Goal: Transaction & Acquisition: Book appointment/travel/reservation

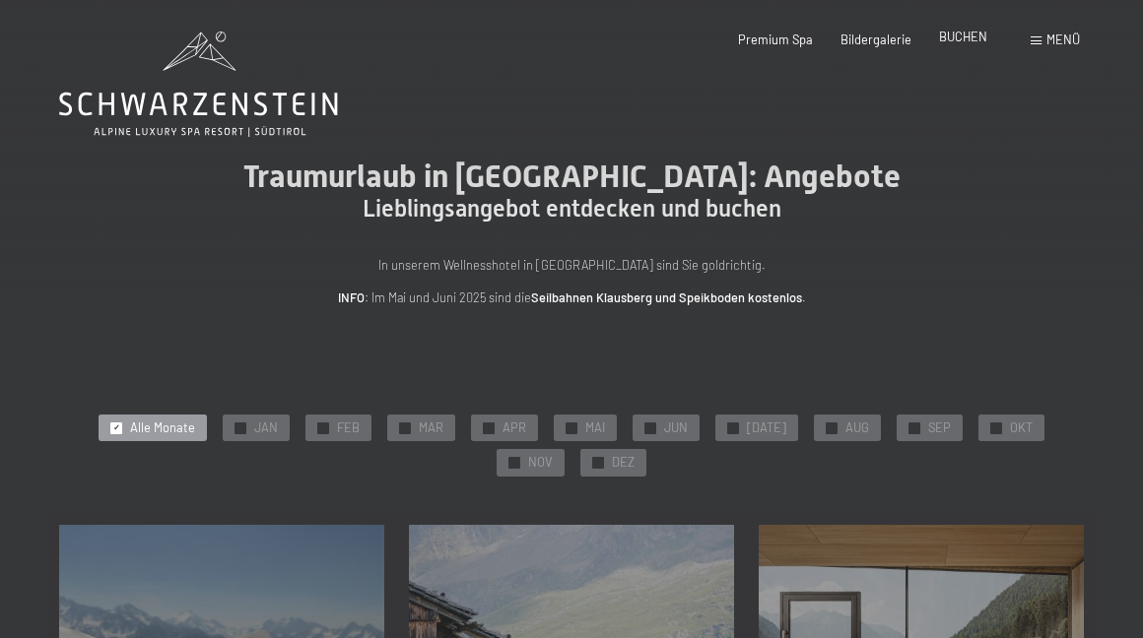
click at [953, 33] on span "BUCHEN" at bounding box center [963, 37] width 48 height 16
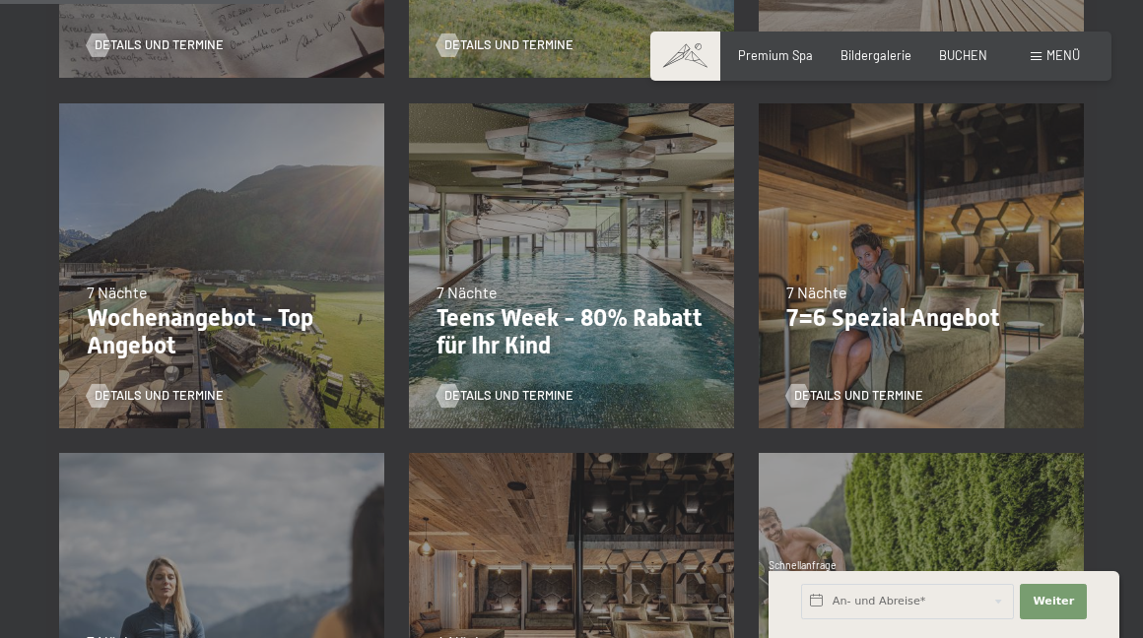
scroll to position [775, 0]
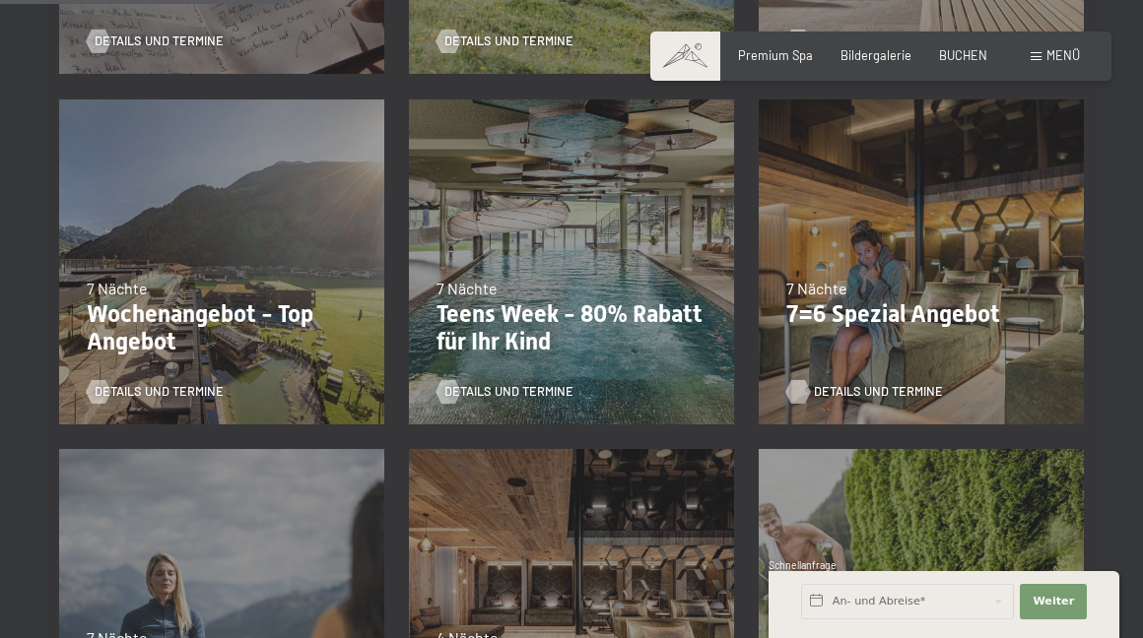
click at [856, 383] on span "Details und Termine" at bounding box center [878, 392] width 129 height 18
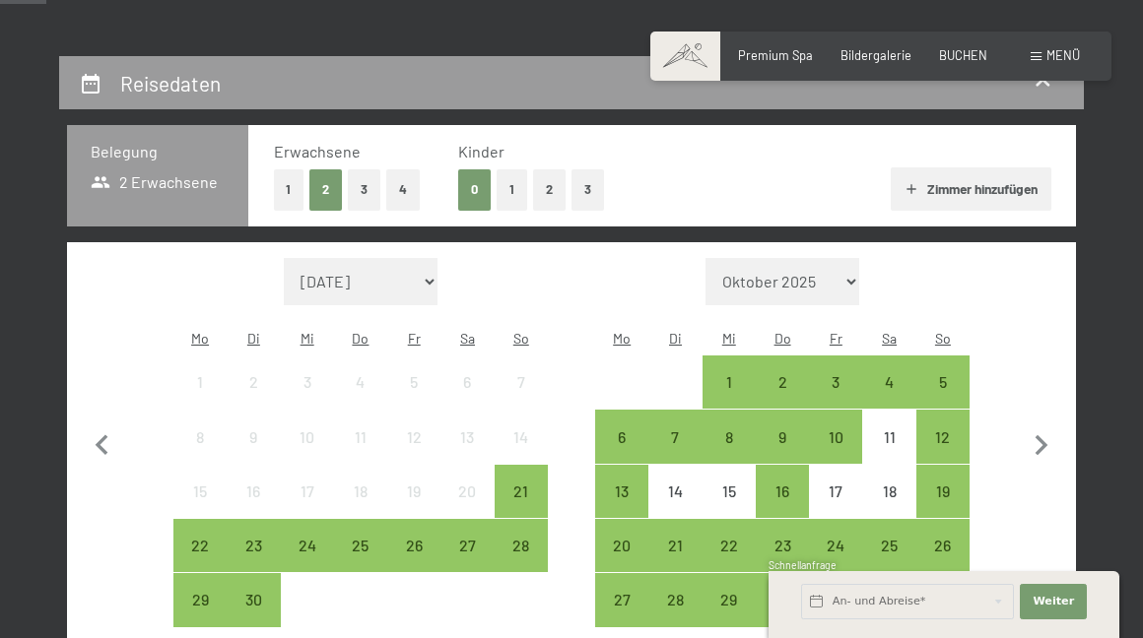
scroll to position [383, 0]
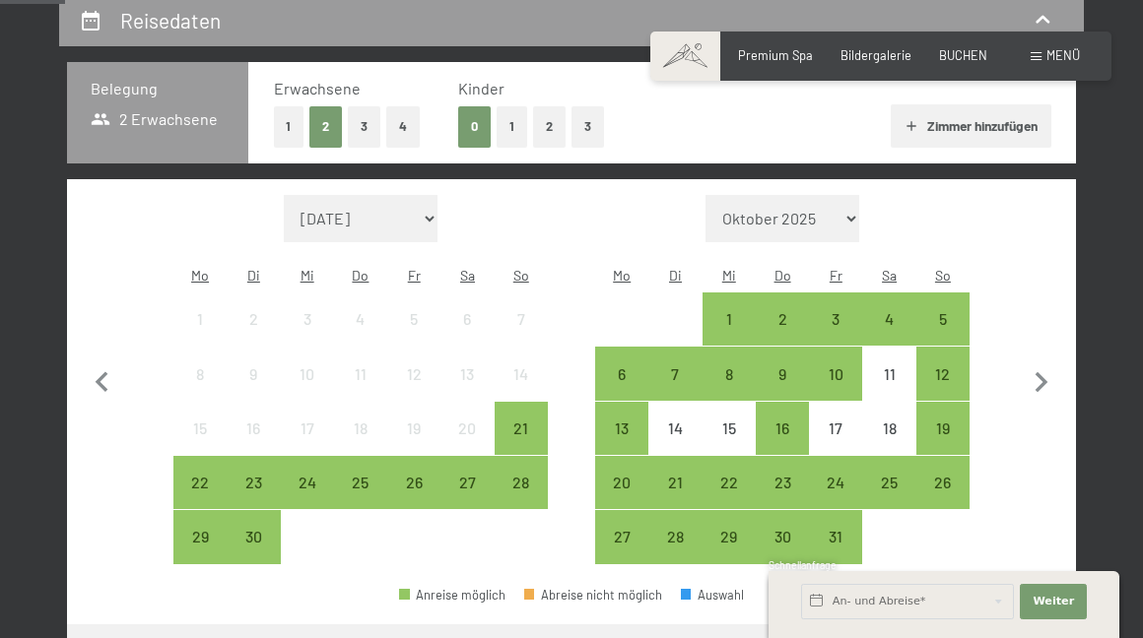
select select "2026-07-01"
select select "2026-08-01"
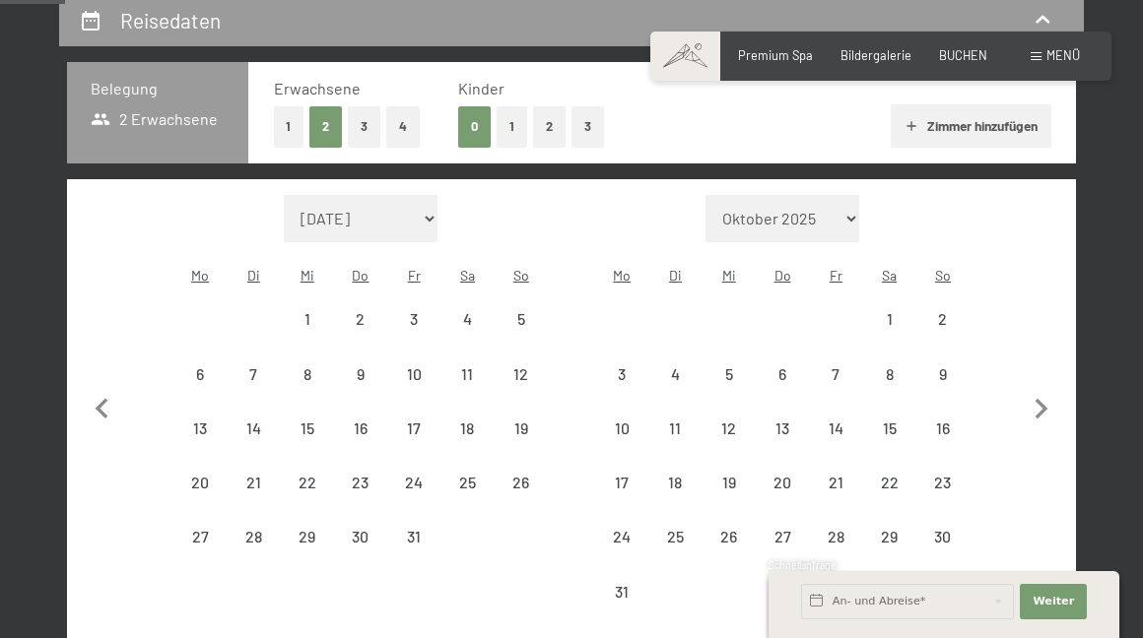
select select "2026-07-01"
select select "2026-08-01"
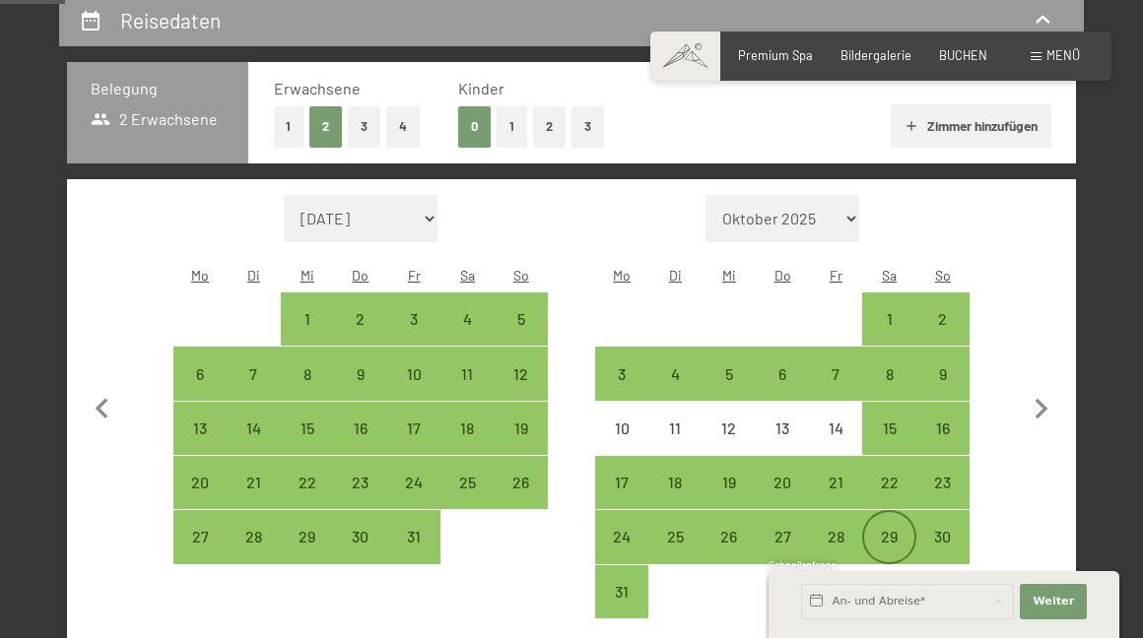
click at [890, 529] on div "29" at bounding box center [888, 553] width 49 height 49
select select "2026-07-01"
select select "2026-08-01"
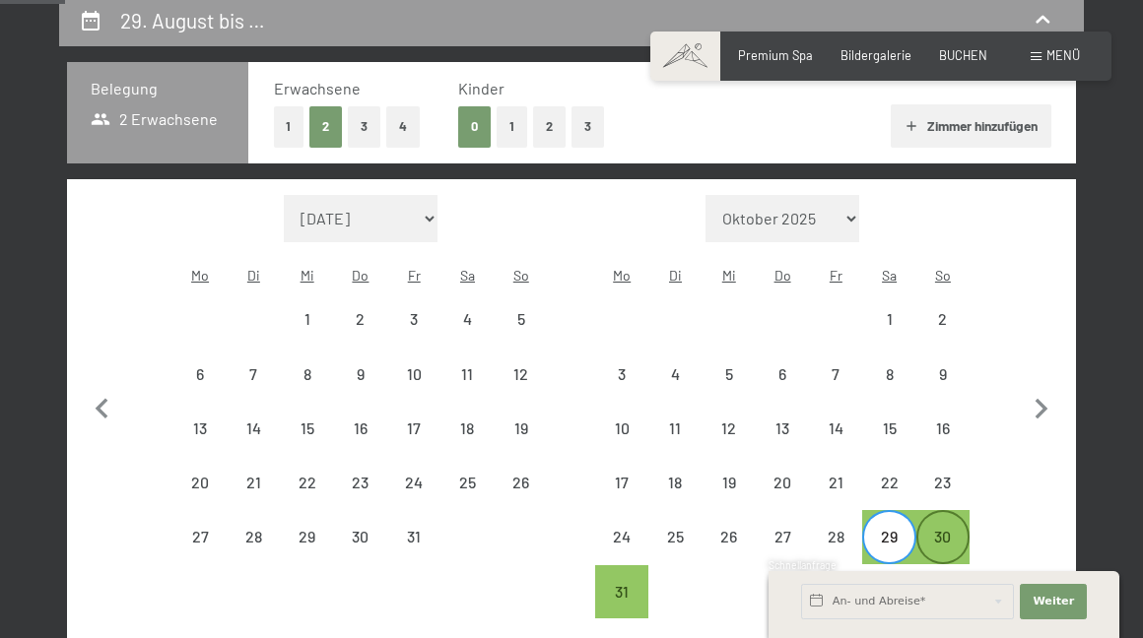
click at [941, 529] on div "30" at bounding box center [942, 553] width 49 height 49
select select "[DATE]"
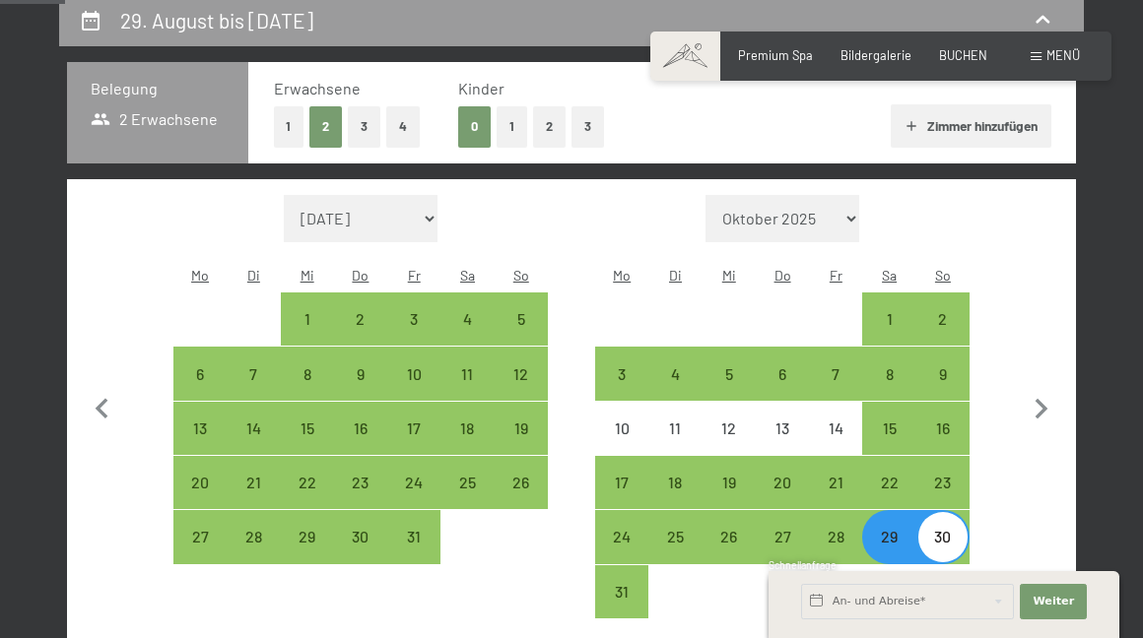
click at [952, 529] on div "30" at bounding box center [942, 553] width 49 height 49
select select "[DATE]"
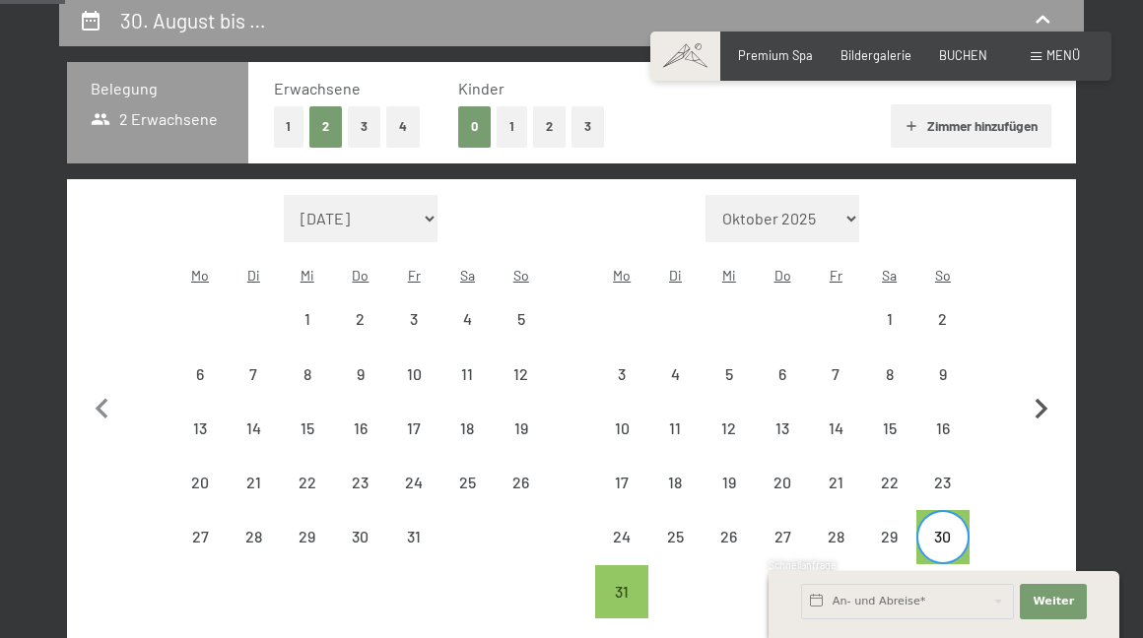
click at [1041, 399] on icon "button" at bounding box center [1041, 409] width 13 height 21
select select "[DATE]"
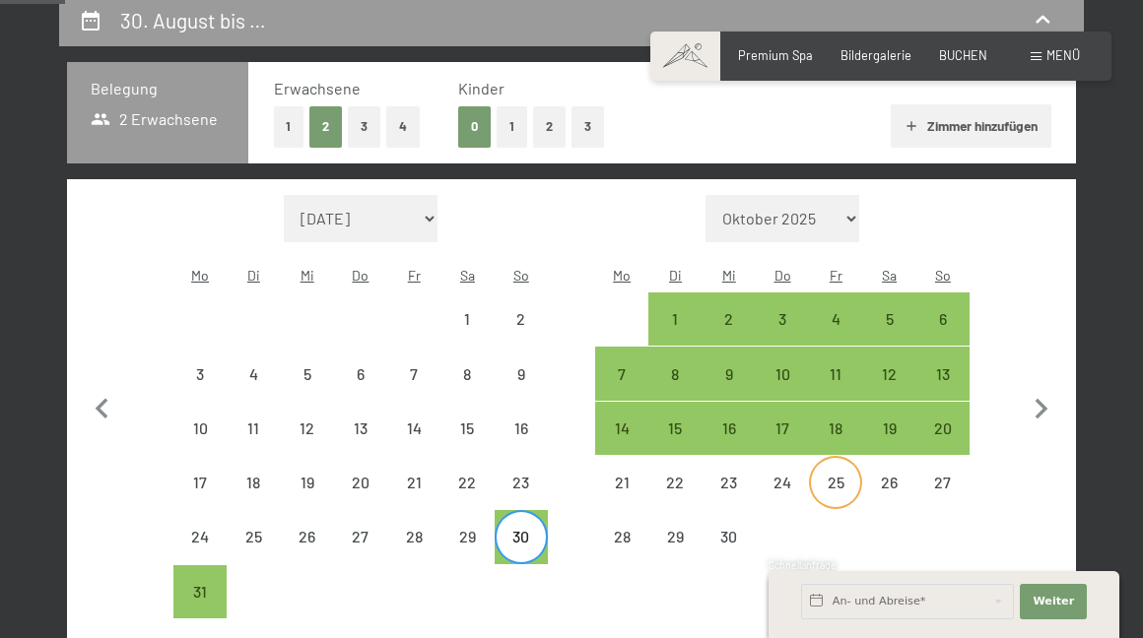
select select "[DATE]"
click at [731, 366] on div "9" at bounding box center [728, 390] width 49 height 49
select select "[DATE]"
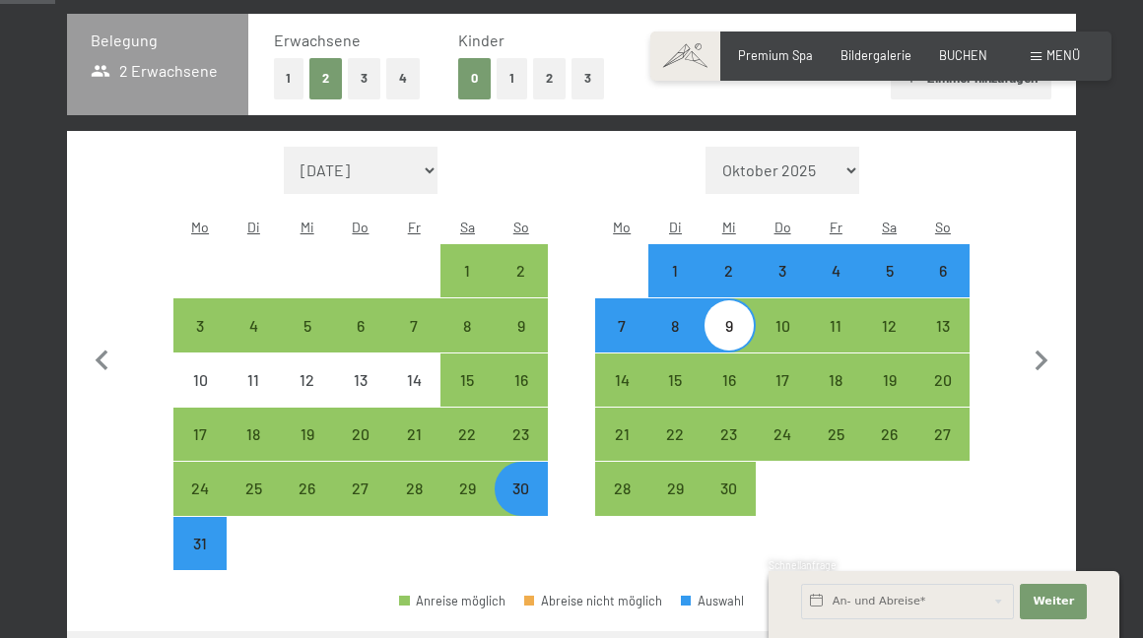
scroll to position [431, 0]
click at [943, 318] on div "13" at bounding box center [942, 342] width 49 height 49
select select "[DATE]"
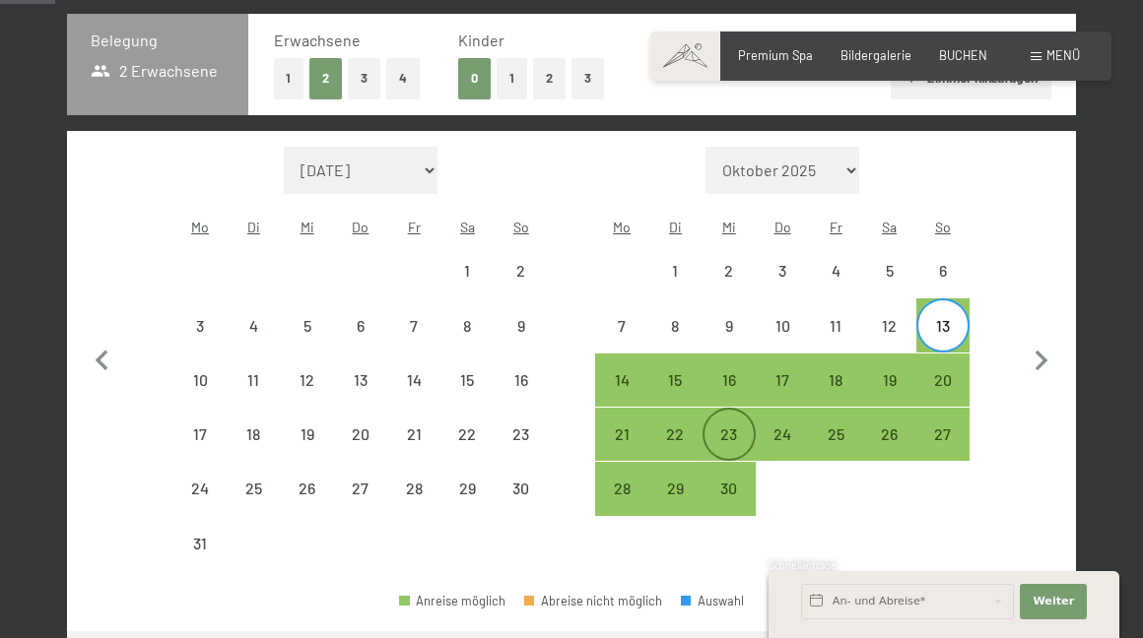
click at [730, 427] on div "23" at bounding box center [728, 451] width 49 height 49
select select "[DATE]"
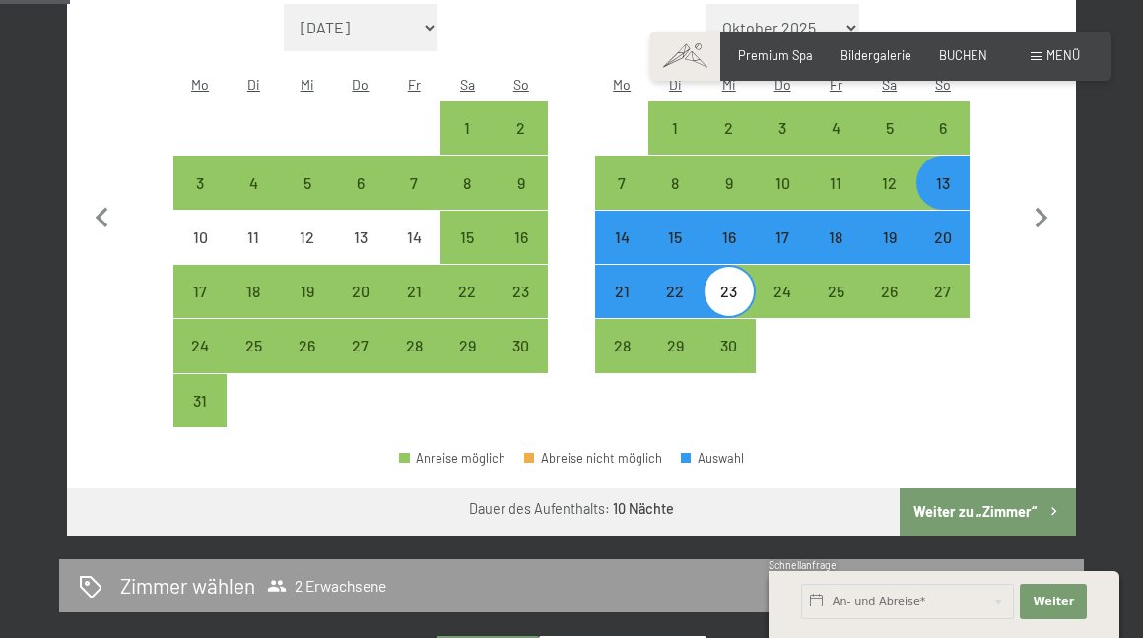
scroll to position [552, 0]
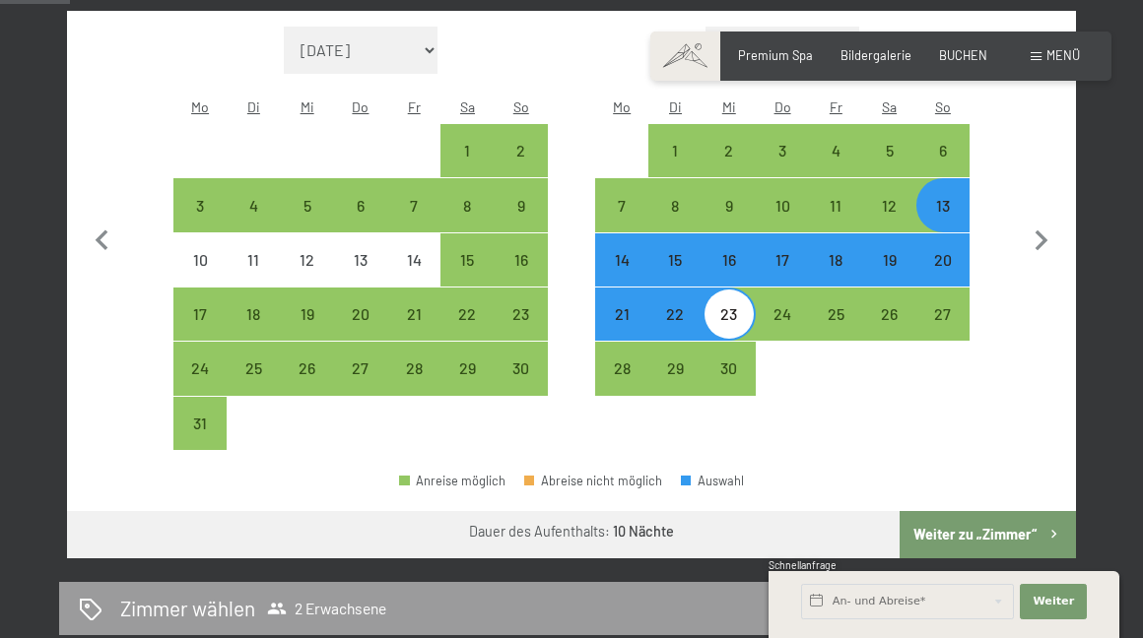
click at [945, 252] on div "20" at bounding box center [942, 276] width 49 height 49
select select "[DATE]"
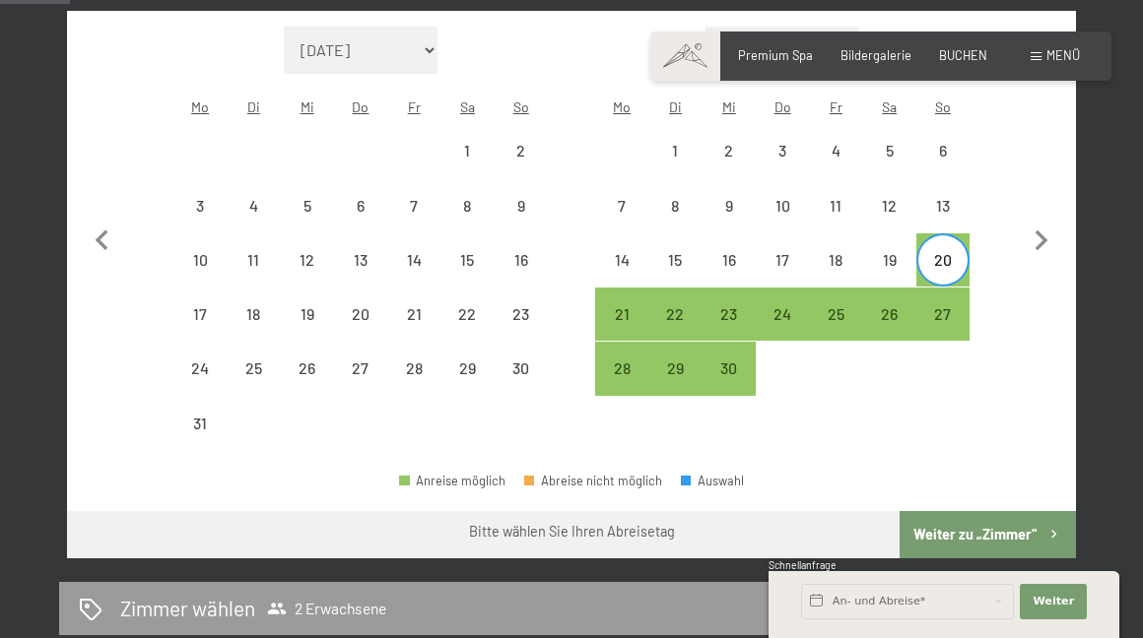
click at [945, 252] on div "20" at bounding box center [942, 276] width 49 height 49
select select "[DATE]"
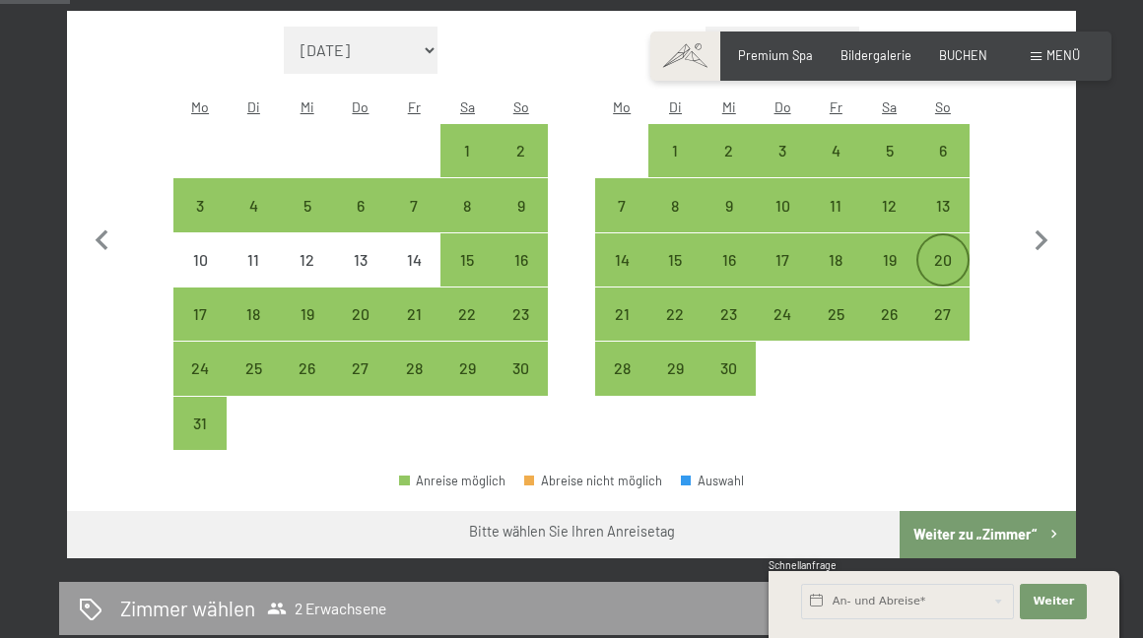
click at [945, 252] on div "20" at bounding box center [942, 276] width 49 height 49
select select "[DATE]"
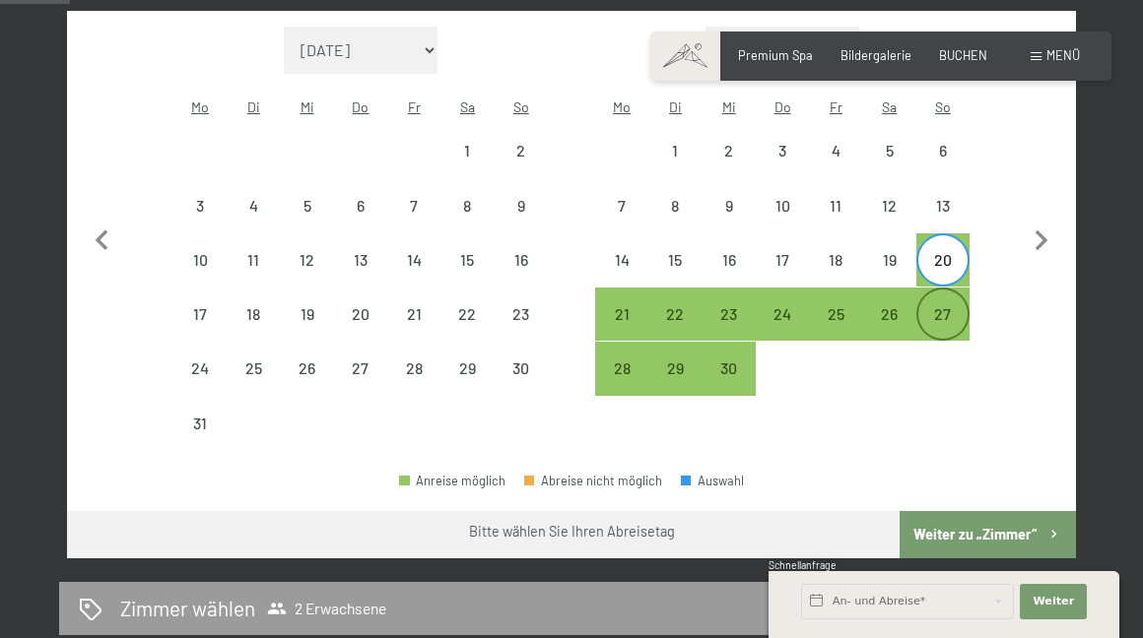
click at [949, 306] on div "27" at bounding box center [942, 330] width 49 height 49
select select "[DATE]"
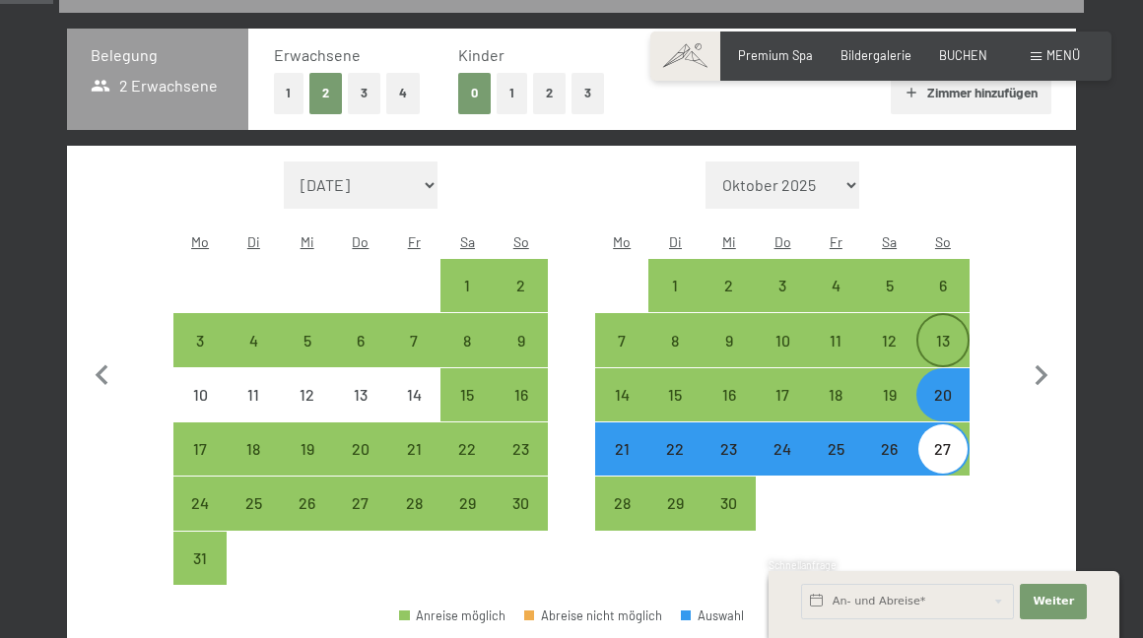
scroll to position [420, 0]
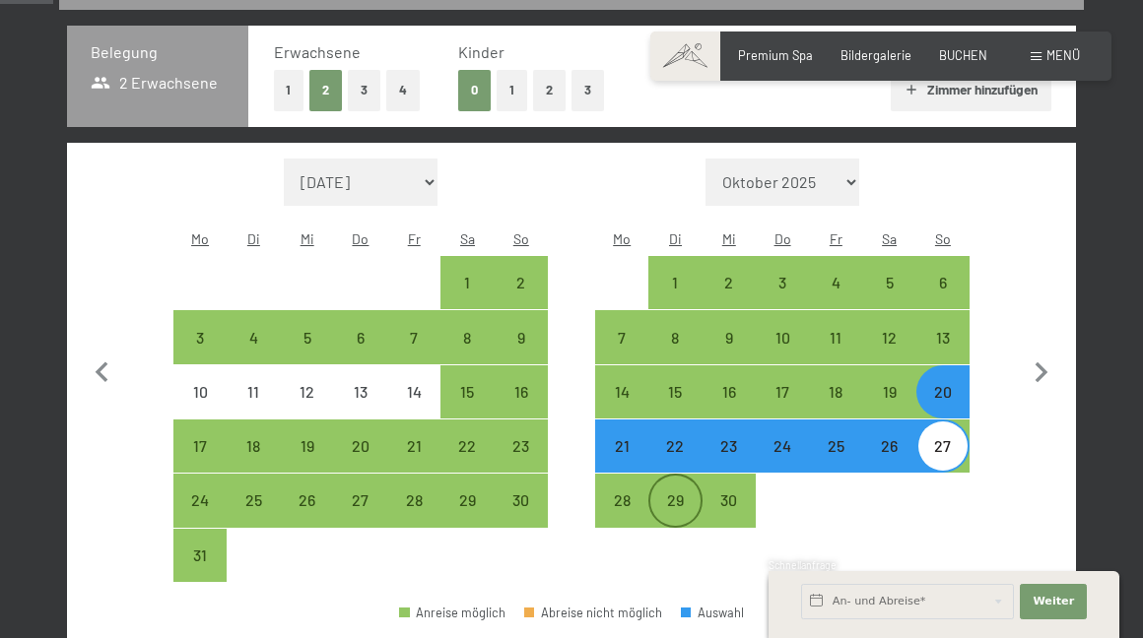
click at [676, 493] on div "29" at bounding box center [674, 517] width 49 height 49
select select "[DATE]"
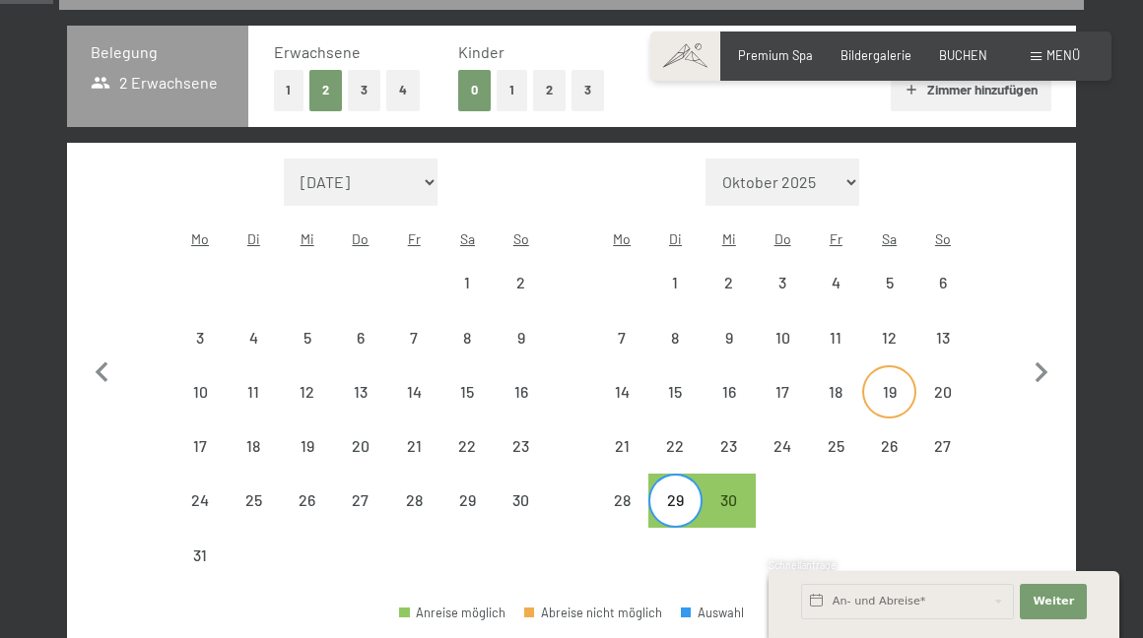
click at [885, 384] on div "19" at bounding box center [888, 408] width 49 height 49
select select "[DATE]"
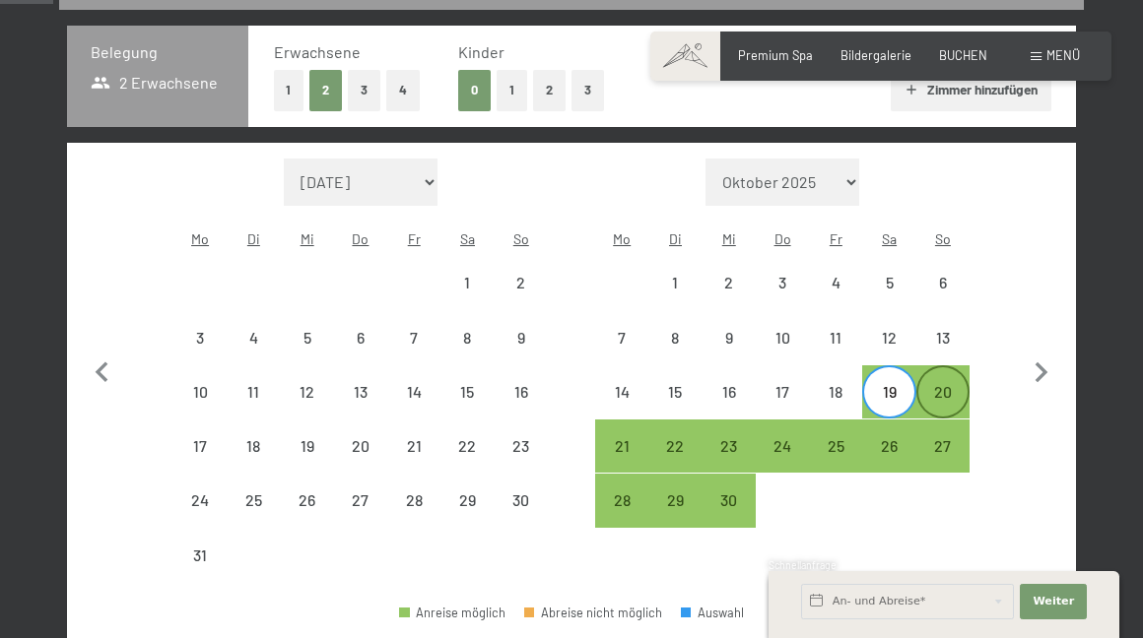
click at [943, 384] on div "20" at bounding box center [942, 408] width 49 height 49
select select "[DATE]"
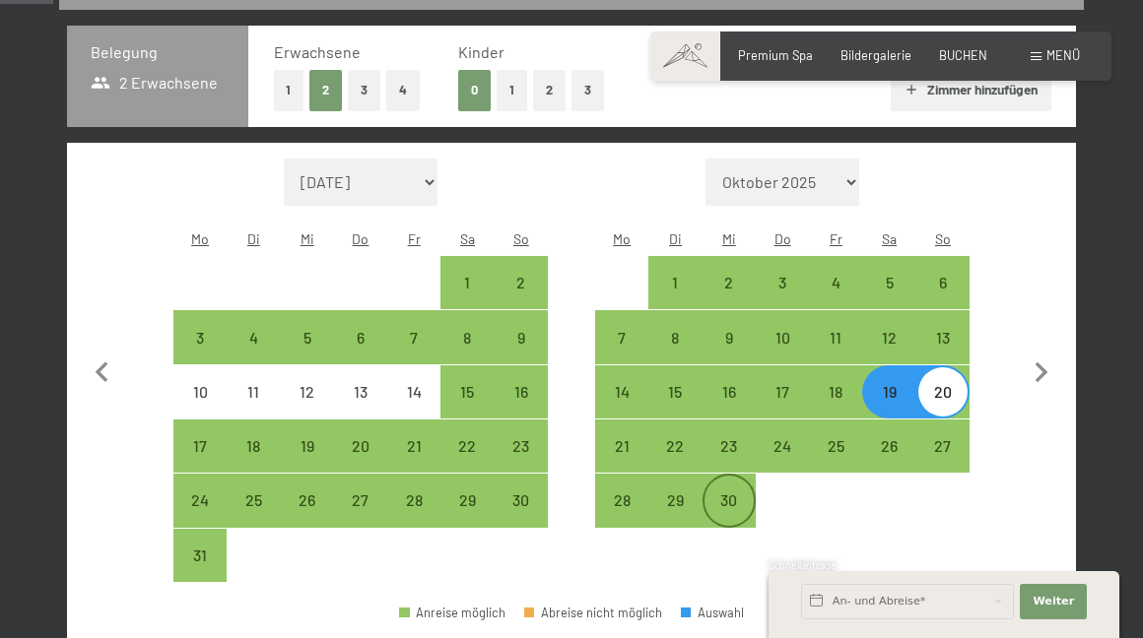
click at [708, 493] on div "30" at bounding box center [728, 517] width 49 height 49
select select "[DATE]"
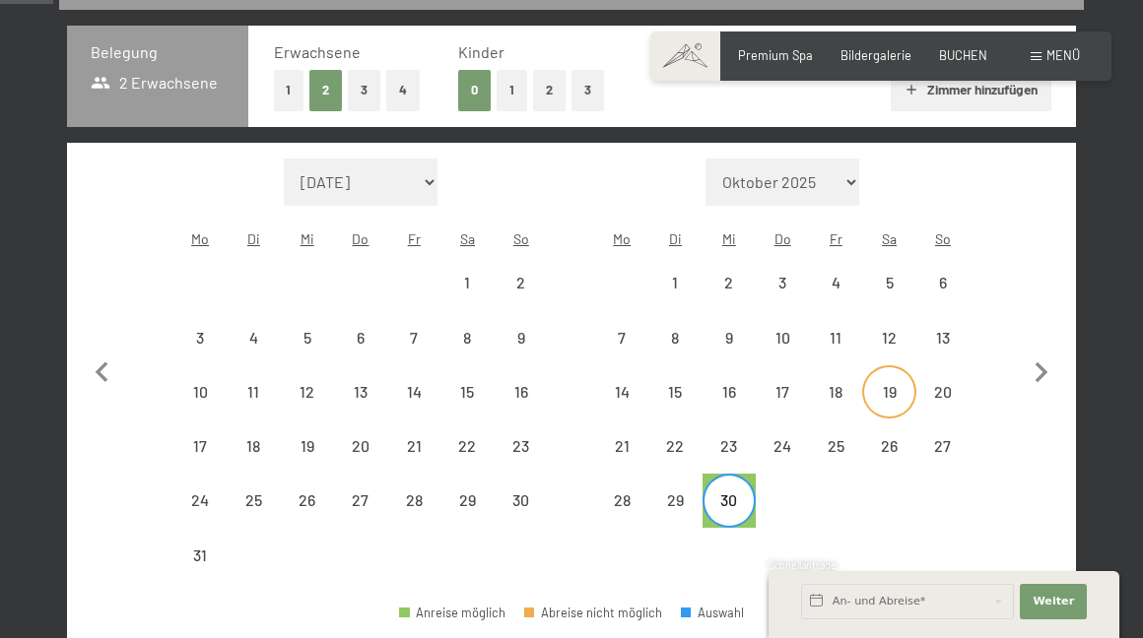
click at [884, 384] on div "19" at bounding box center [888, 408] width 49 height 49
select select "[DATE]"
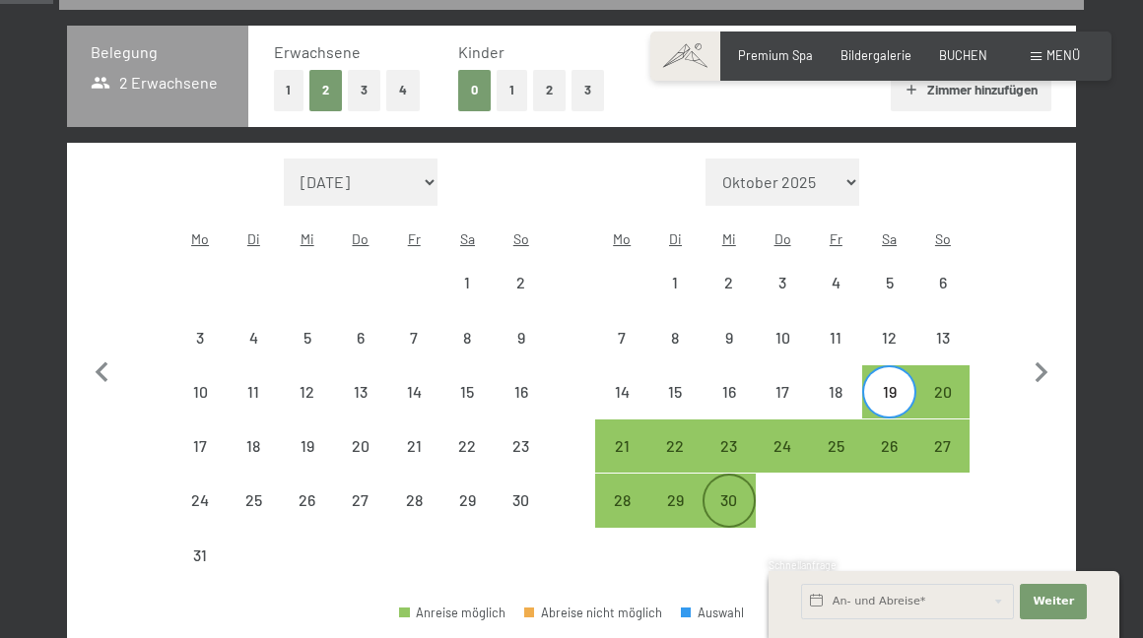
click at [726, 476] on div "30" at bounding box center [728, 500] width 49 height 49
select select "[DATE]"
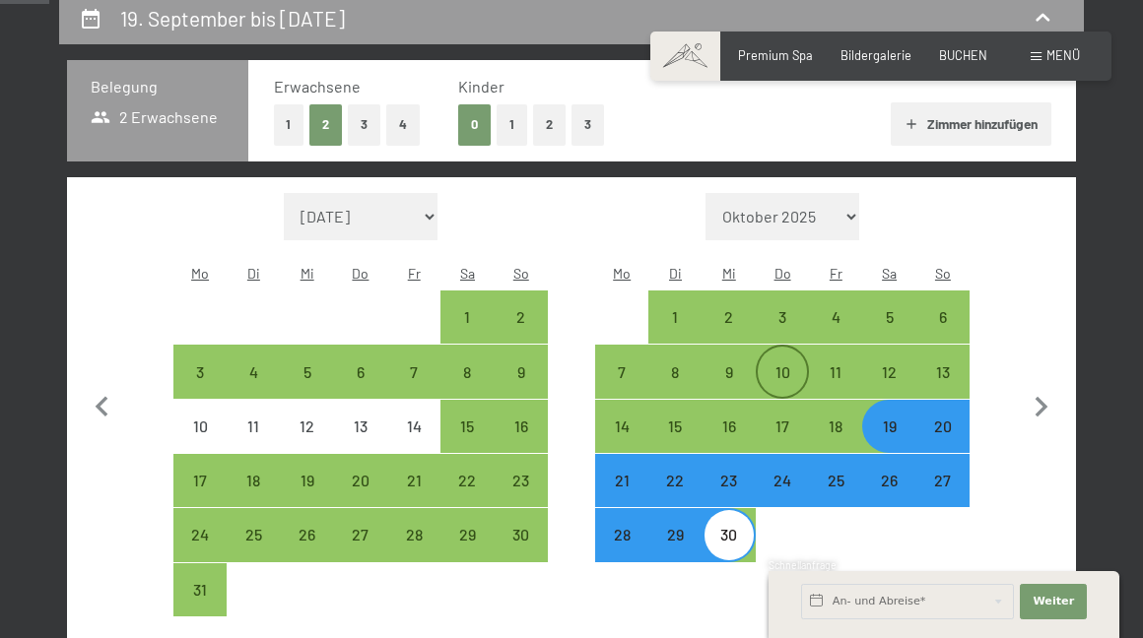
scroll to position [384, 0]
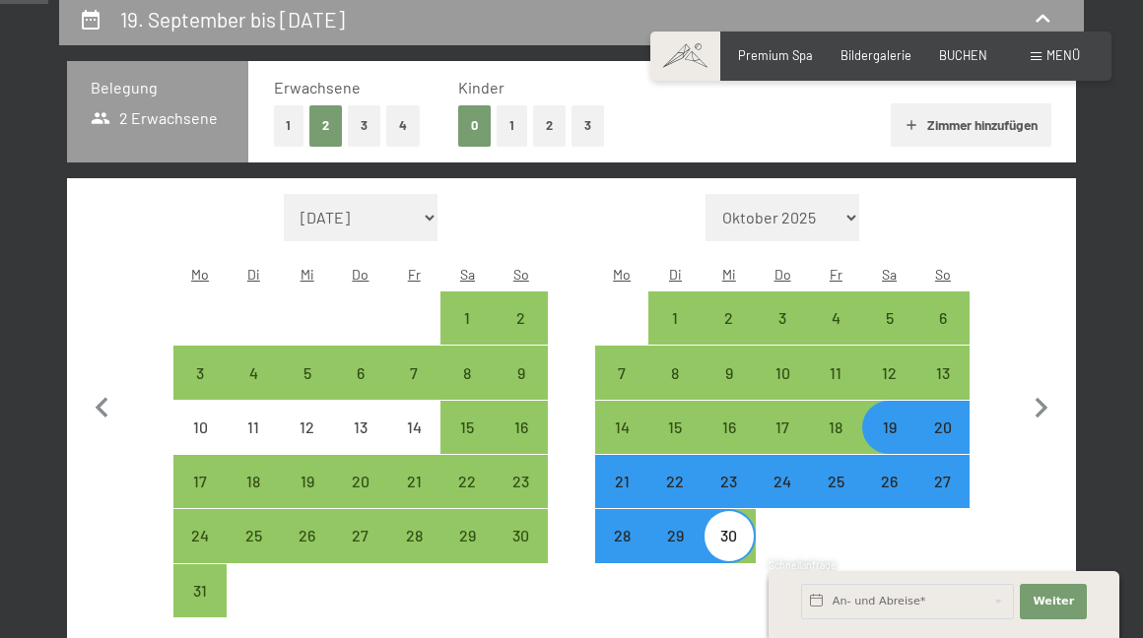
click at [955, 420] on div "20" at bounding box center [942, 444] width 49 height 49
select select "[DATE]"
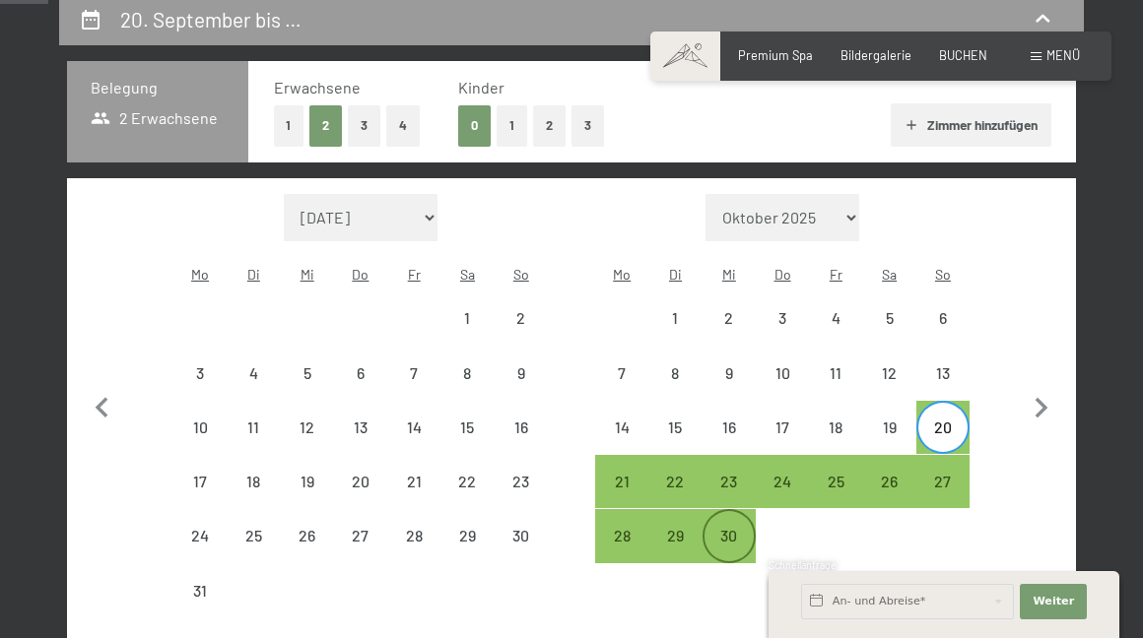
click at [732, 528] on div "30" at bounding box center [728, 552] width 49 height 49
select select "[DATE]"
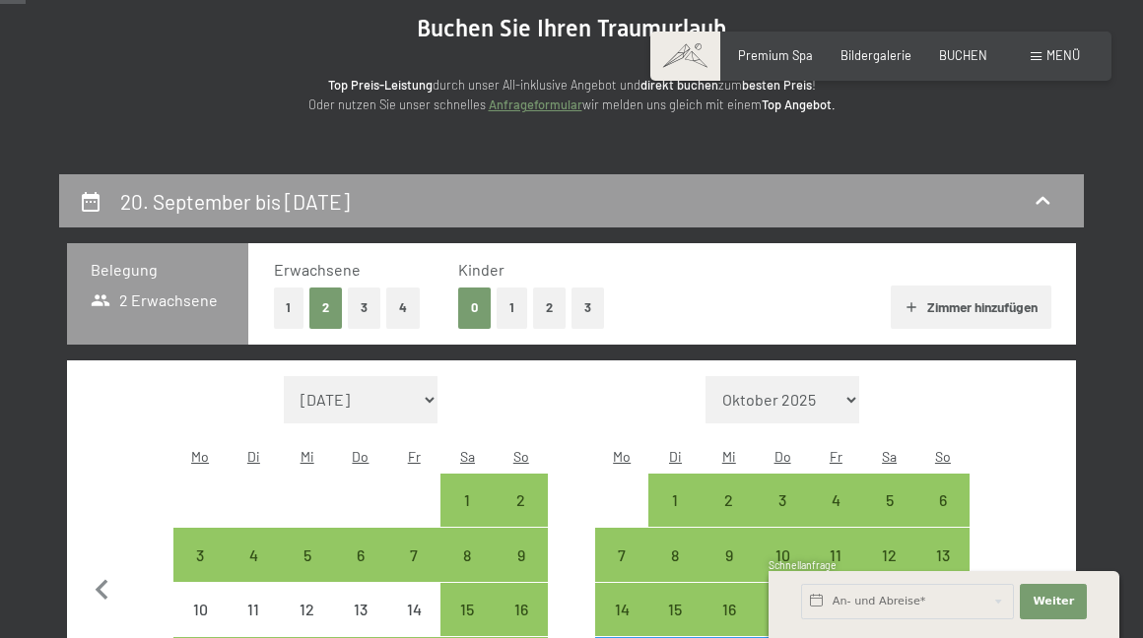
scroll to position [204, 0]
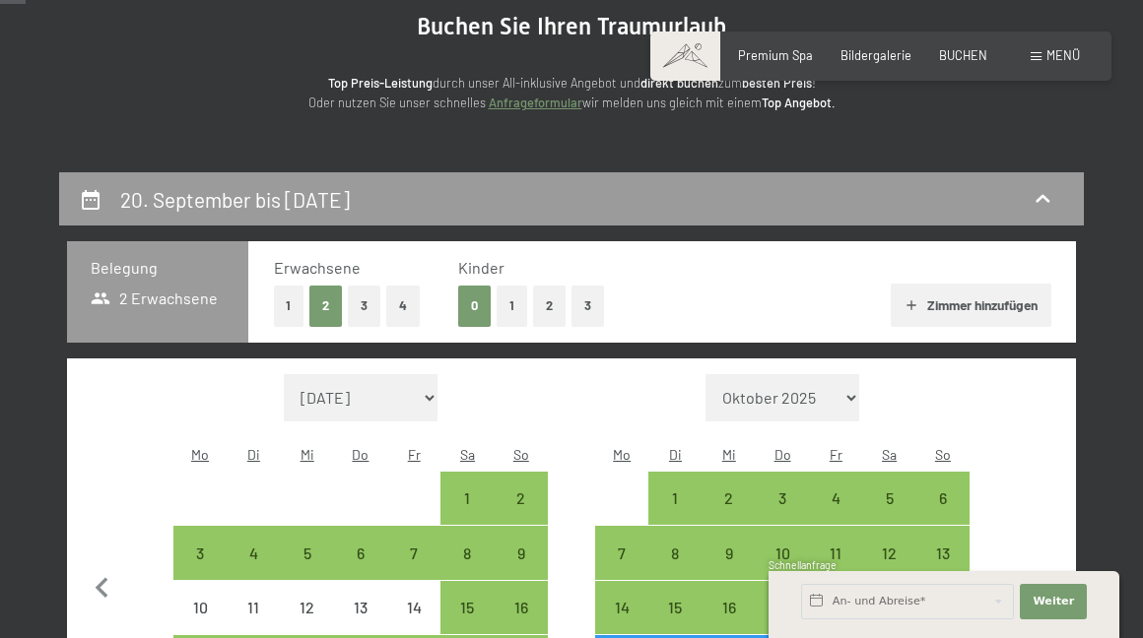
select select "2026-05-01"
select select "[DATE]"
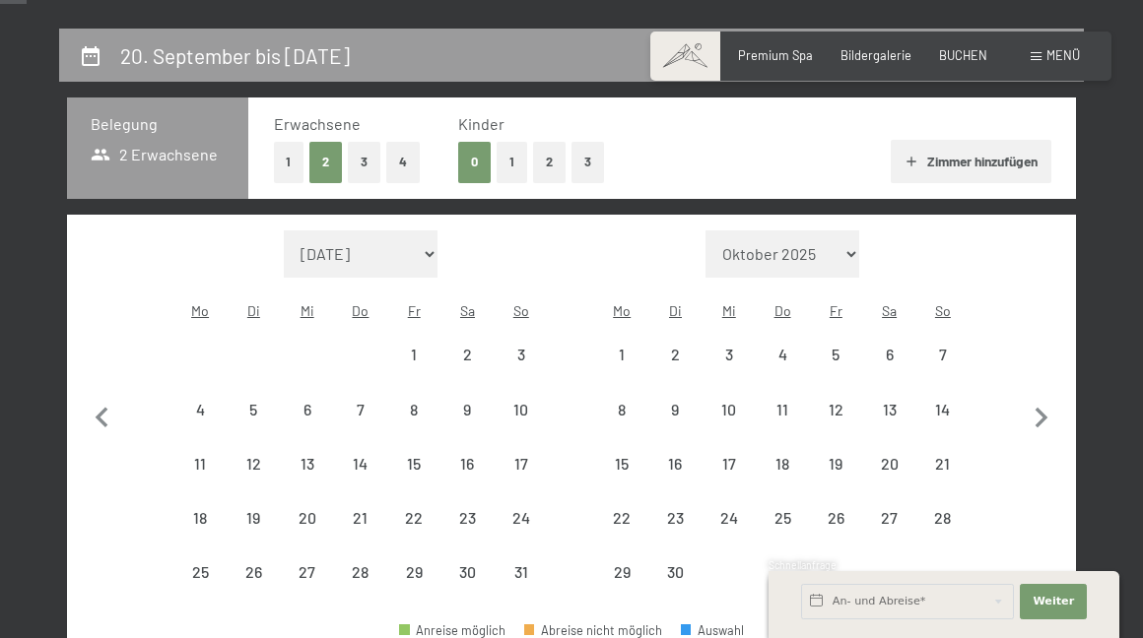
select select "2026-05-01"
select select "[DATE]"
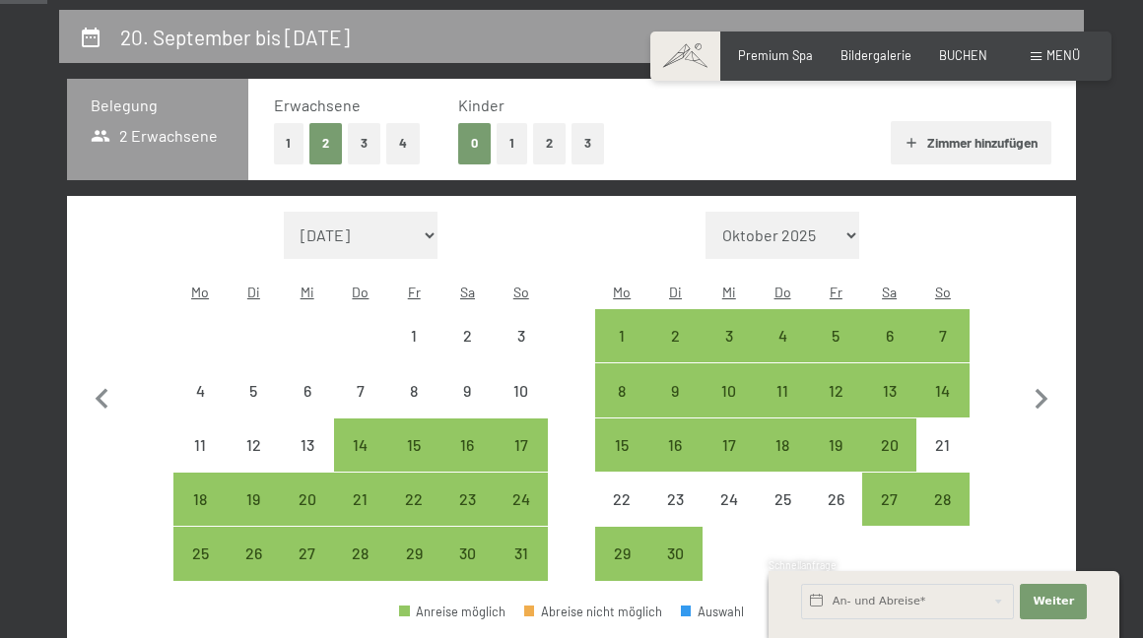
scroll to position [371, 0]
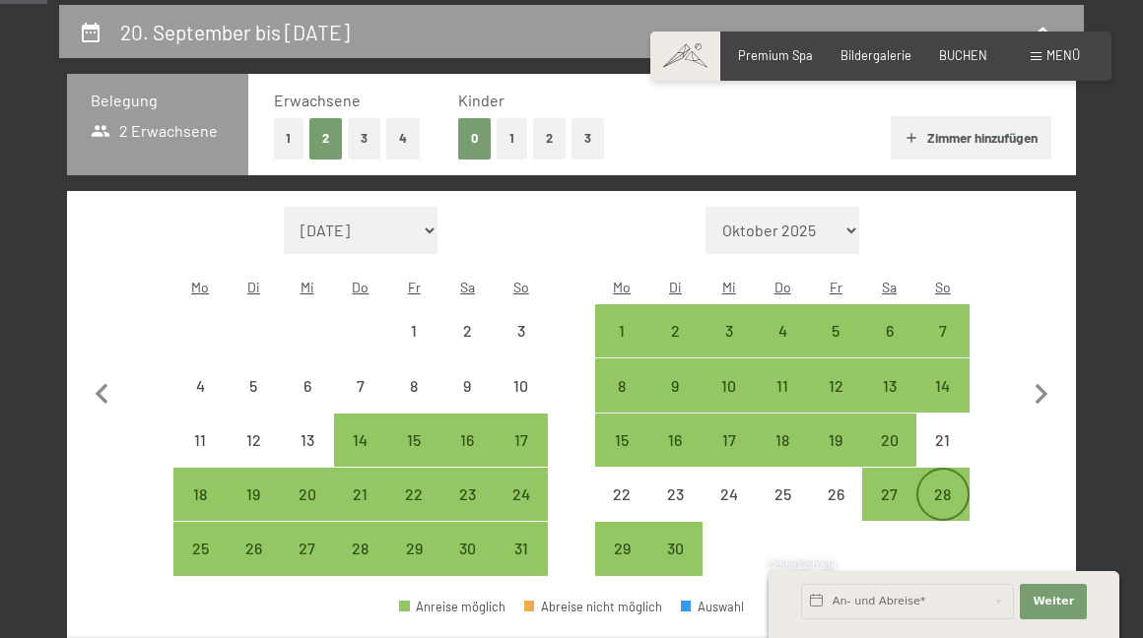
click at [952, 487] on div "28" at bounding box center [942, 511] width 49 height 49
select select "2026-05-01"
select select "[DATE]"
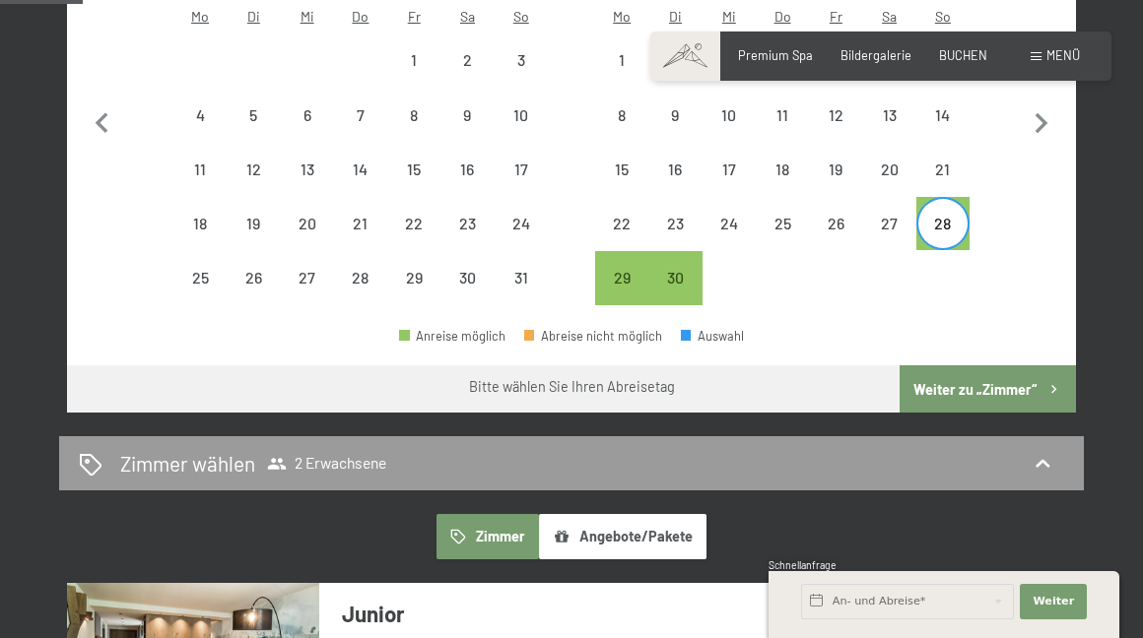
scroll to position [646, 0]
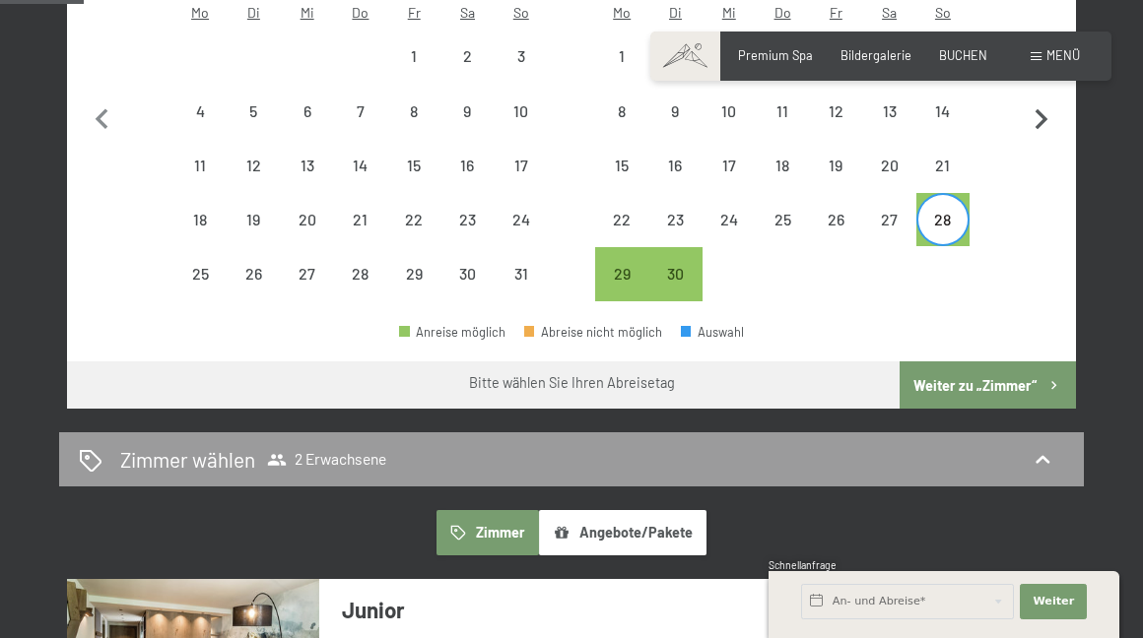
click at [1042, 109] on icon "button" at bounding box center [1041, 119] width 13 height 21
select select "[DATE]"
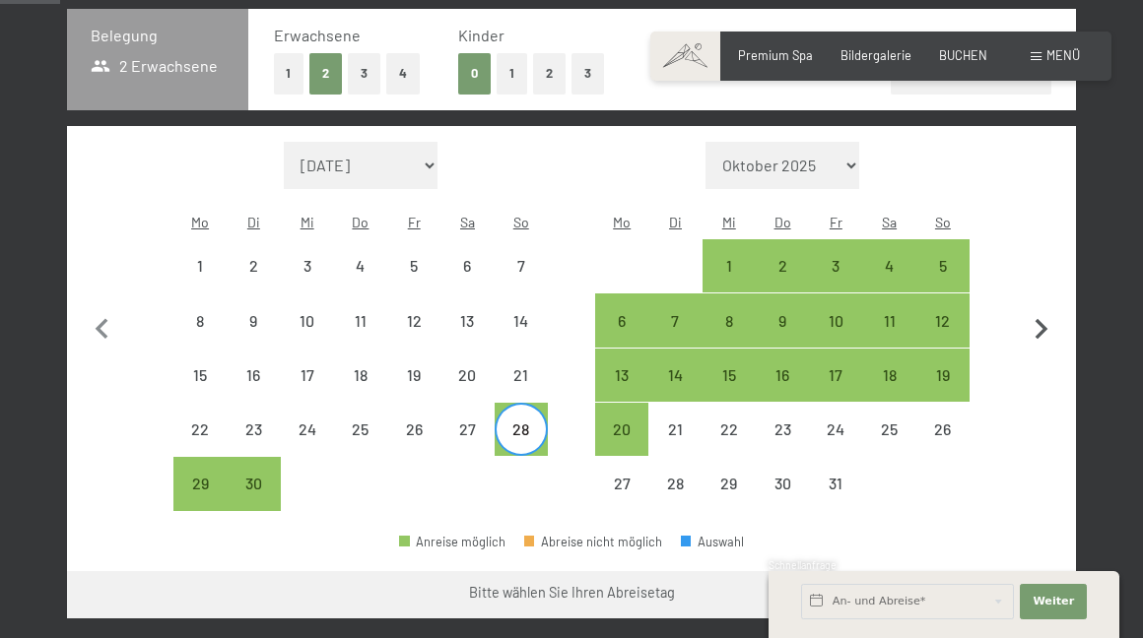
scroll to position [429, 0]
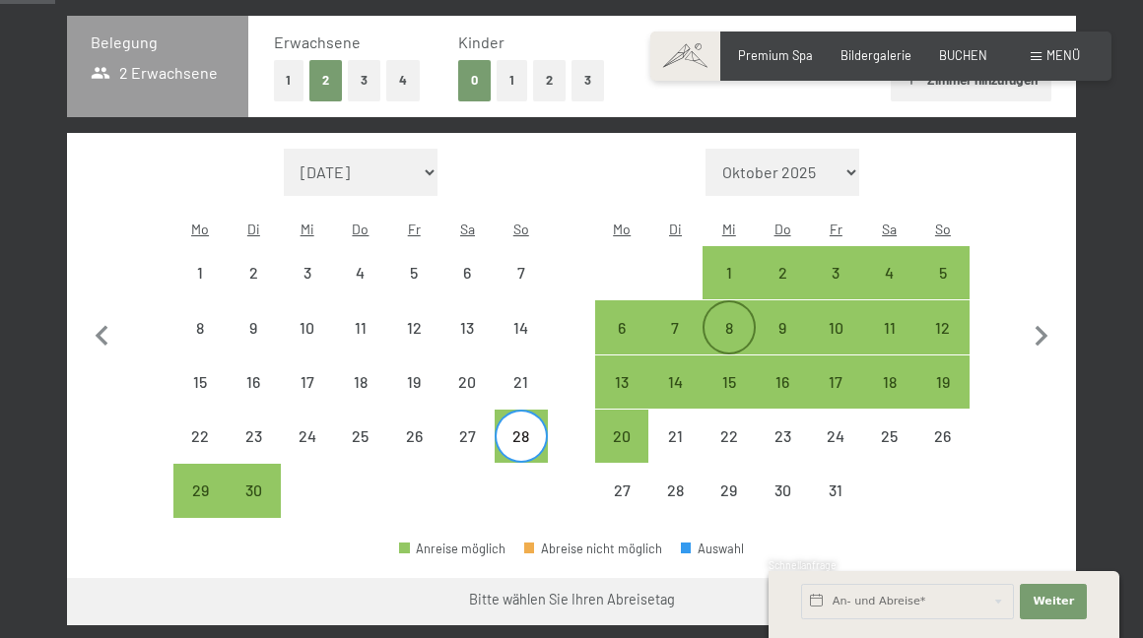
click at [723, 320] on div "8" at bounding box center [728, 344] width 49 height 49
select select "[DATE]"
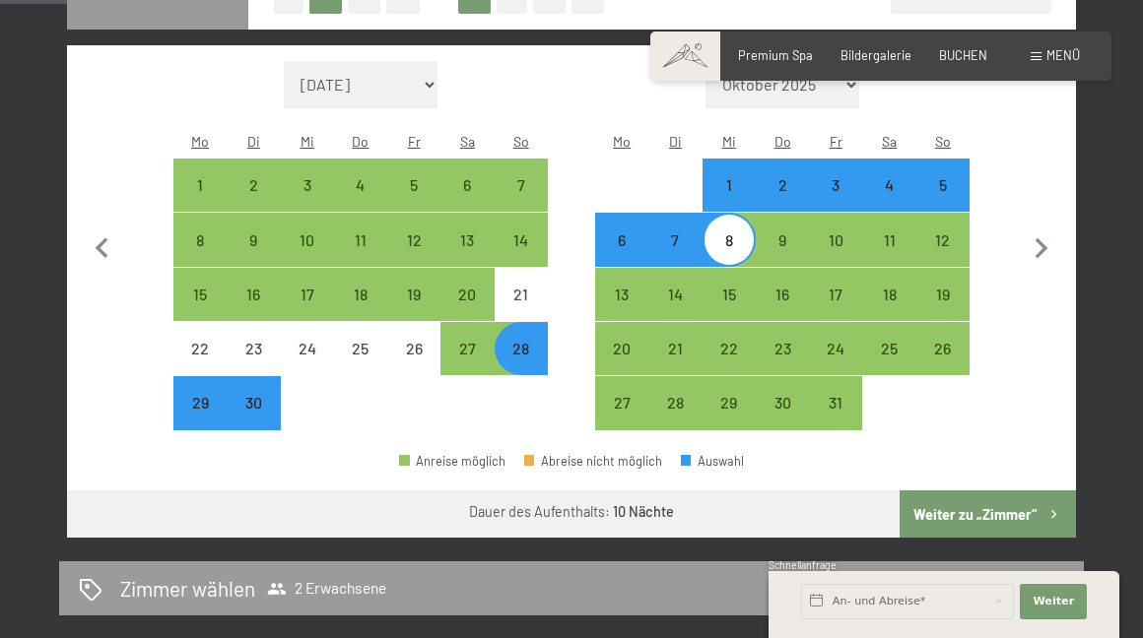
scroll to position [521, 0]
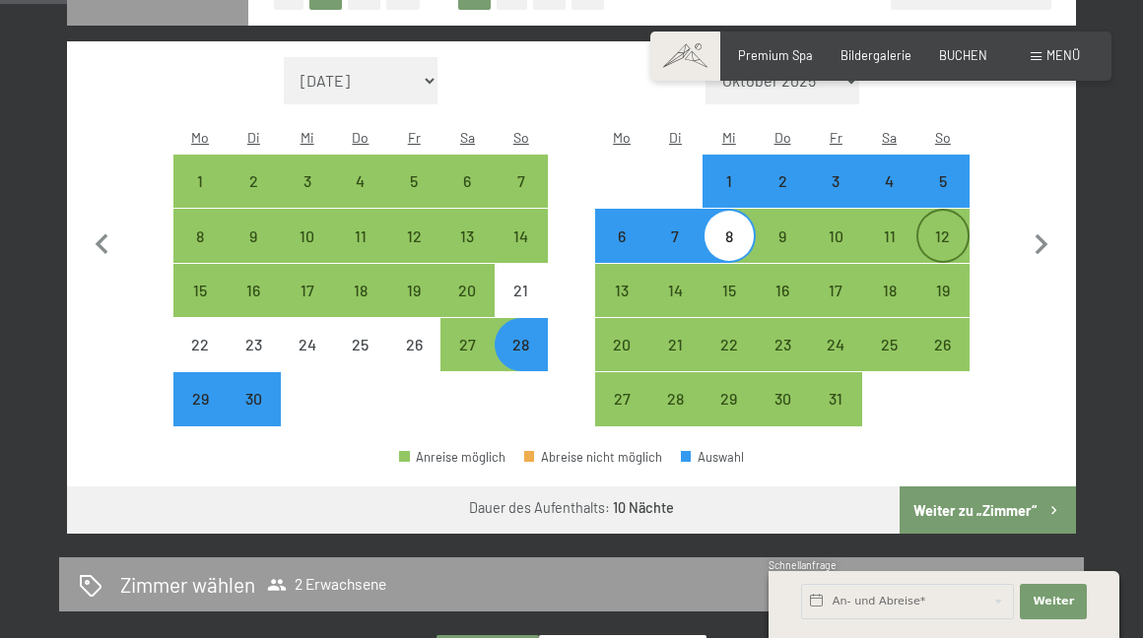
click at [944, 229] on div "12" at bounding box center [942, 253] width 49 height 49
select select "[DATE]"
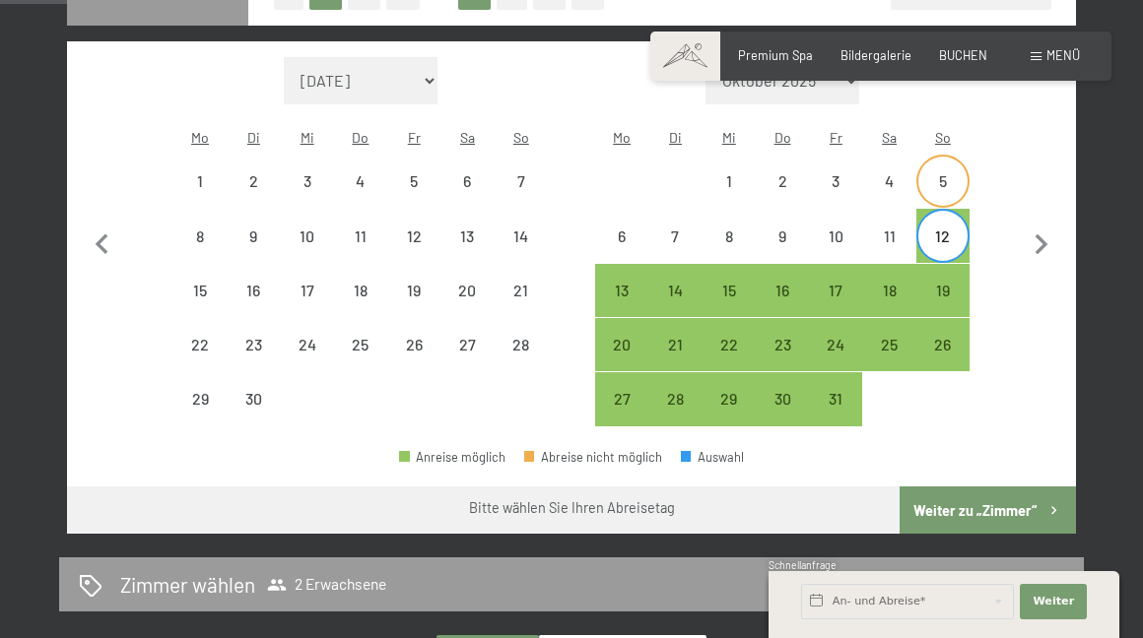
click at [943, 173] on div "5" at bounding box center [942, 197] width 49 height 49
select select "[DATE]"
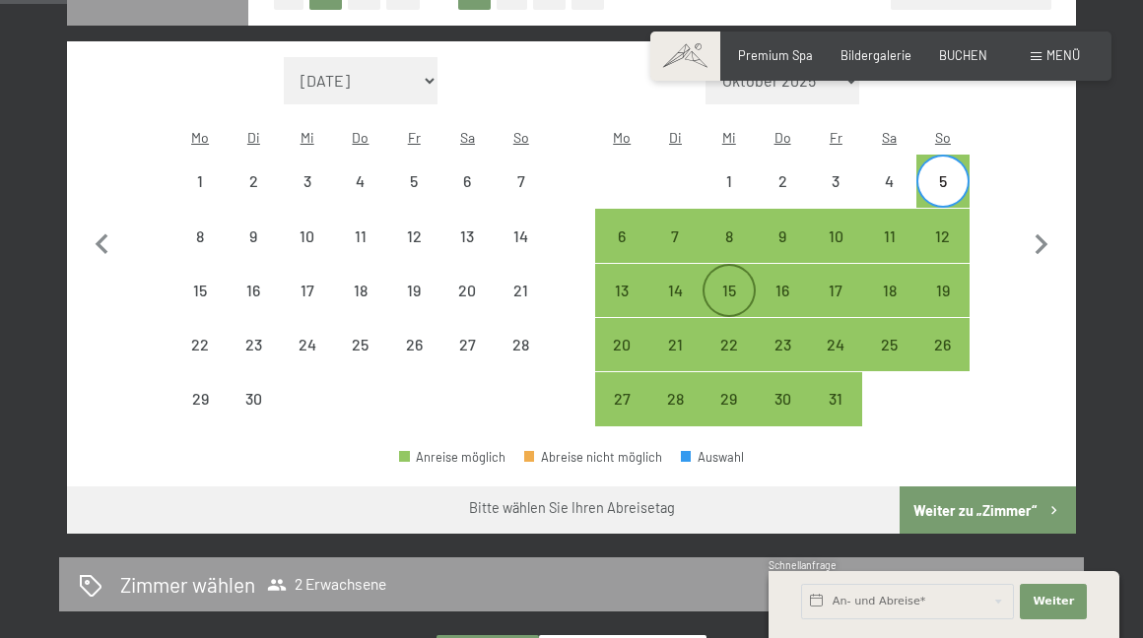
click at [732, 283] on div "15" at bounding box center [728, 307] width 49 height 49
select select "[DATE]"
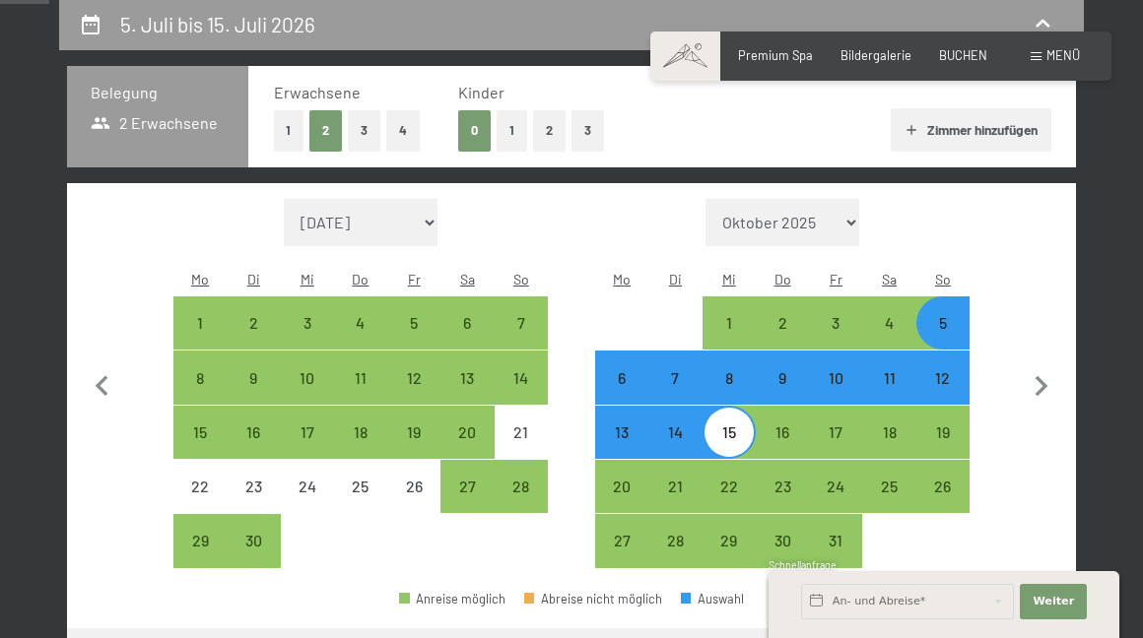
scroll to position [370, 0]
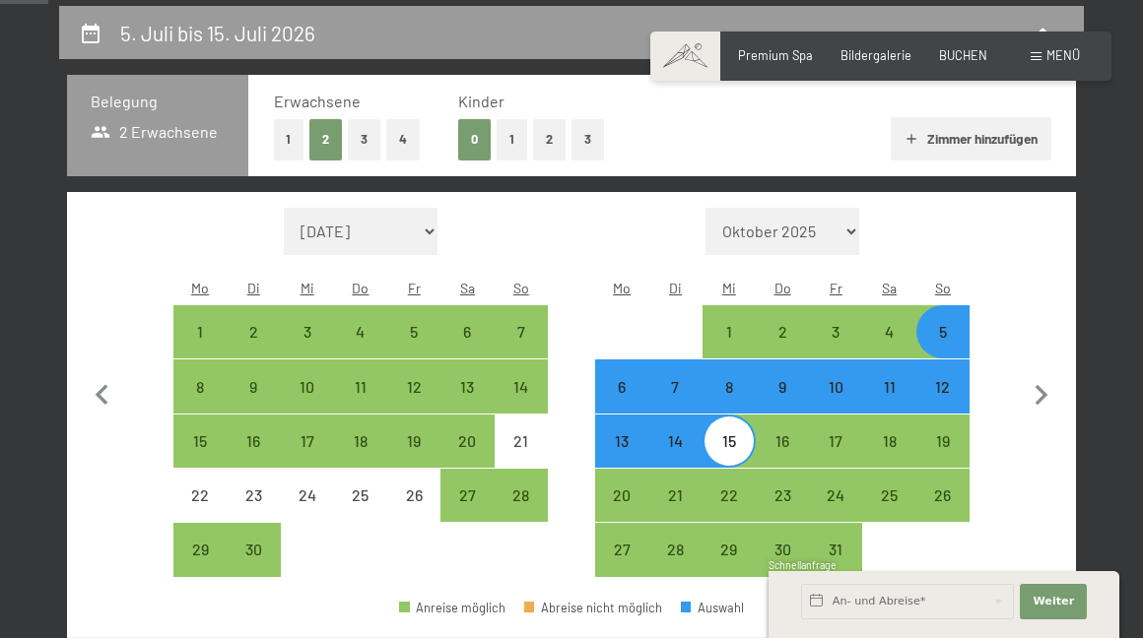
select select "[DATE]"
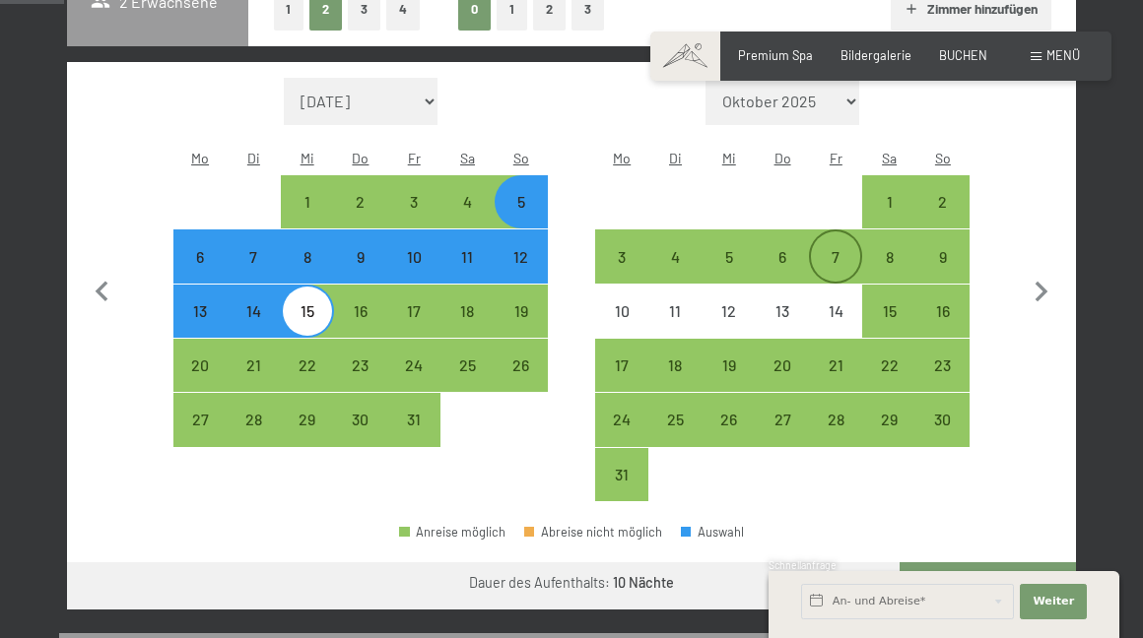
scroll to position [501, 0]
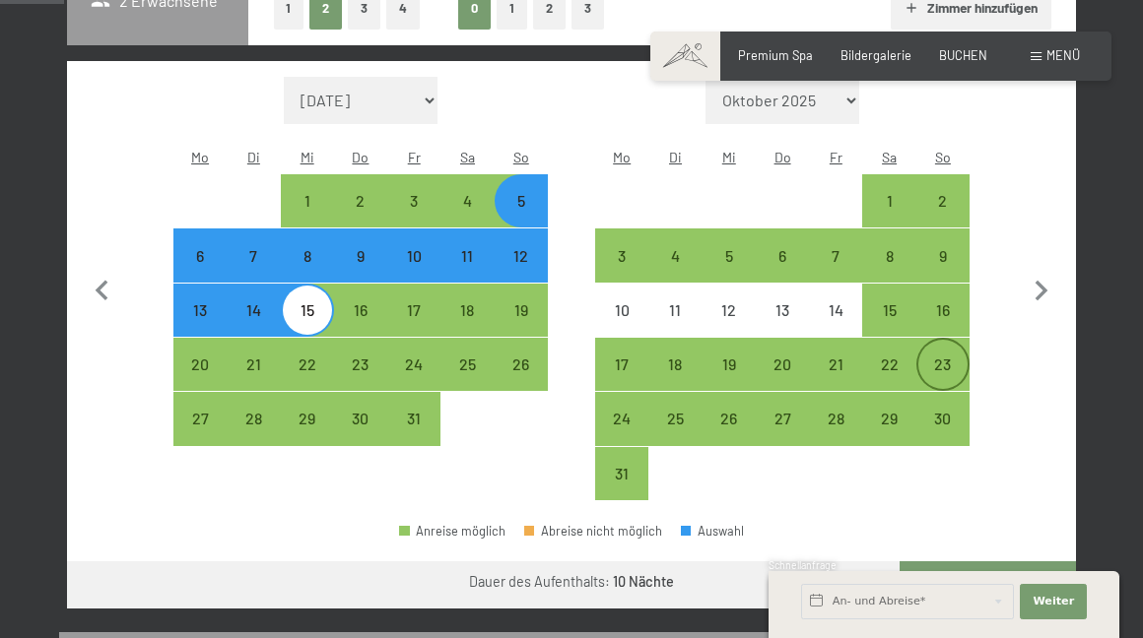
click at [938, 357] on div "23" at bounding box center [942, 381] width 49 height 49
select select "[DATE]"
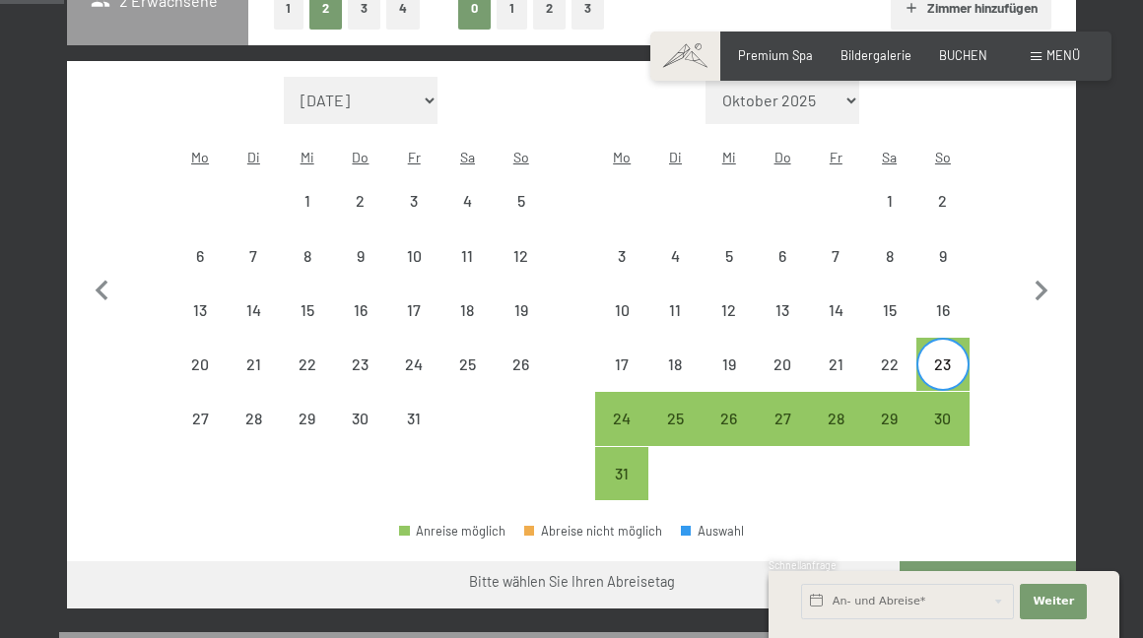
select select "[DATE]"
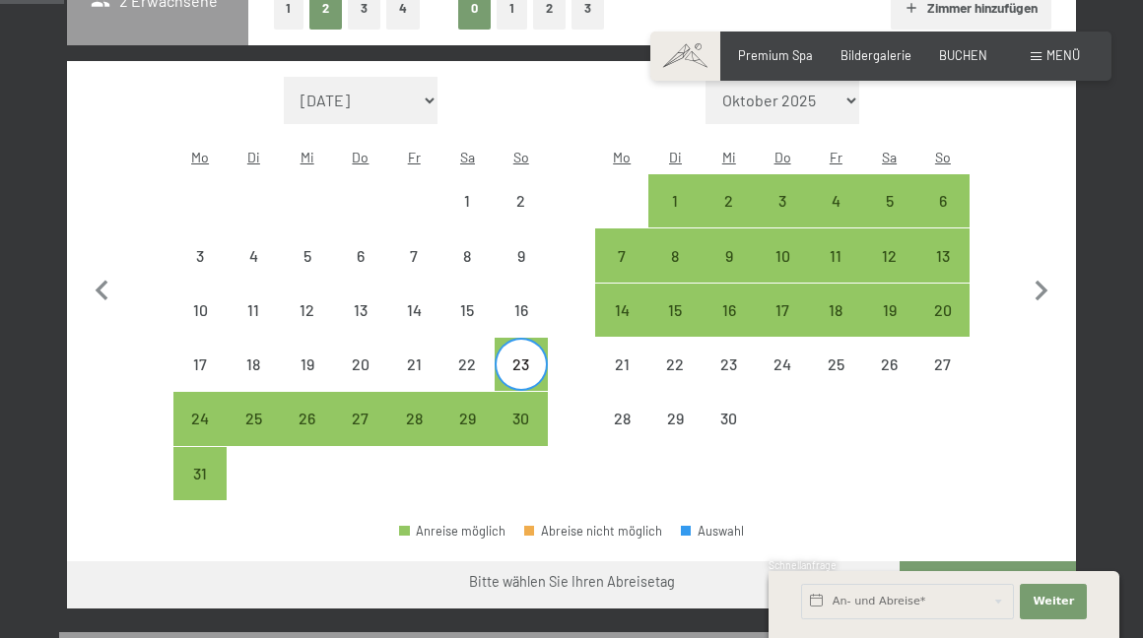
click at [846, 65] on div "Buchen Anfragen Premium Spa Bildergalerie BUCHEN Menü DE IT EN Gutschein Bilder…" at bounding box center [881, 56] width 398 height 18
click at [725, 193] on div "2" at bounding box center [728, 217] width 49 height 49
select select "[DATE]"
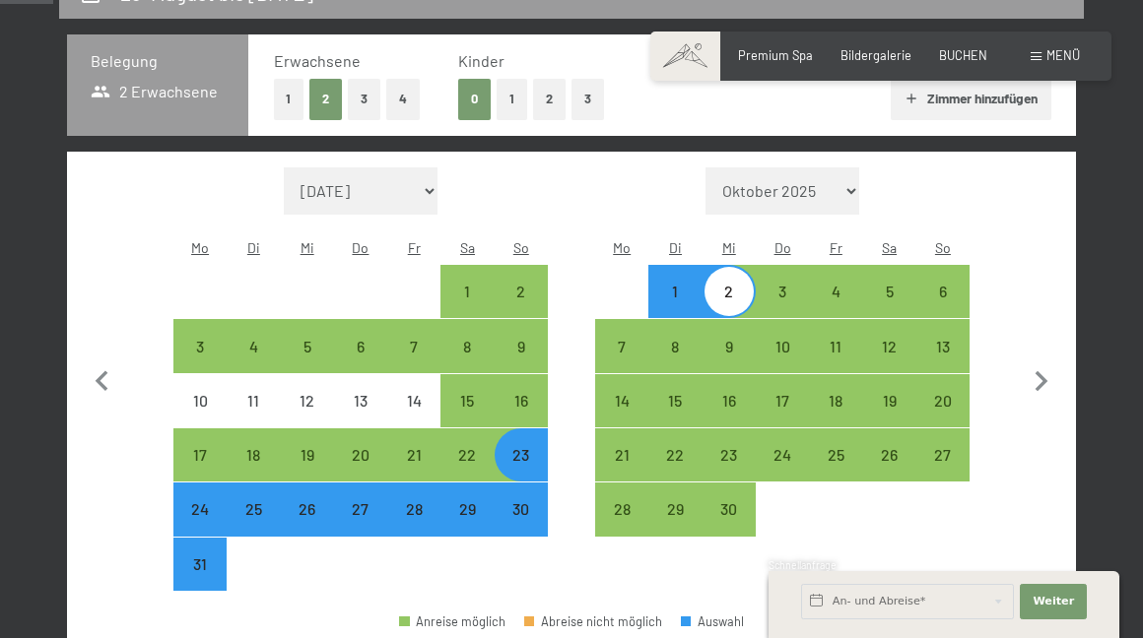
scroll to position [410, 0]
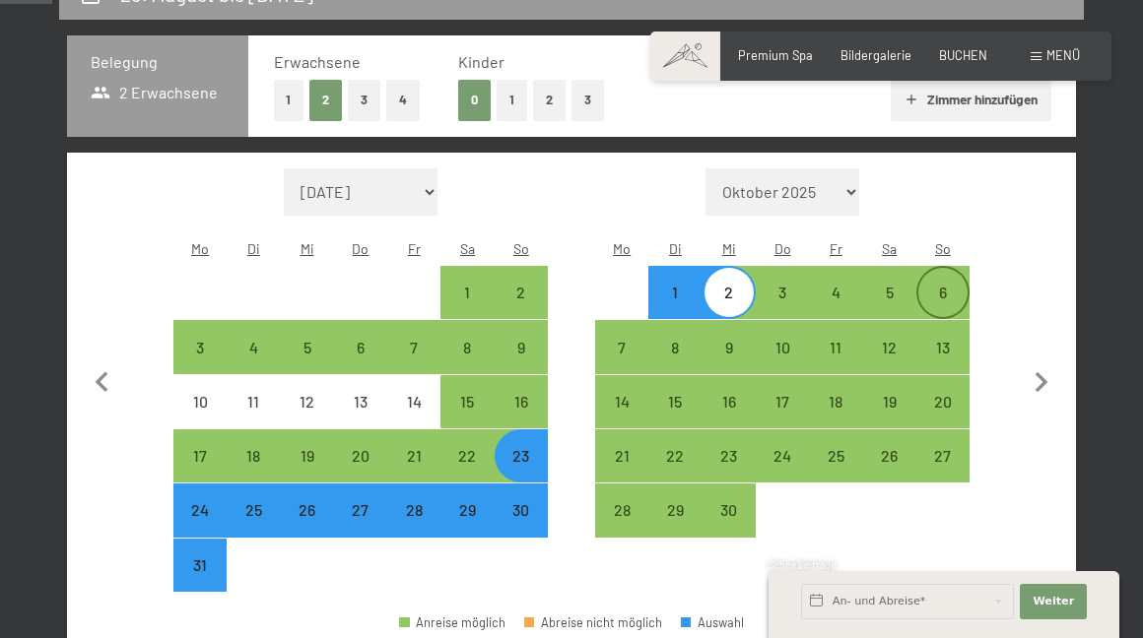
click at [948, 285] on div "6" at bounding box center [942, 309] width 49 height 49
select select "[DATE]"
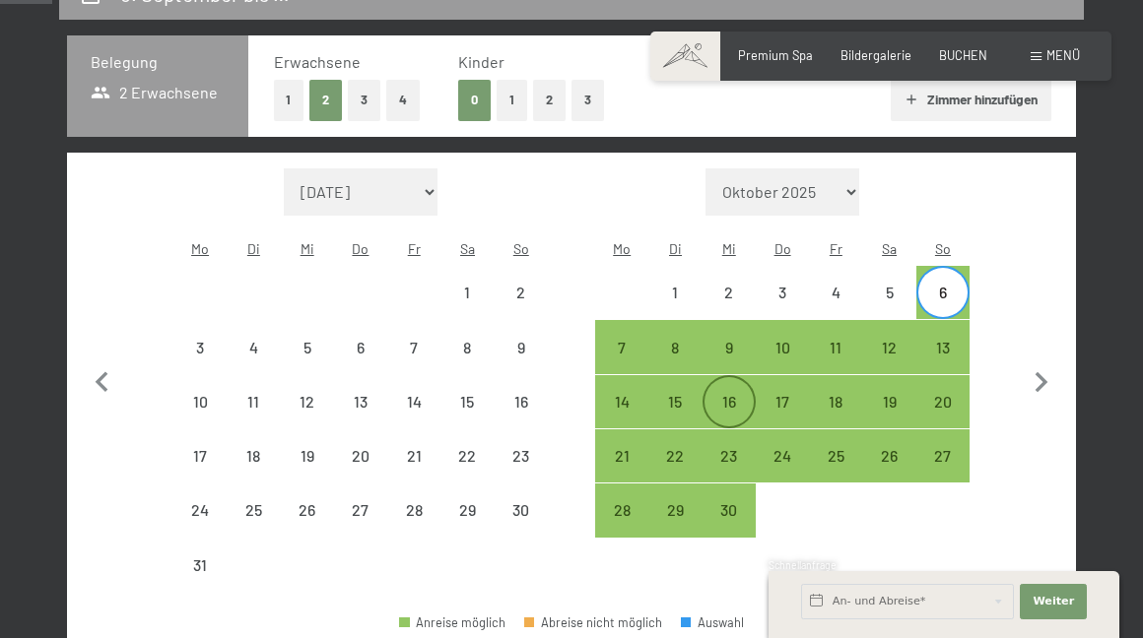
click at [725, 394] on div "16" at bounding box center [728, 418] width 49 height 49
select select "[DATE]"
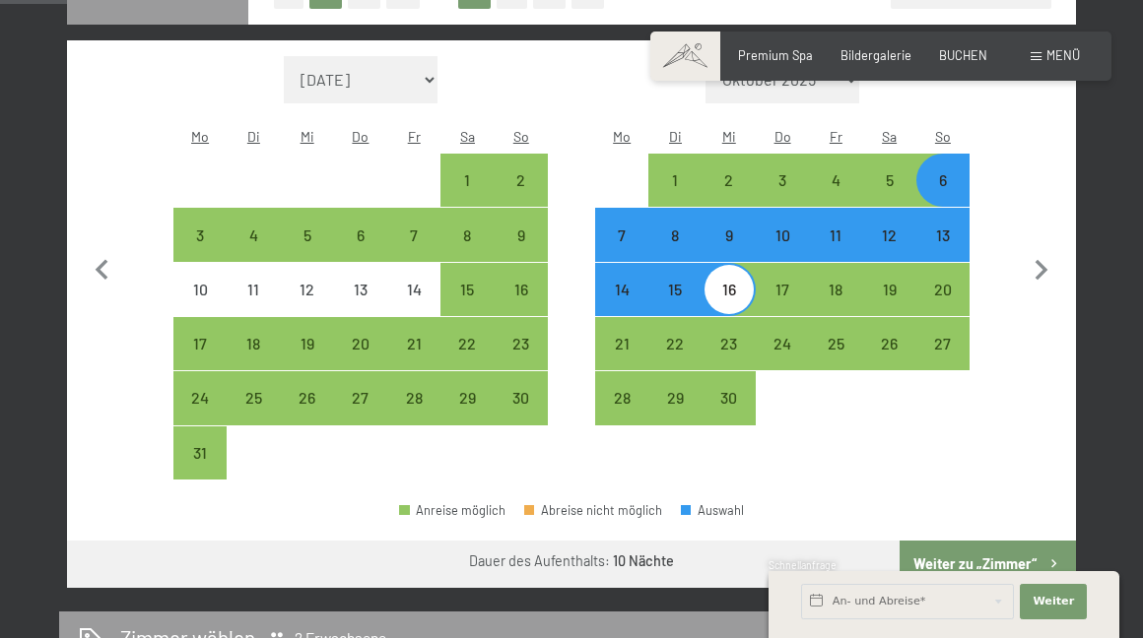
scroll to position [520, 0]
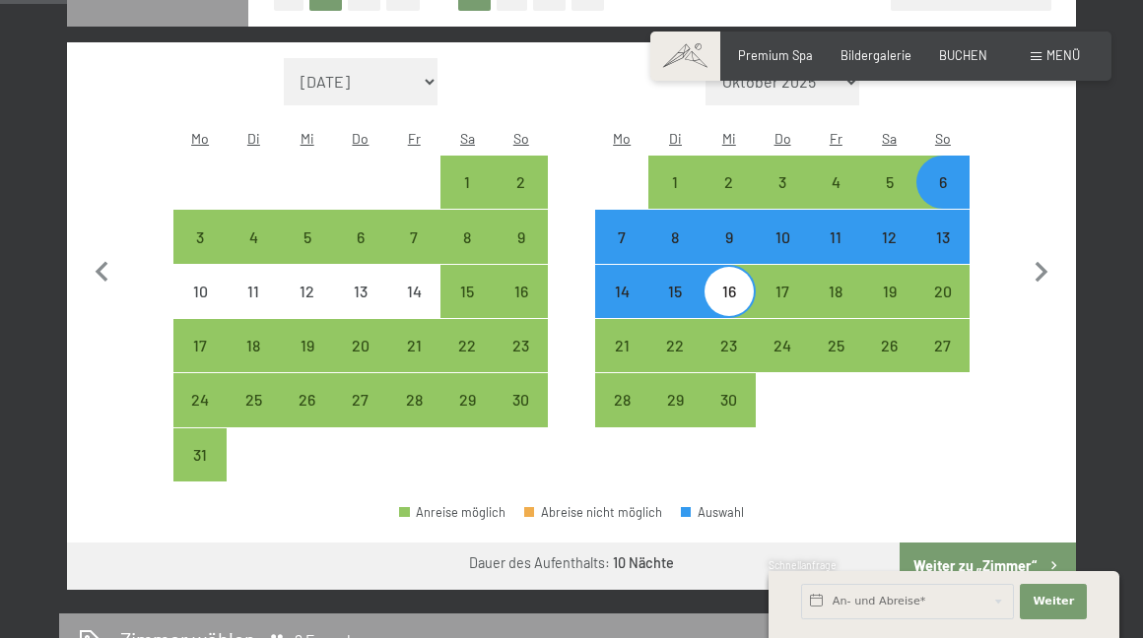
click at [948, 230] on div "13" at bounding box center [942, 254] width 49 height 49
select select "[DATE]"
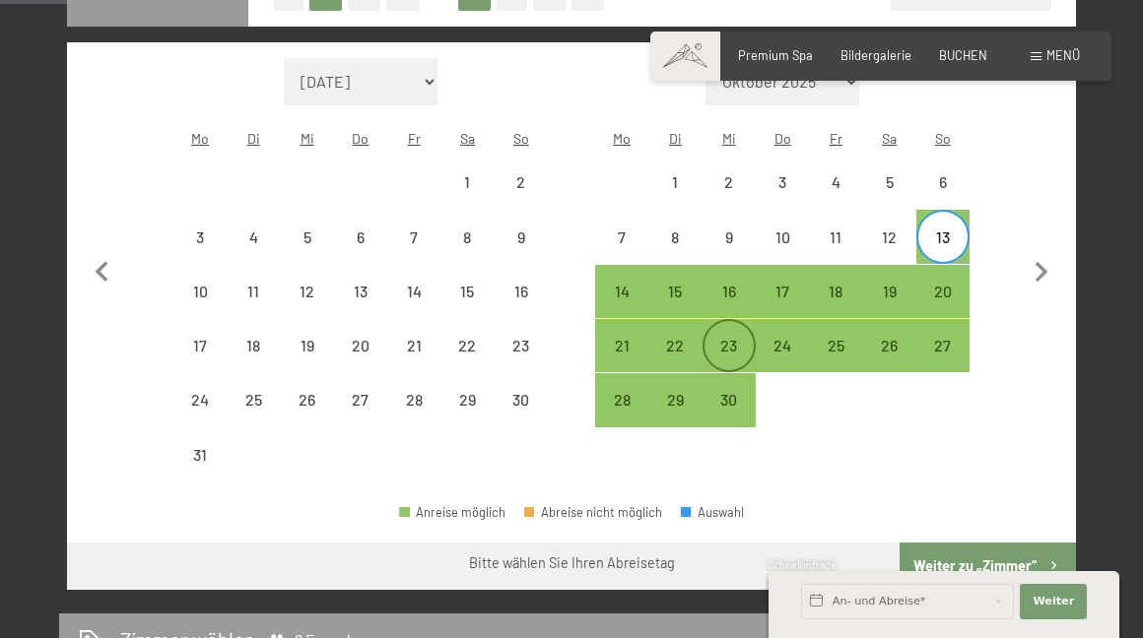
click at [722, 338] on div "23" at bounding box center [728, 362] width 49 height 49
select select "[DATE]"
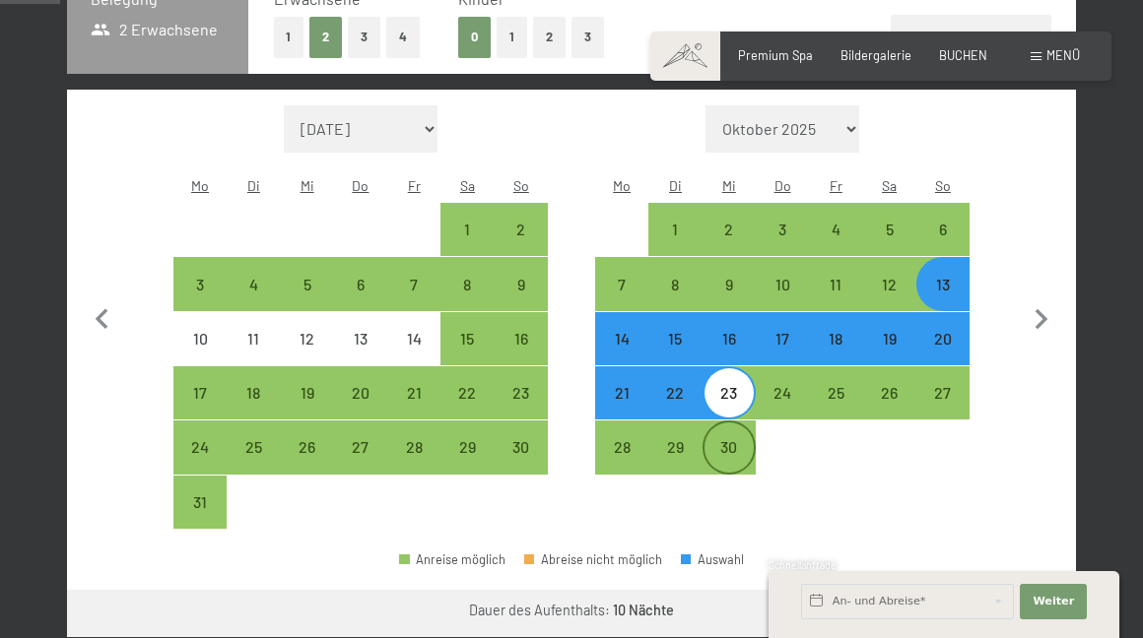
scroll to position [467, 0]
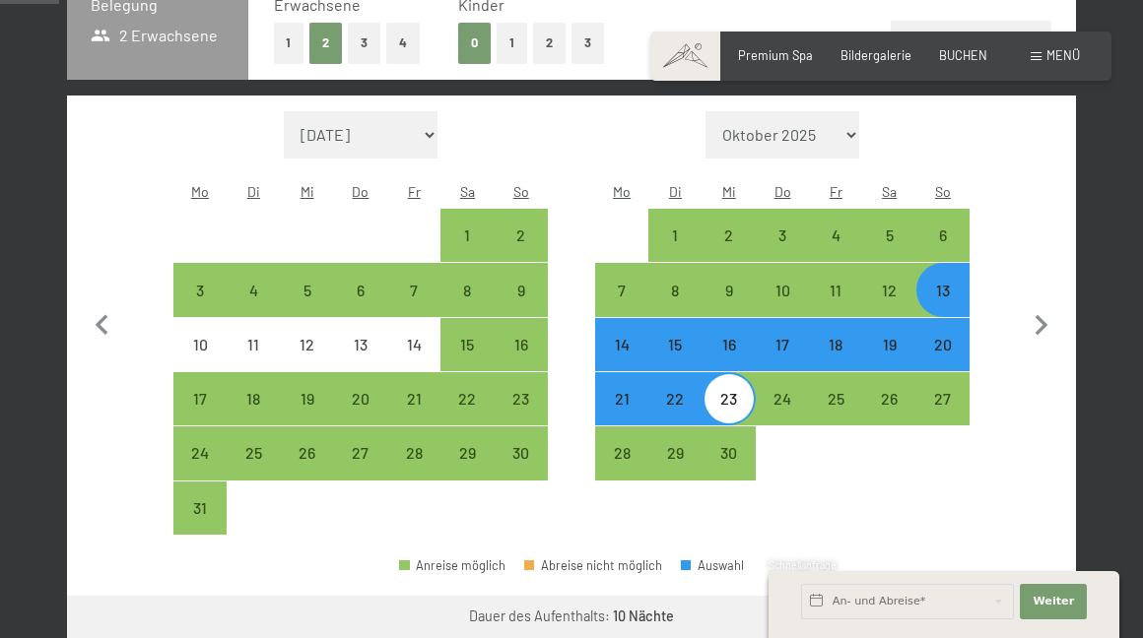
select select "[DATE]"
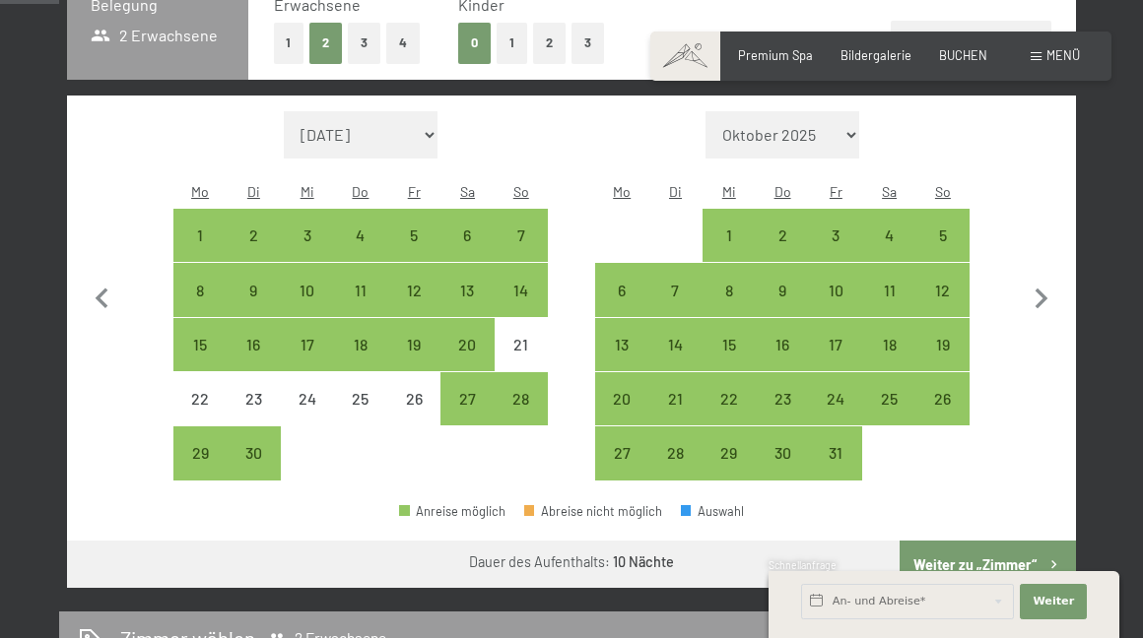
select select "2026-05-01"
select select "[DATE]"
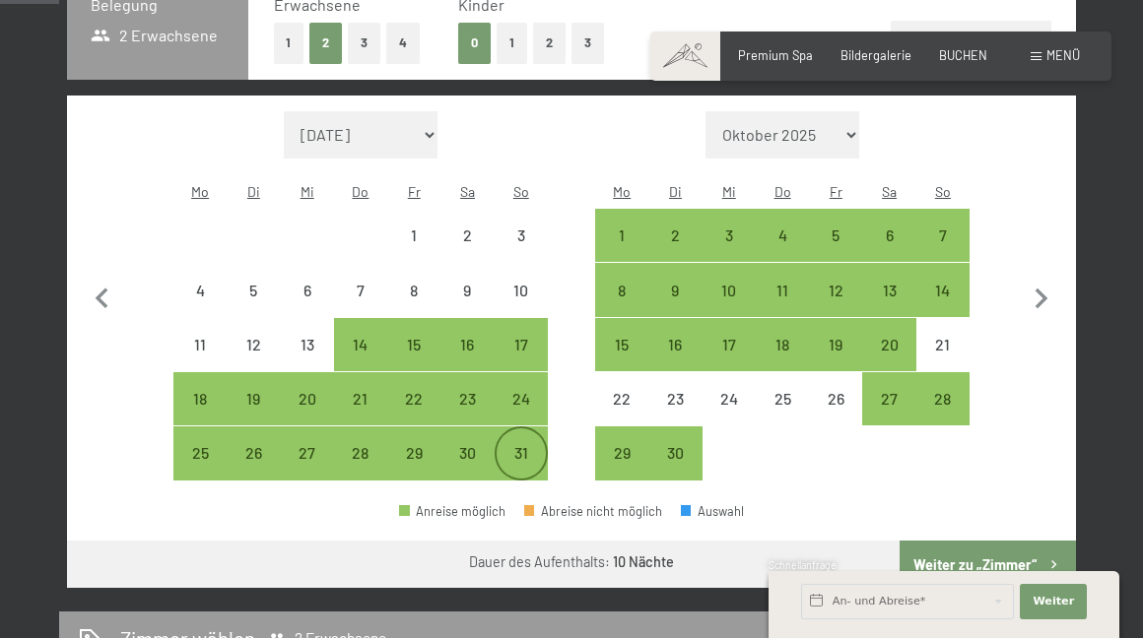
click at [529, 445] on div "31" at bounding box center [520, 469] width 49 height 49
select select "2026-05-01"
select select "[DATE]"
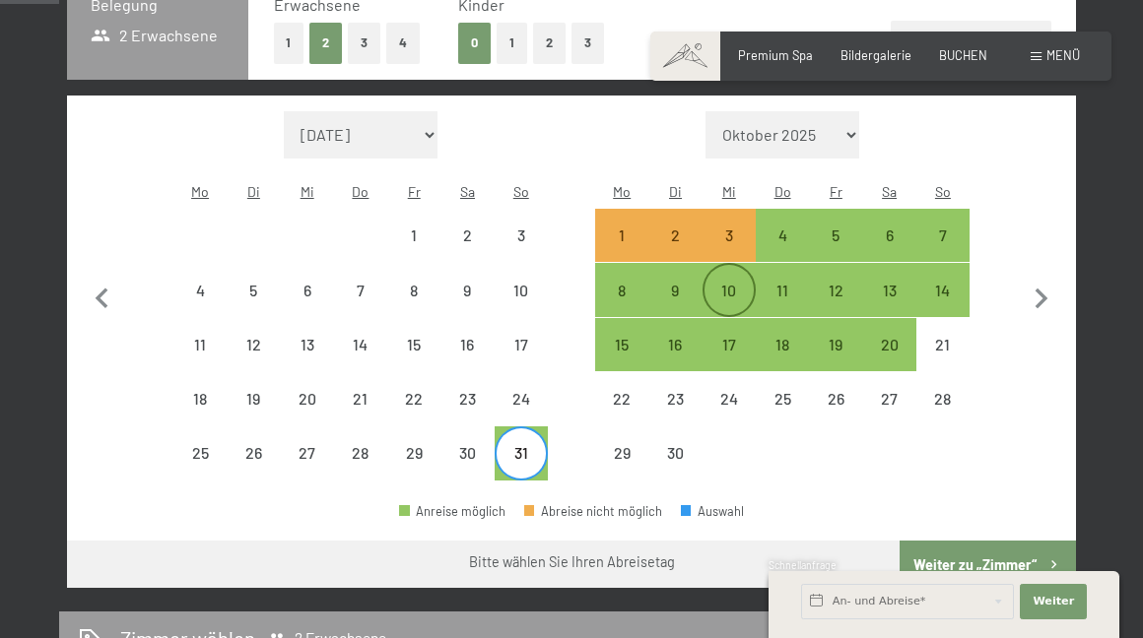
click at [721, 283] on div "10" at bounding box center [728, 307] width 49 height 49
select select "2026-05-01"
select select "[DATE]"
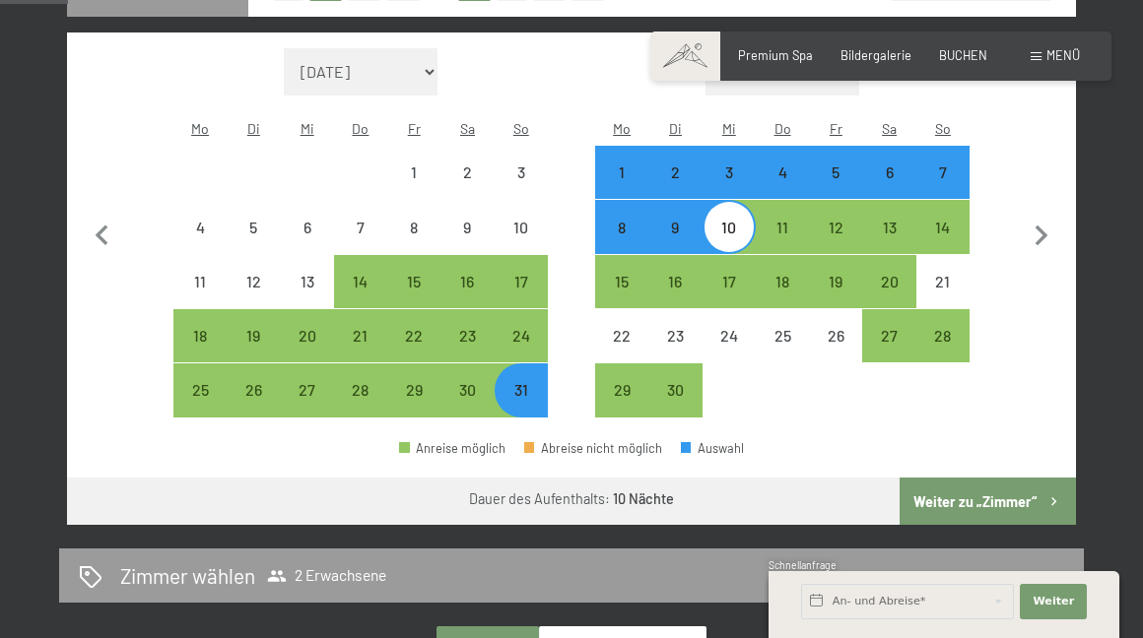
scroll to position [527, 0]
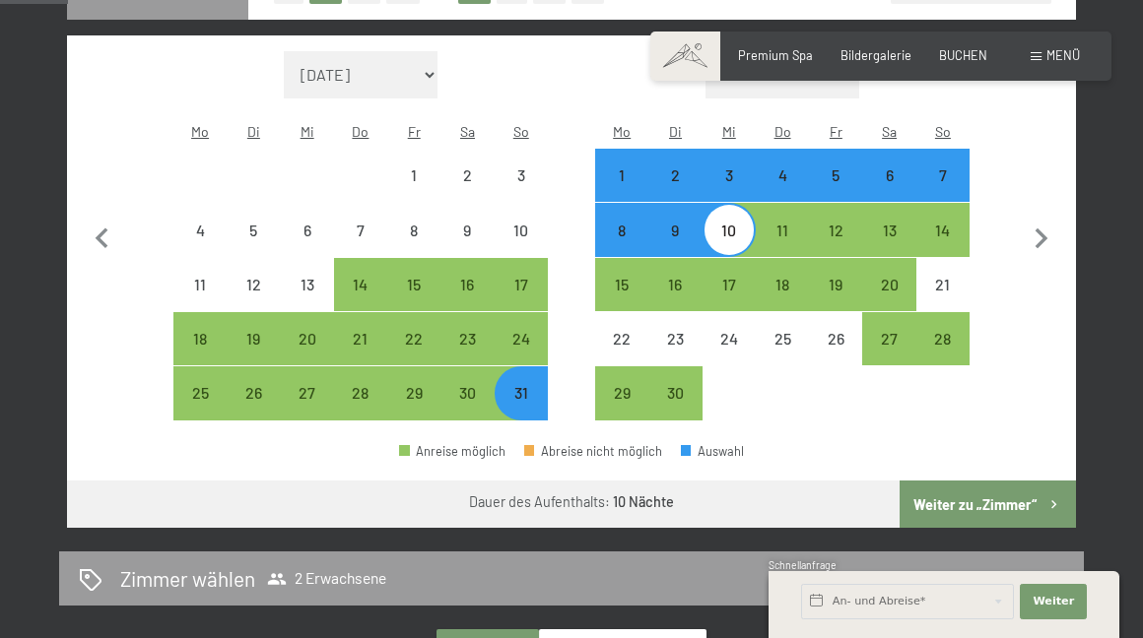
click at [953, 167] on div "7" at bounding box center [942, 191] width 49 height 49
select select "2026-05-01"
select select "[DATE]"
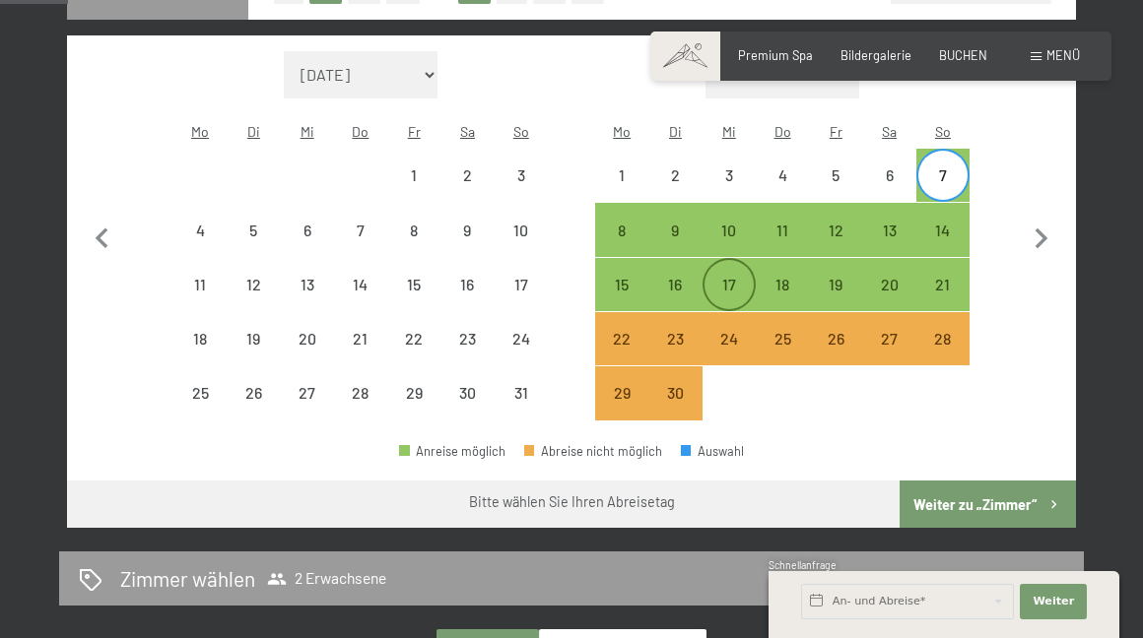
click at [737, 277] on div "17" at bounding box center [728, 301] width 49 height 49
select select "2026-05-01"
select select "[DATE]"
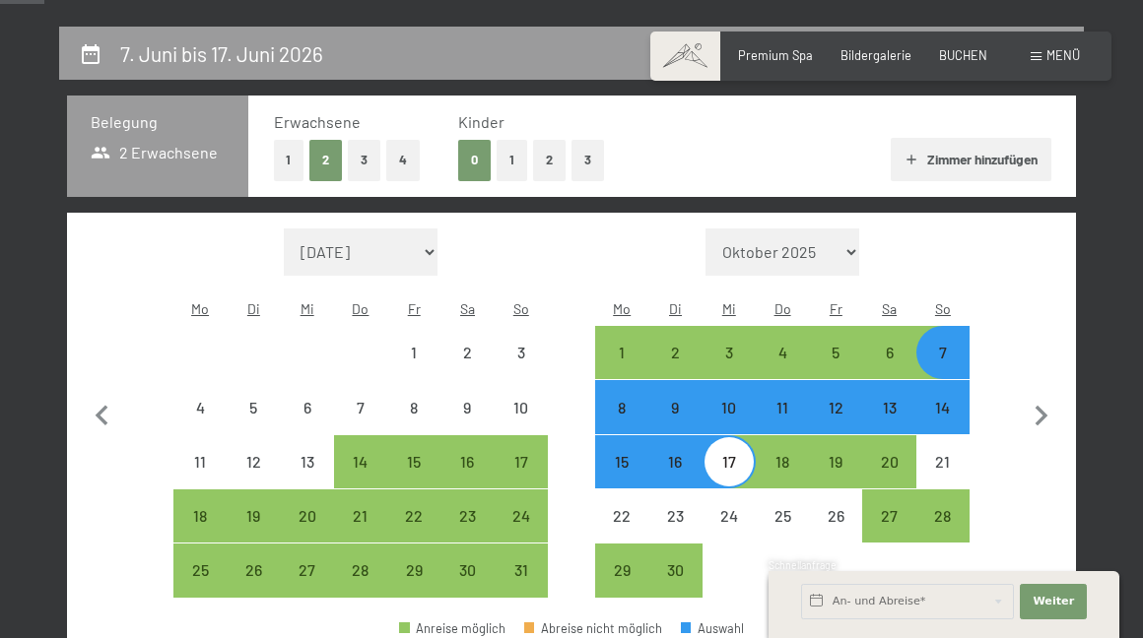
scroll to position [349, 0]
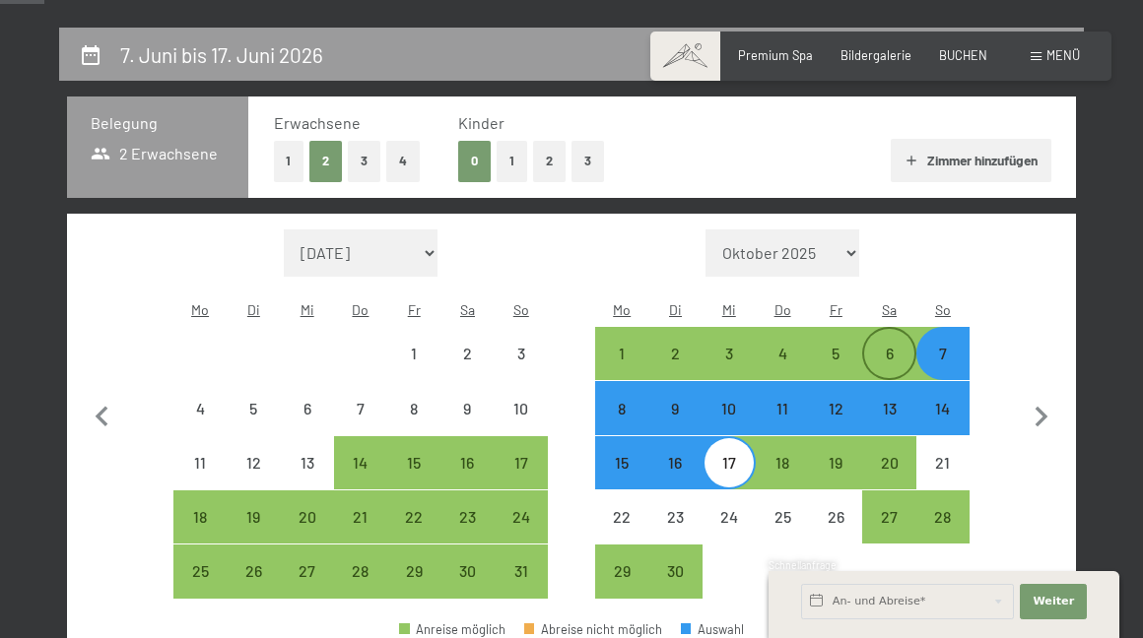
click at [894, 346] on div "6" at bounding box center [888, 370] width 49 height 49
select select "2026-05-01"
select select "[DATE]"
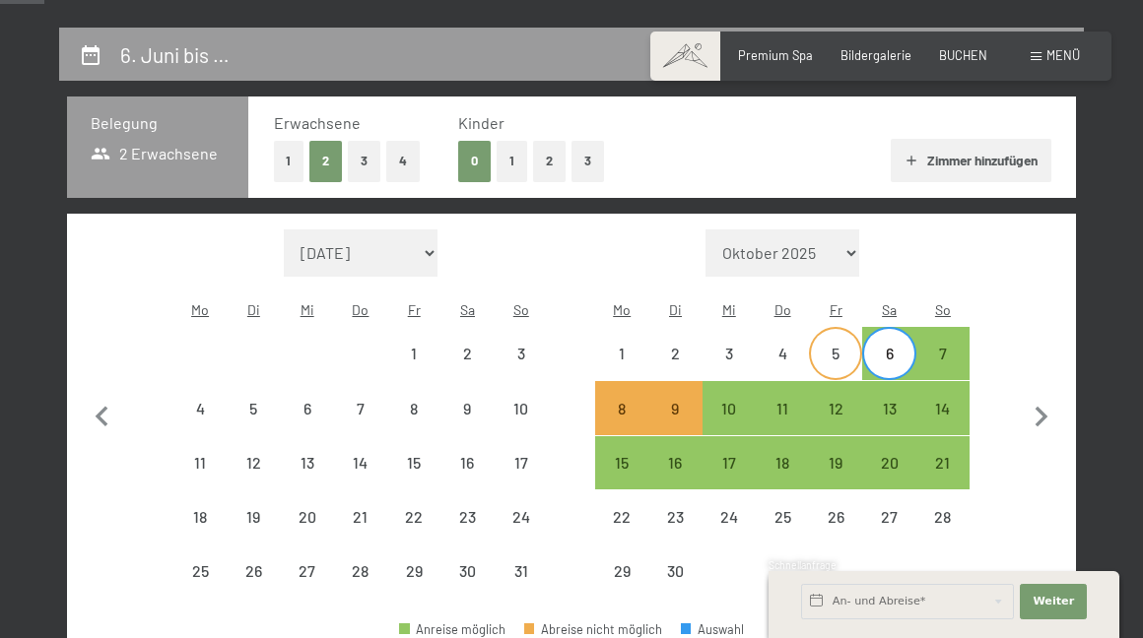
click at [839, 346] on div "5" at bounding box center [835, 370] width 49 height 49
select select "2026-05-01"
select select "[DATE]"
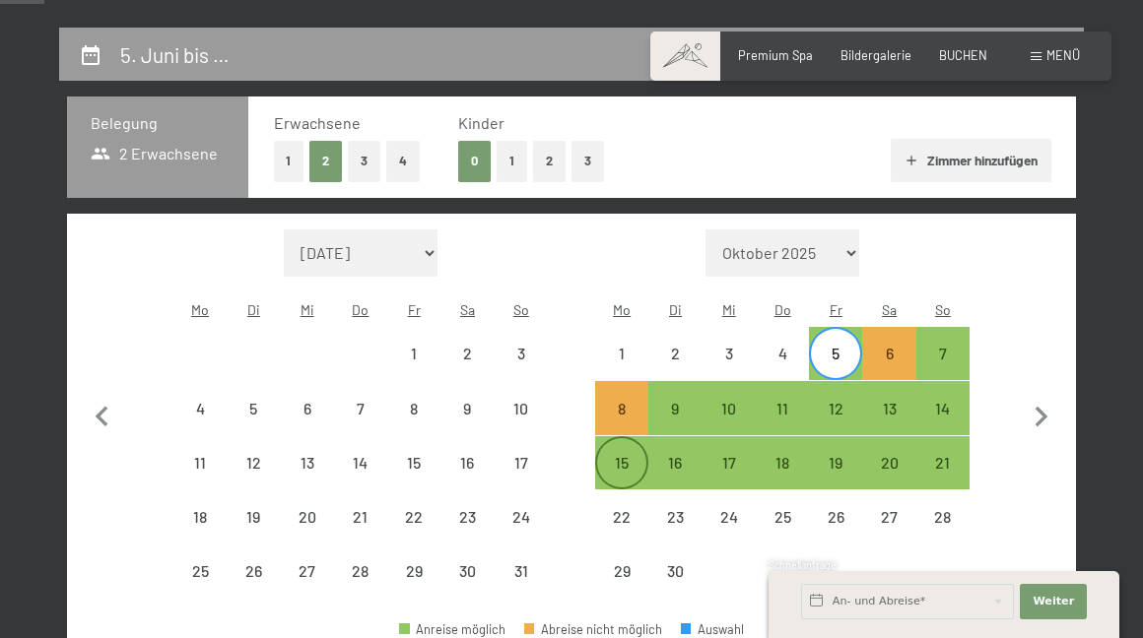
click at [644, 455] on div "15" at bounding box center [621, 479] width 49 height 49
select select "2026-05-01"
select select "[DATE]"
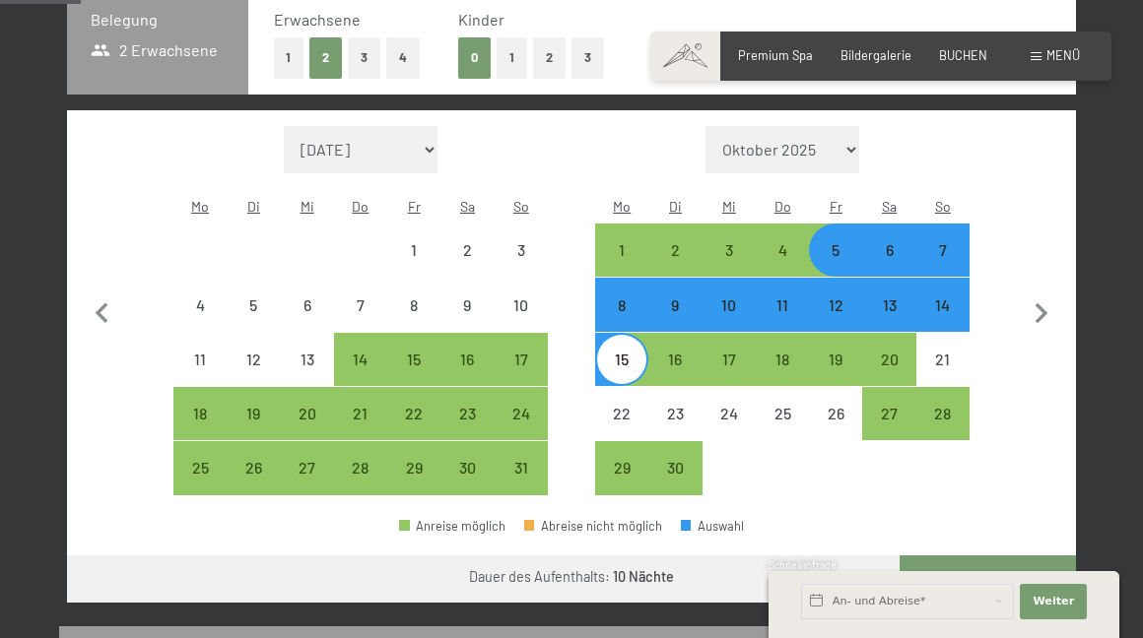
scroll to position [451, 0]
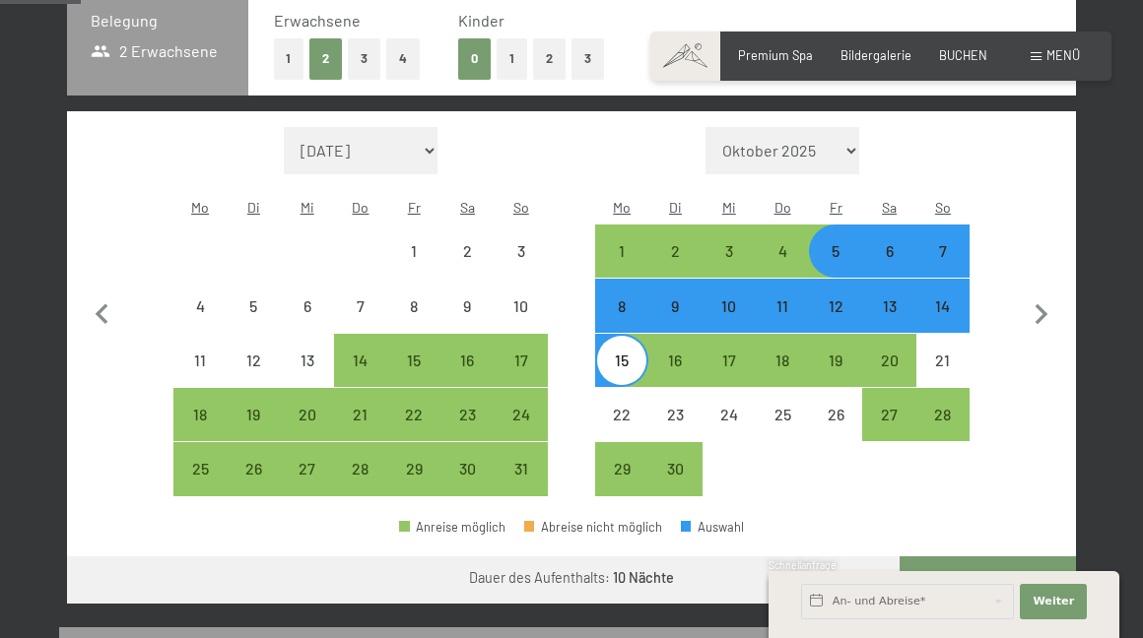
click at [887, 243] on div "6" at bounding box center [888, 267] width 49 height 49
select select "2026-05-01"
select select "[DATE]"
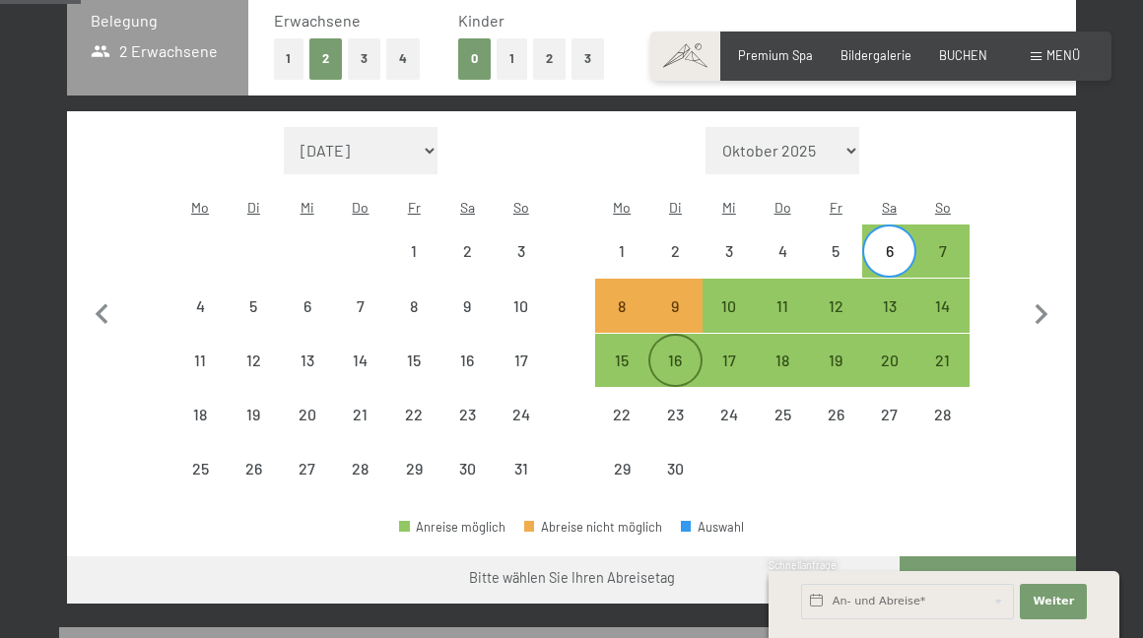
click at [680, 353] on div "16" at bounding box center [674, 377] width 49 height 49
select select "2026-05-01"
select select "[DATE]"
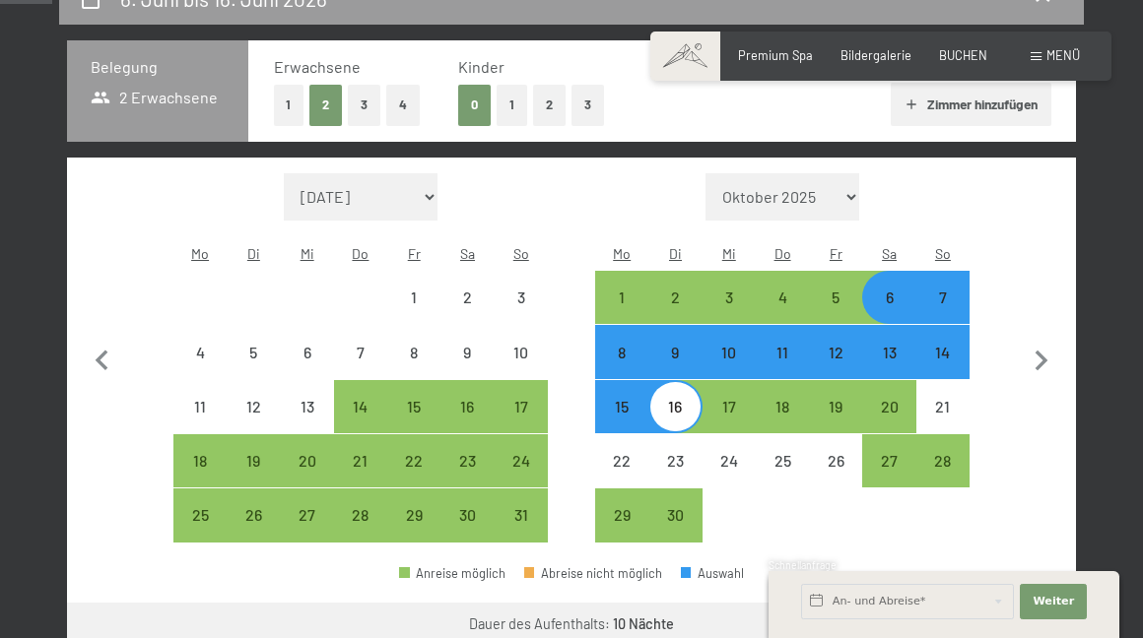
scroll to position [401, 0]
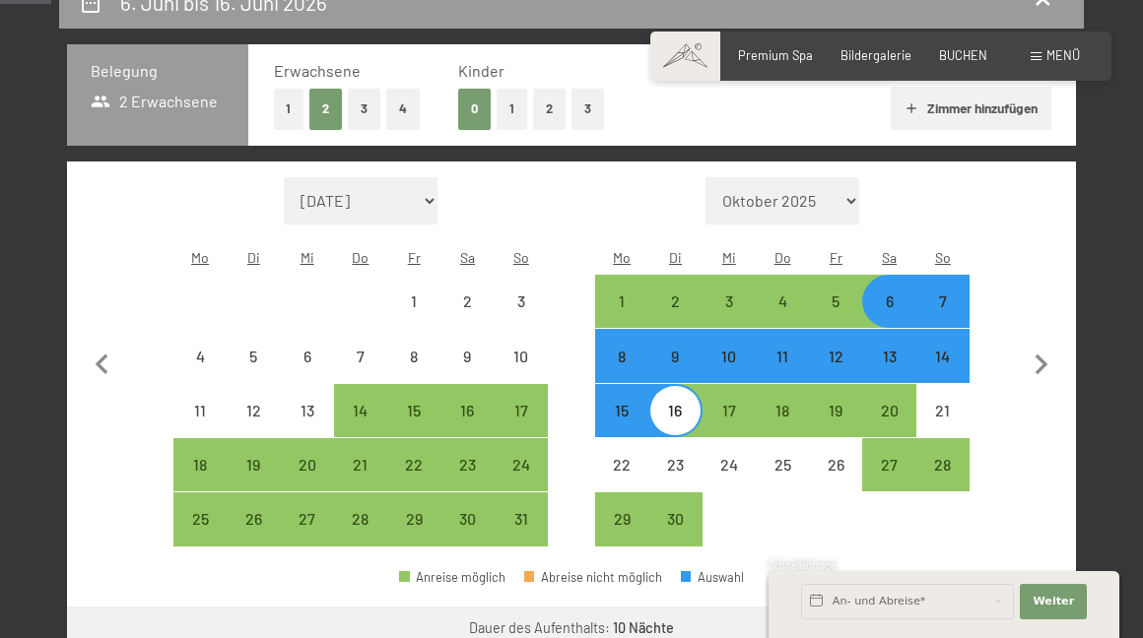
click at [941, 349] on div "14" at bounding box center [942, 373] width 49 height 49
select select "2026-05-01"
select select "[DATE]"
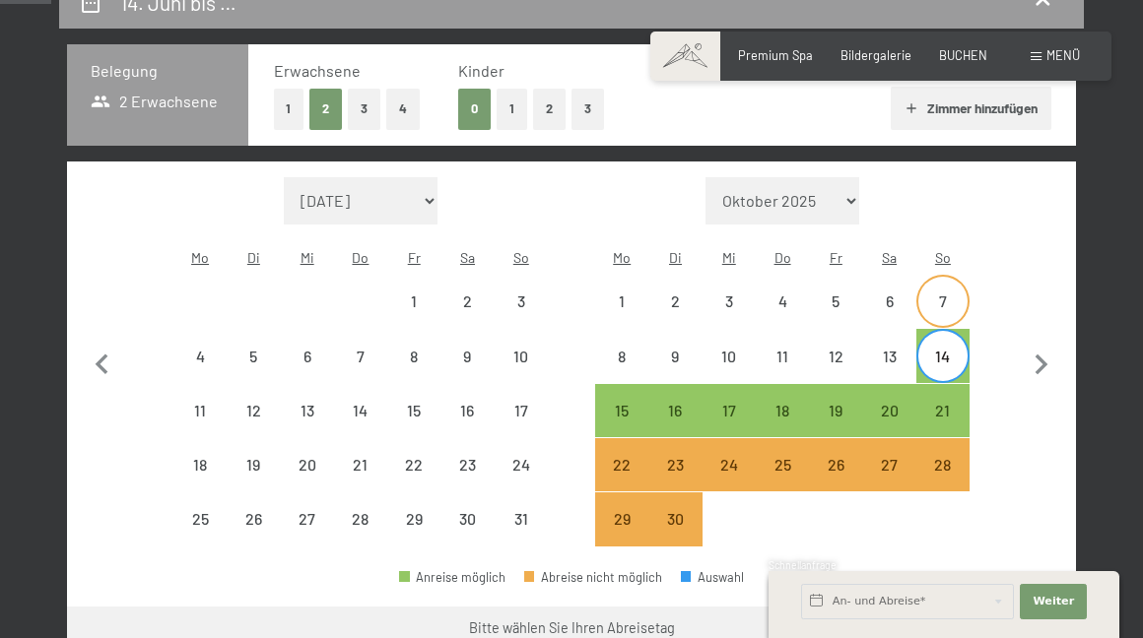
click at [947, 294] on div "7" at bounding box center [942, 318] width 49 height 49
select select "2026-05-01"
select select "[DATE]"
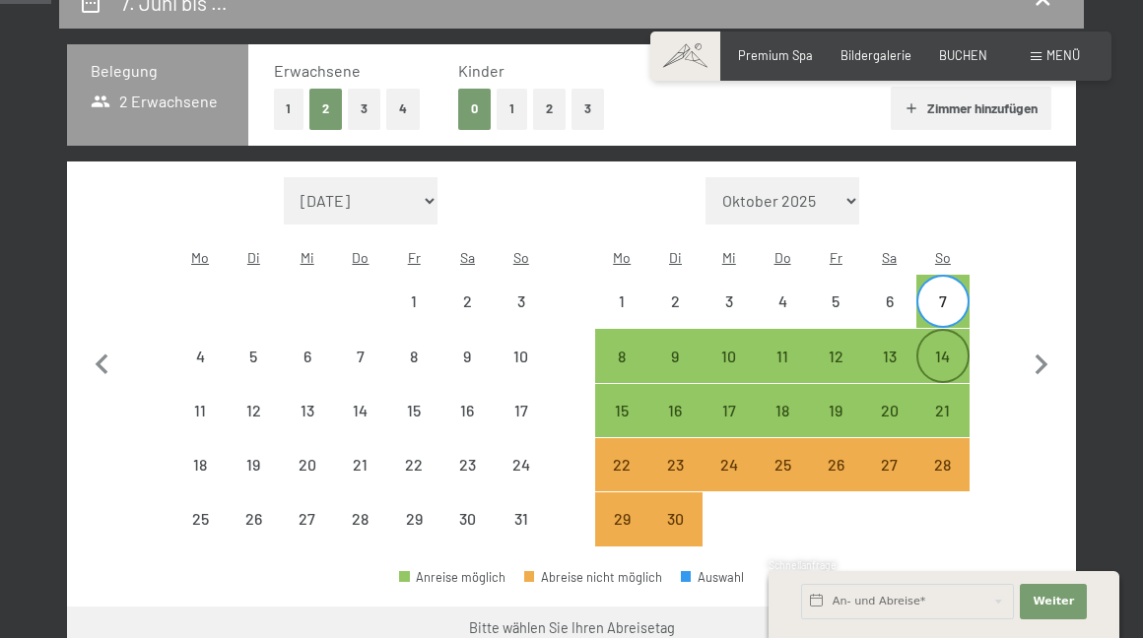
click at [948, 349] on div "14" at bounding box center [942, 373] width 49 height 49
select select "2026-05-01"
select select "[DATE]"
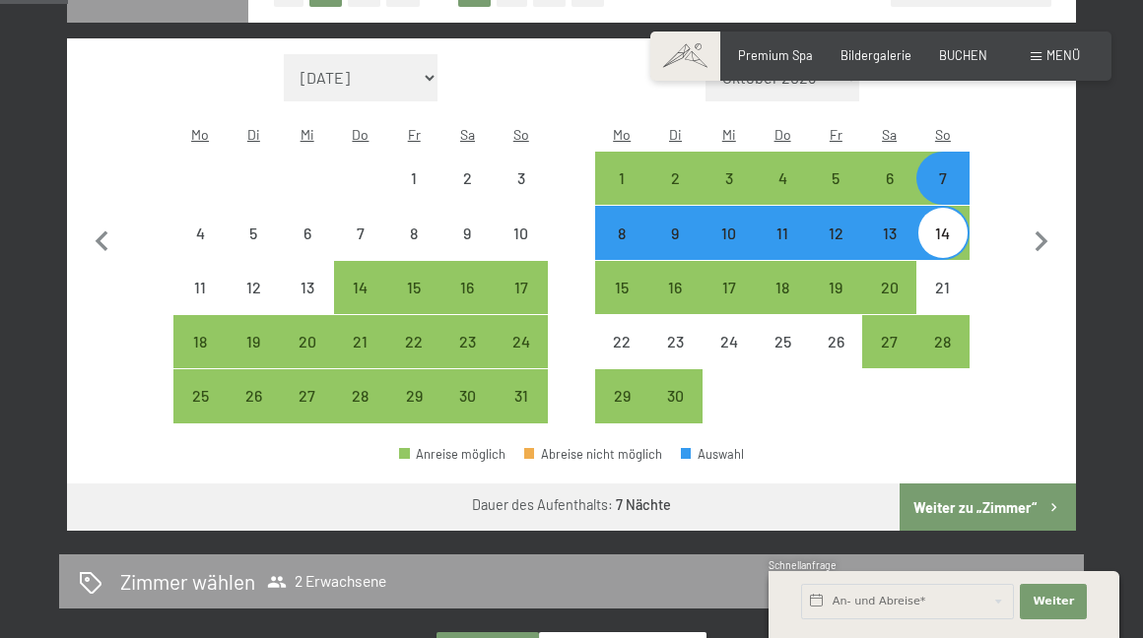
scroll to position [519, 0]
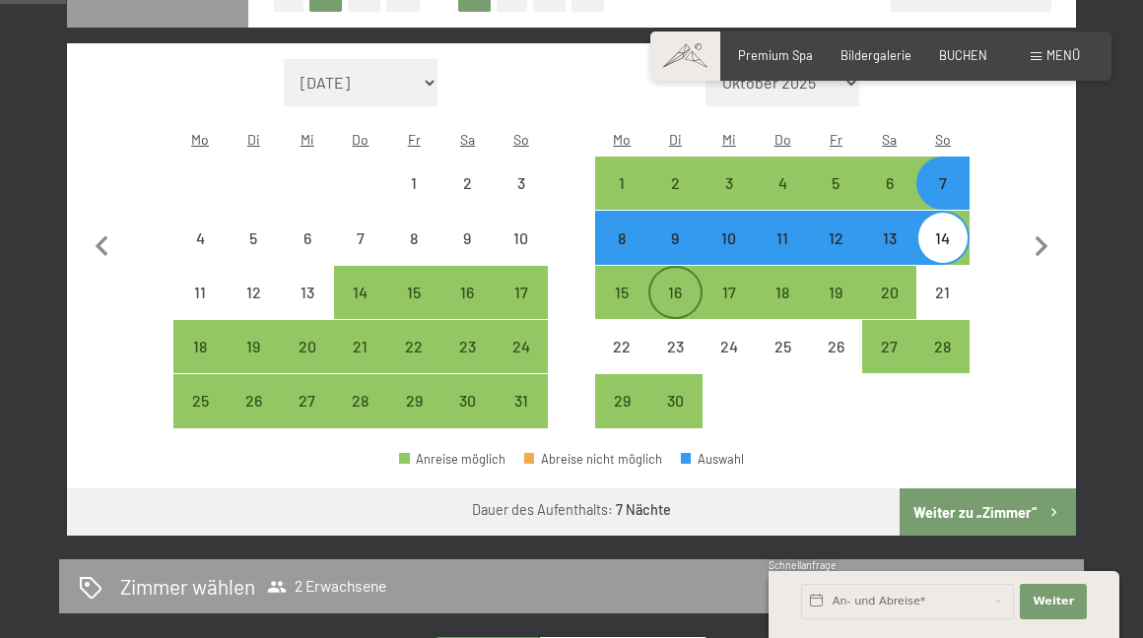
click at [681, 285] on div "16" at bounding box center [674, 309] width 49 height 49
select select "2026-05-01"
select select "[DATE]"
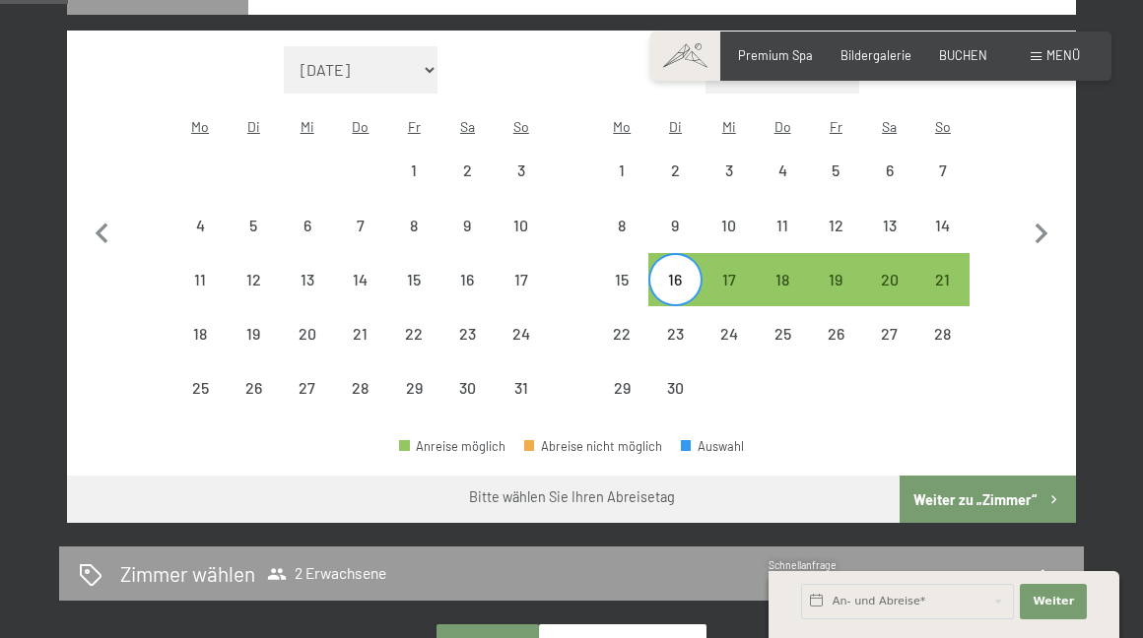
scroll to position [535, 0]
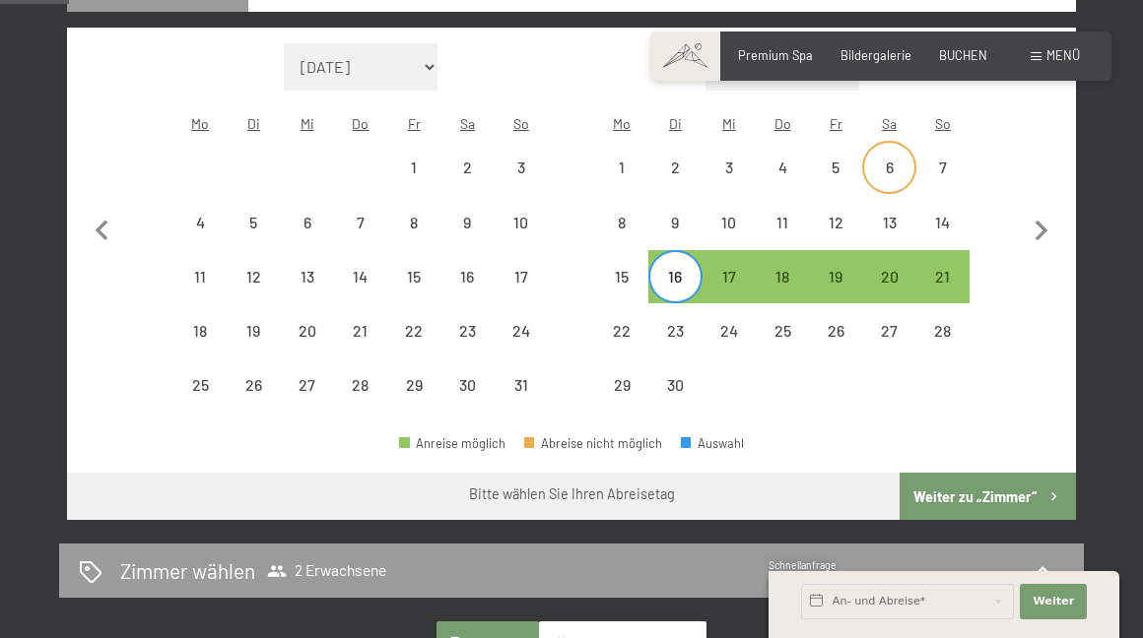
click at [887, 160] on div "6" at bounding box center [888, 184] width 49 height 49
select select "2026-05-01"
select select "[DATE]"
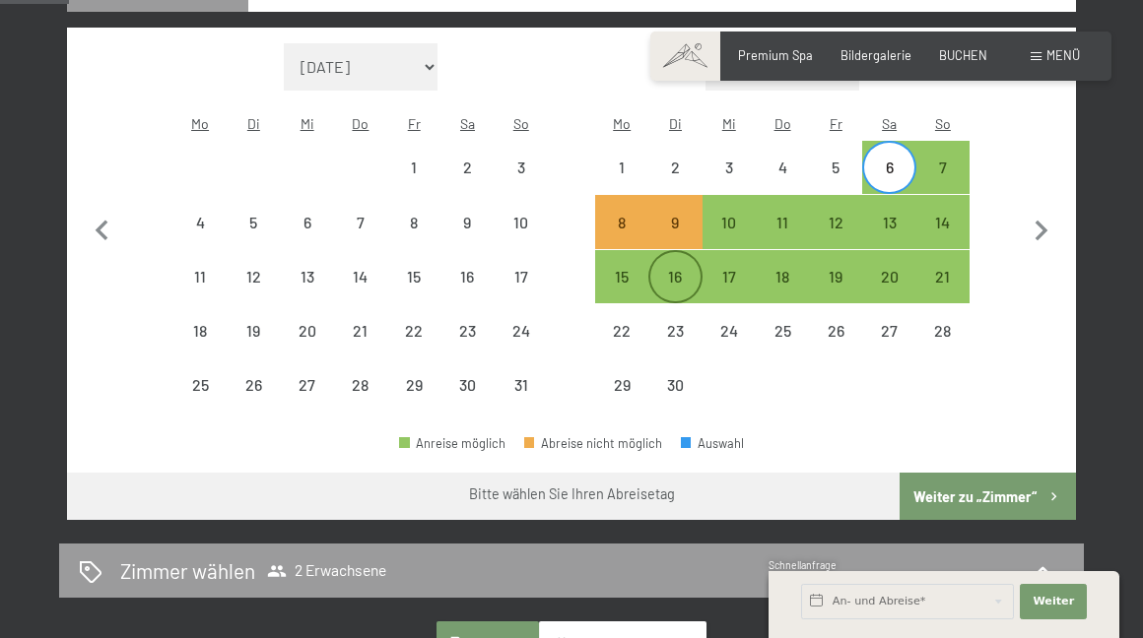
click at [681, 269] on div "16" at bounding box center [674, 293] width 49 height 49
select select "2026-05-01"
select select "[DATE]"
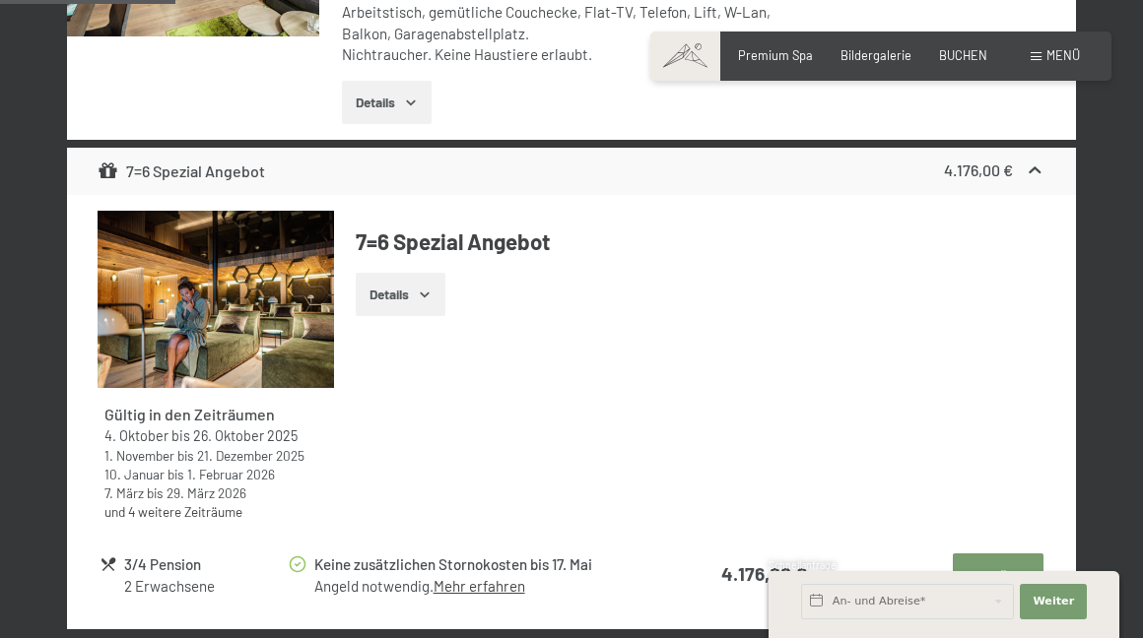
scroll to position [1378, 0]
click at [196, 503] on link "und 4 weitere Zeiträume" at bounding box center [173, 511] width 138 height 17
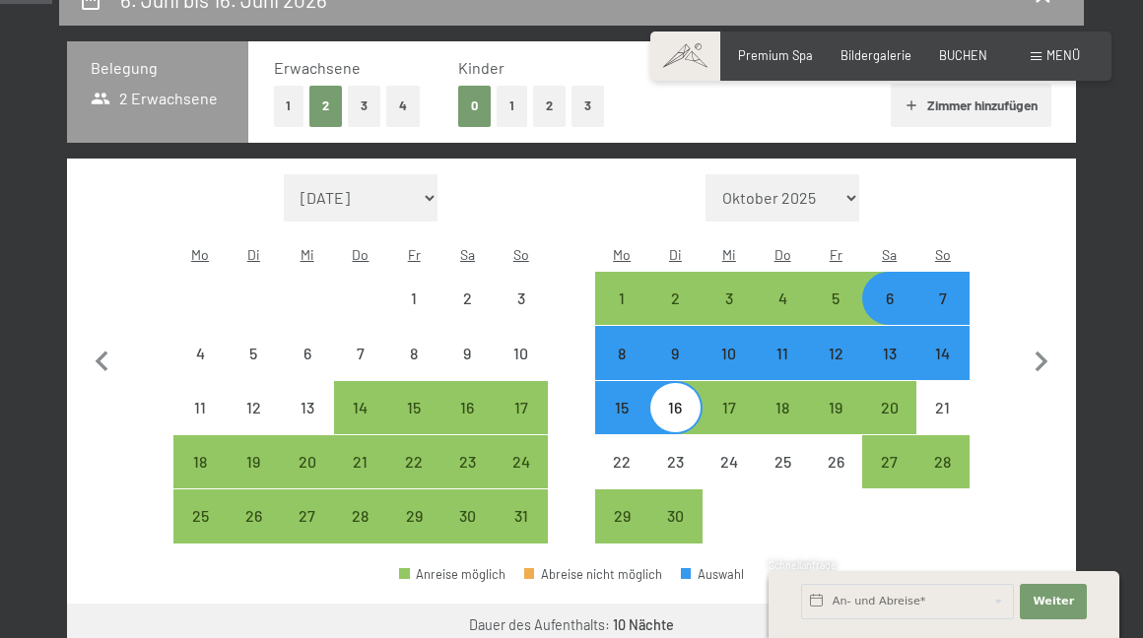
scroll to position [401, 0]
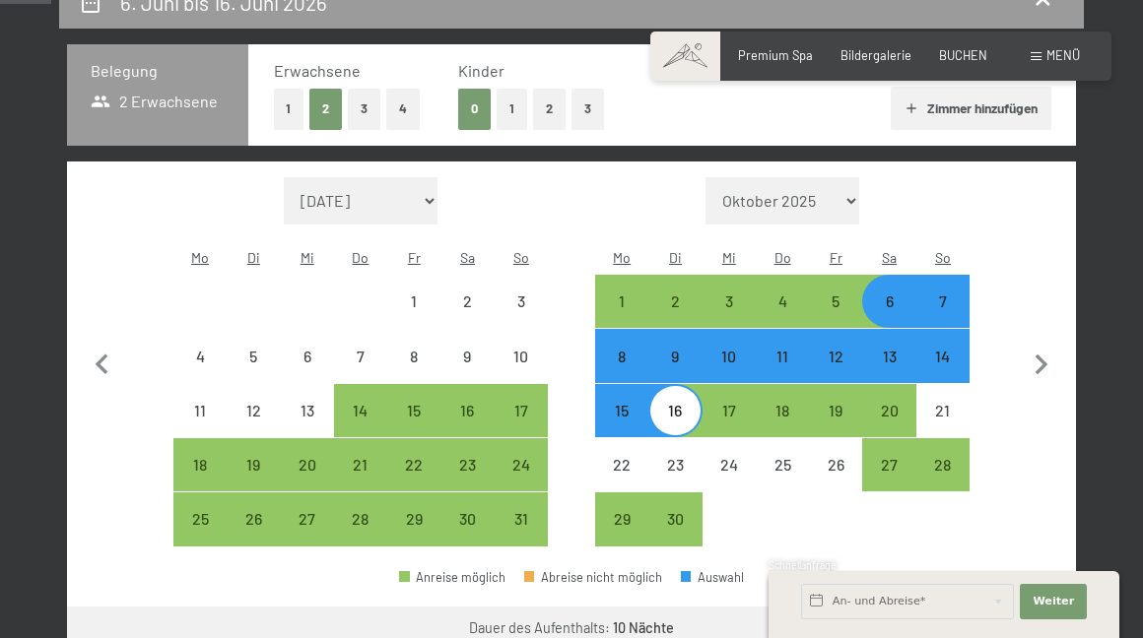
click at [950, 349] on div "14" at bounding box center [942, 373] width 49 height 49
select select "2026-05-01"
select select "[DATE]"
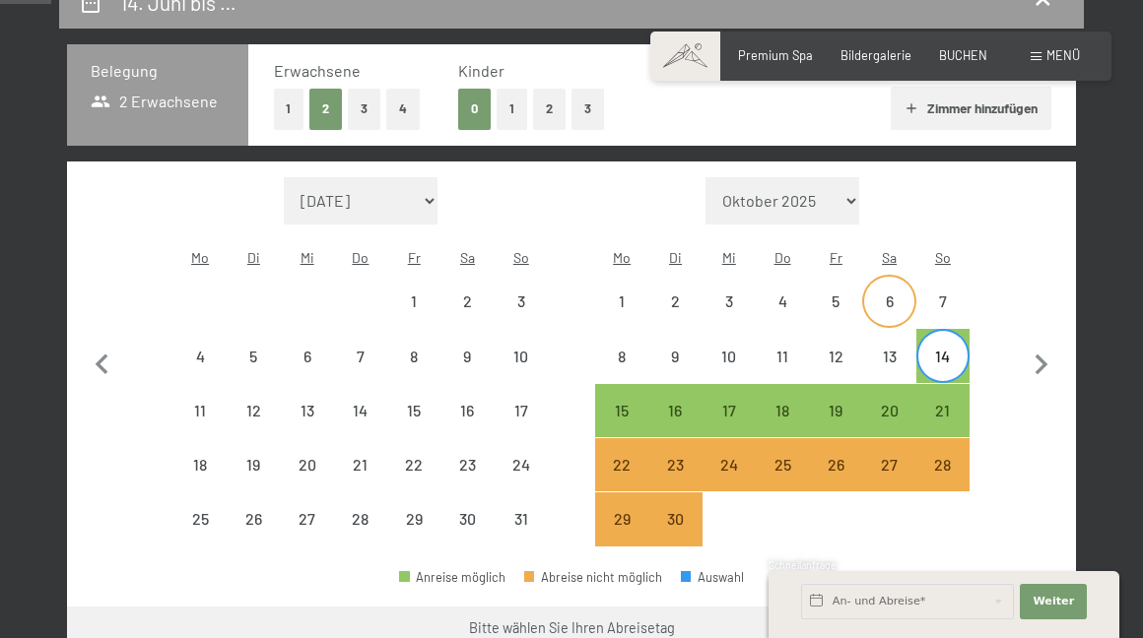
click at [903, 294] on div "6" at bounding box center [888, 318] width 49 height 49
select select "2026-05-01"
select select "[DATE]"
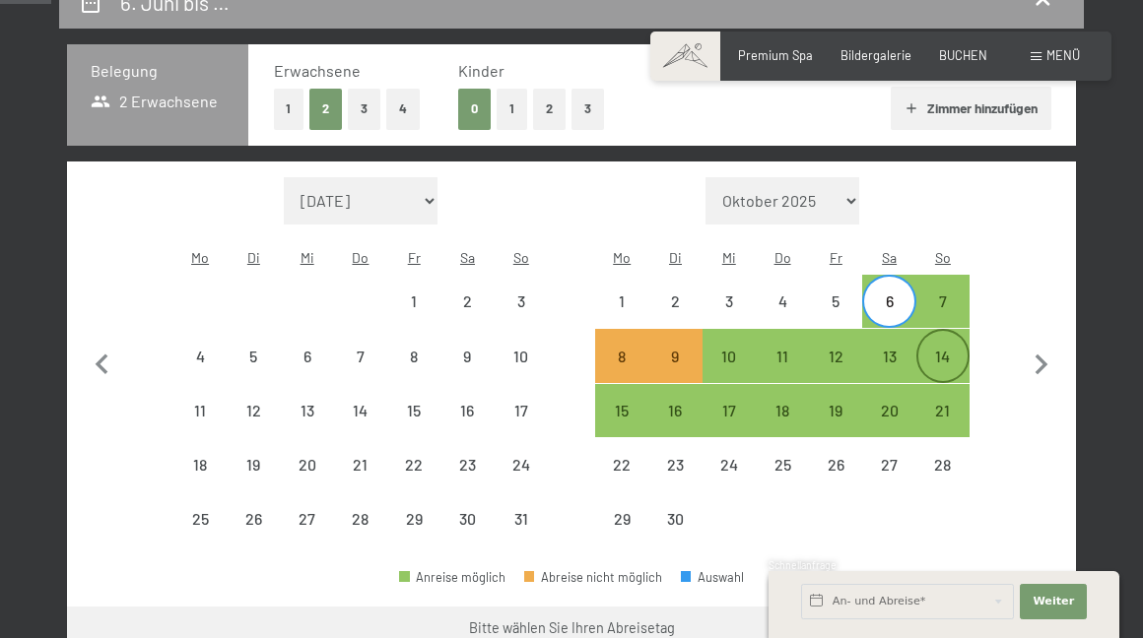
click at [963, 349] on div "14" at bounding box center [942, 373] width 49 height 49
select select "2026-05-01"
select select "[DATE]"
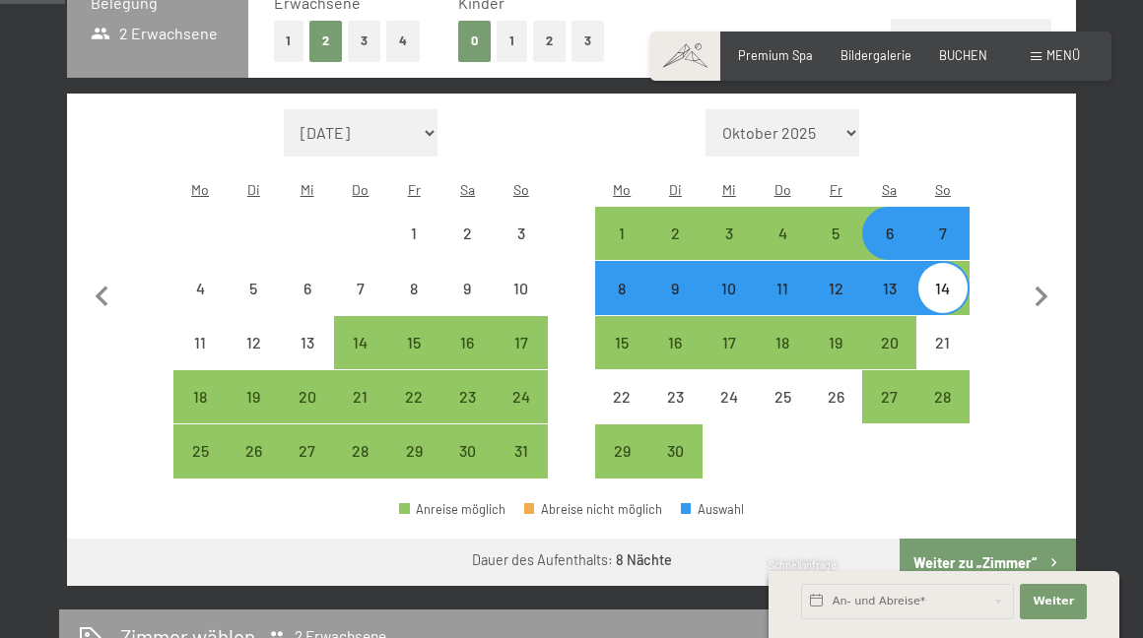
scroll to position [467, 0]
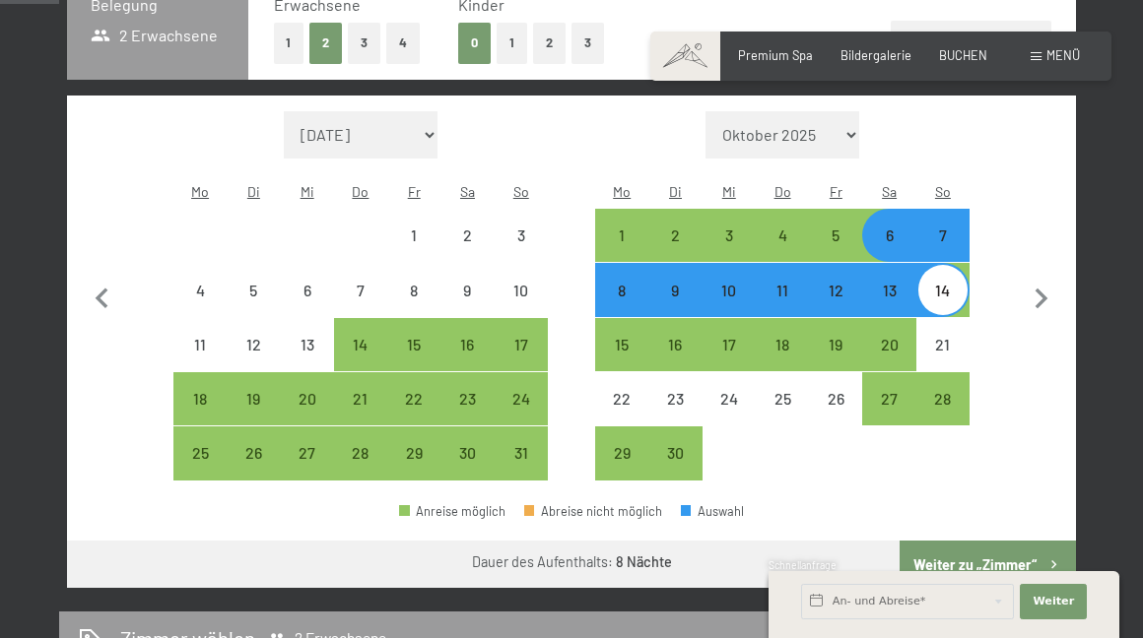
click at [947, 228] on div "7" at bounding box center [942, 252] width 49 height 49
select select "2026-05-01"
select select "[DATE]"
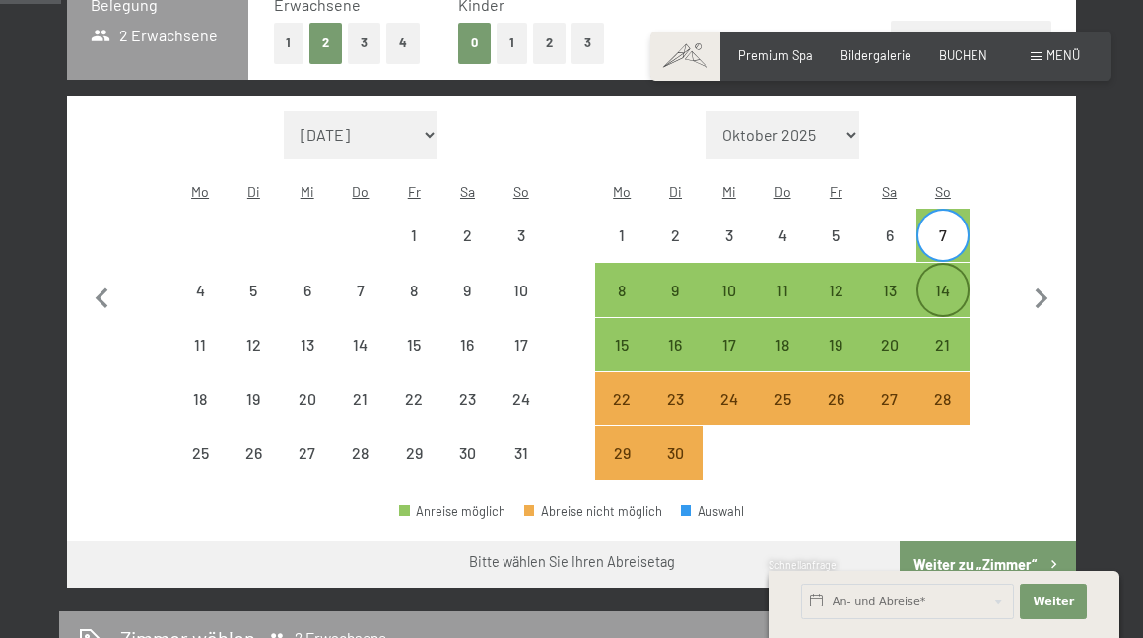
scroll to position [472, 0]
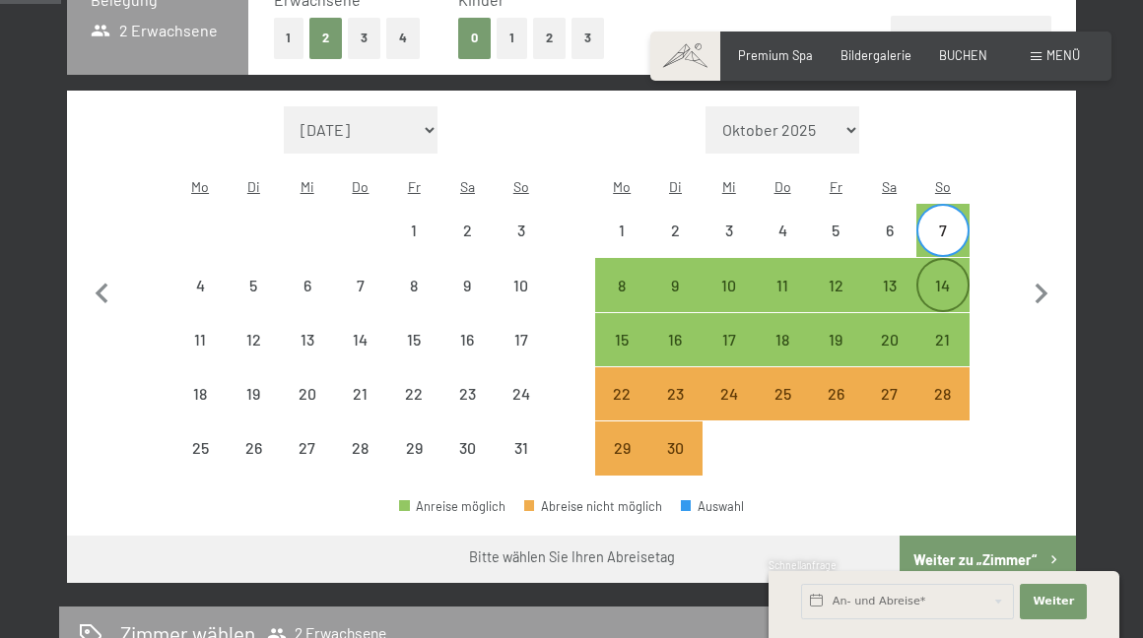
click at [945, 278] on div "14" at bounding box center [942, 302] width 49 height 49
select select "2026-05-01"
select select "[DATE]"
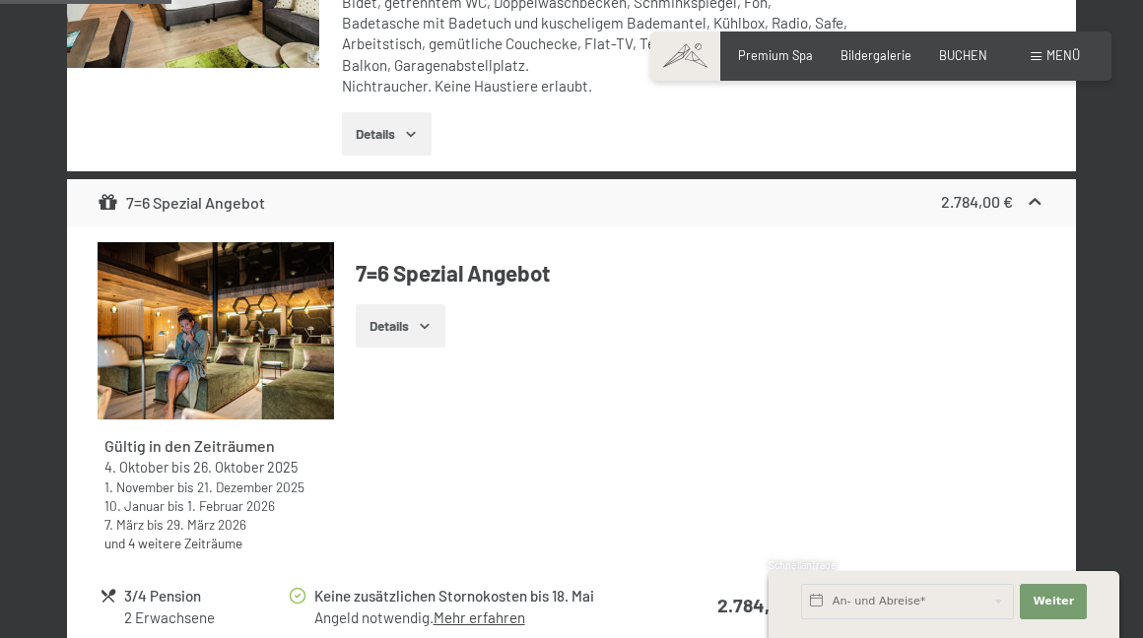
scroll to position [1347, 0]
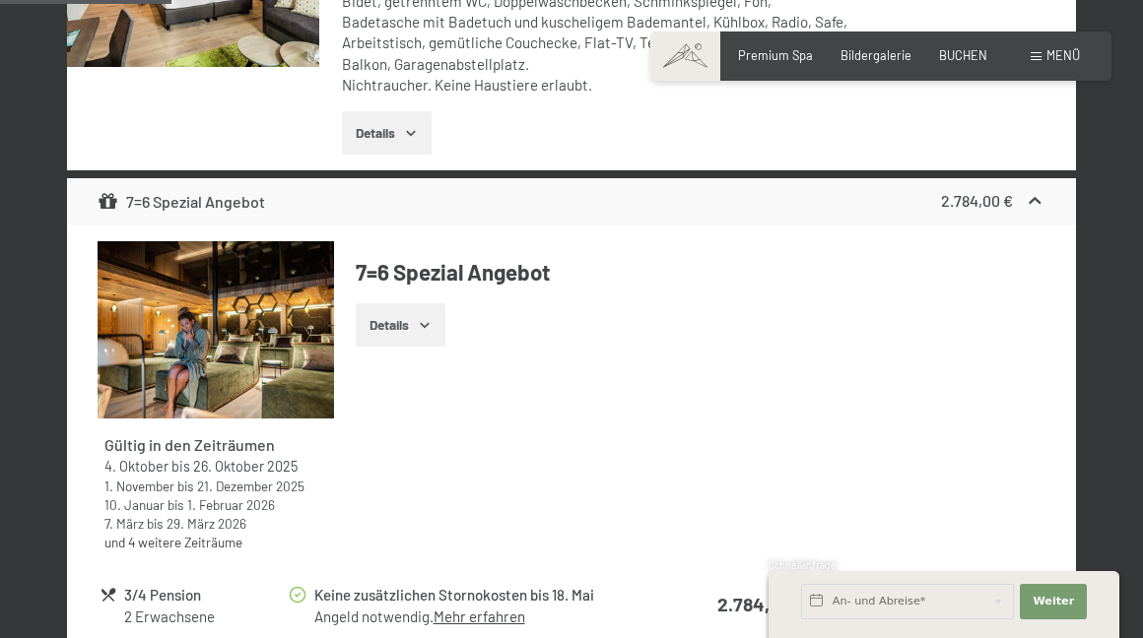
click at [195, 534] on link "und 4 weitere Zeiträume" at bounding box center [173, 542] width 138 height 17
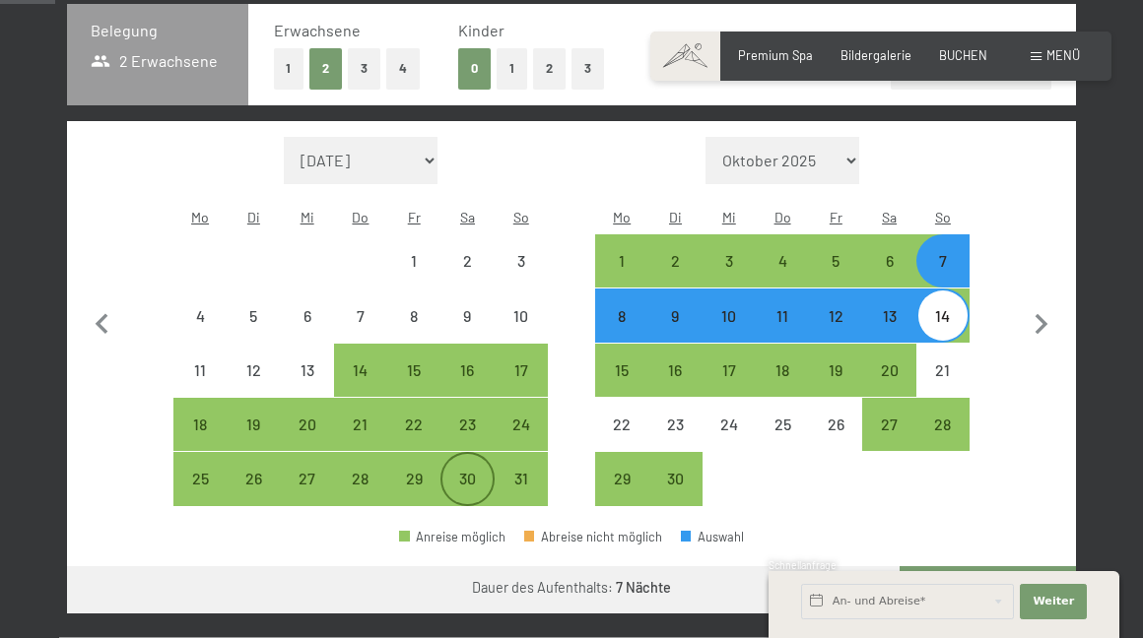
scroll to position [440, 0]
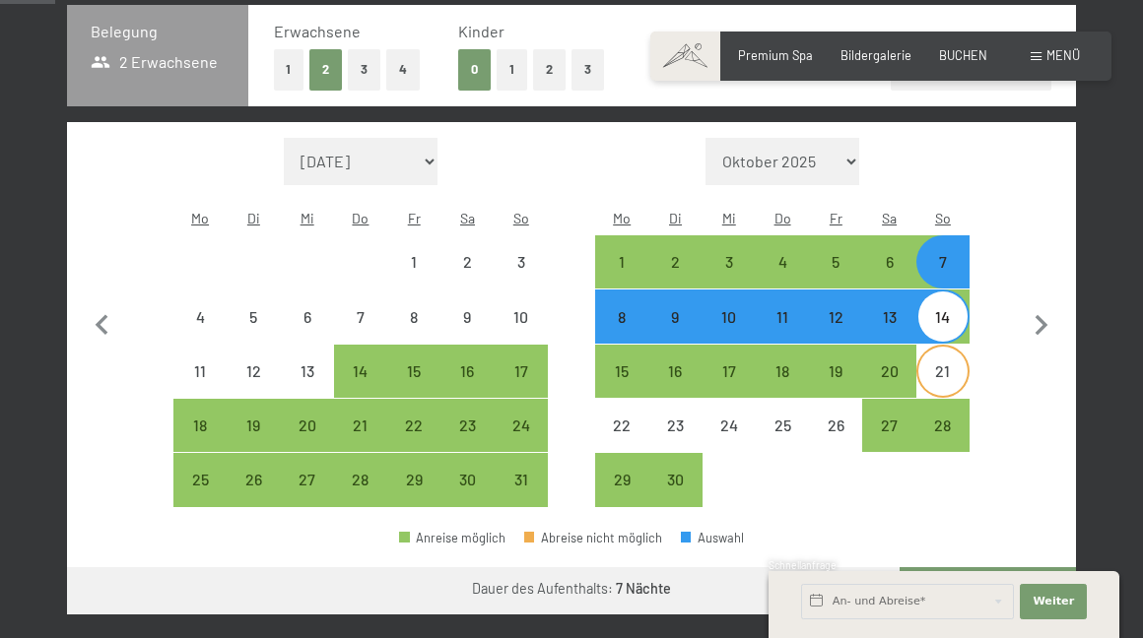
click at [939, 363] on div "21" at bounding box center [942, 387] width 49 height 49
select select "2026-05-01"
select select "[DATE]"
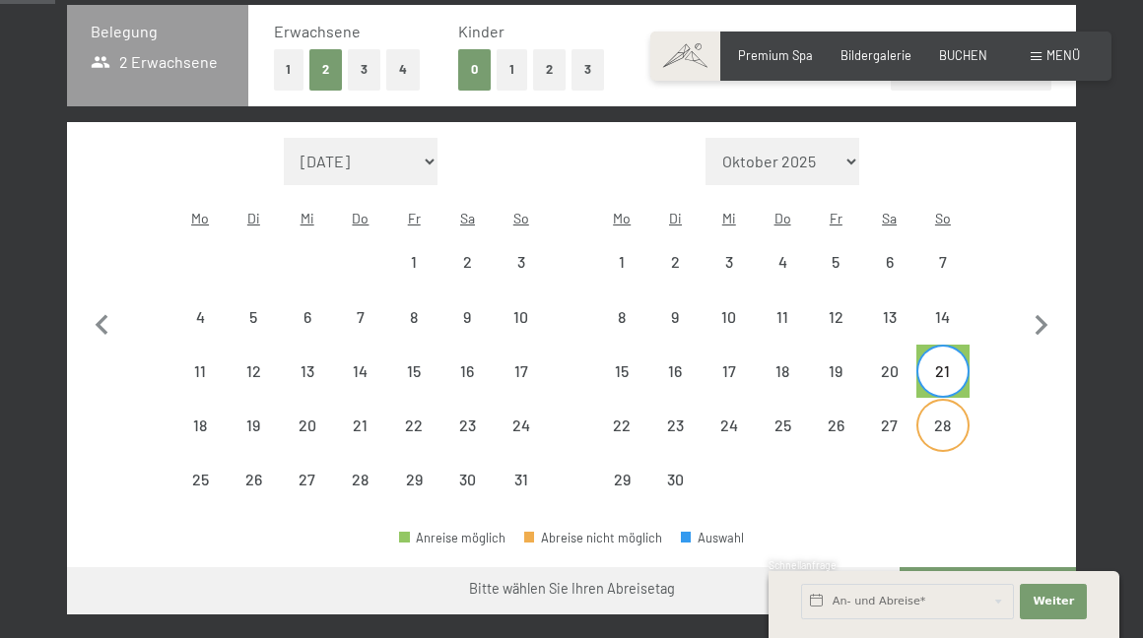
click at [948, 418] on div "28" at bounding box center [942, 442] width 49 height 49
select select "2026-05-01"
select select "[DATE]"
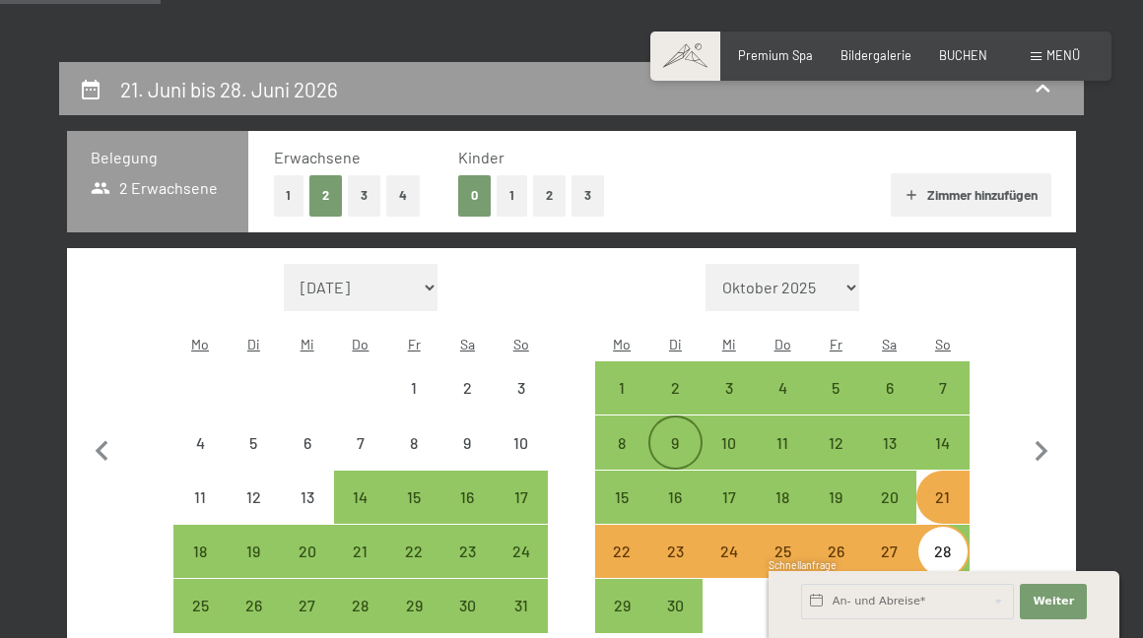
scroll to position [333, 0]
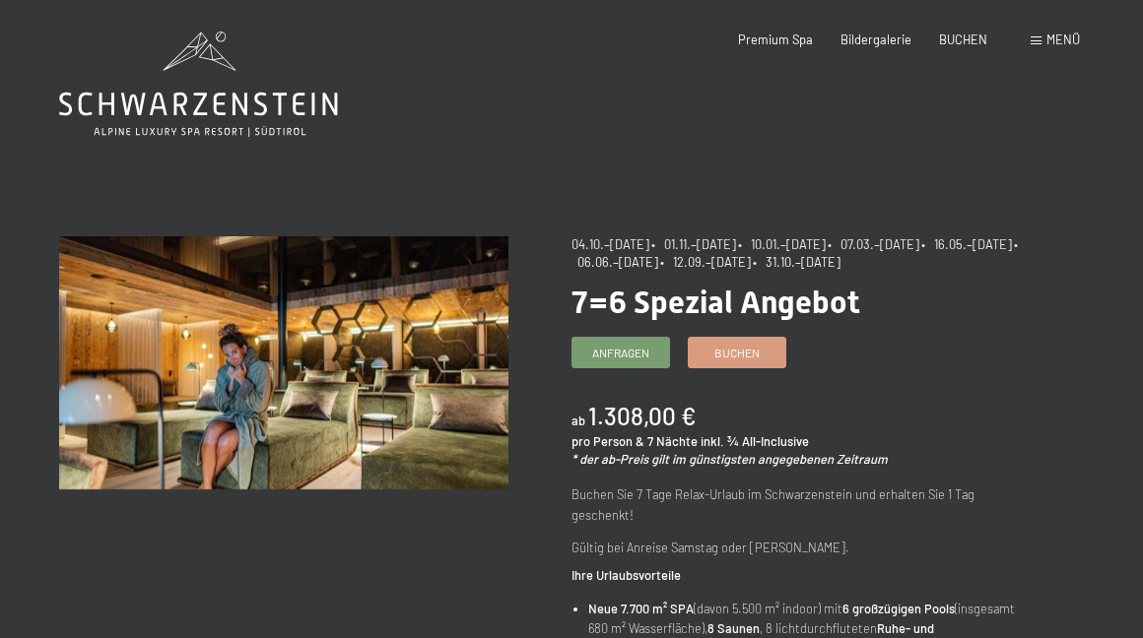
scroll to position [23, 0]
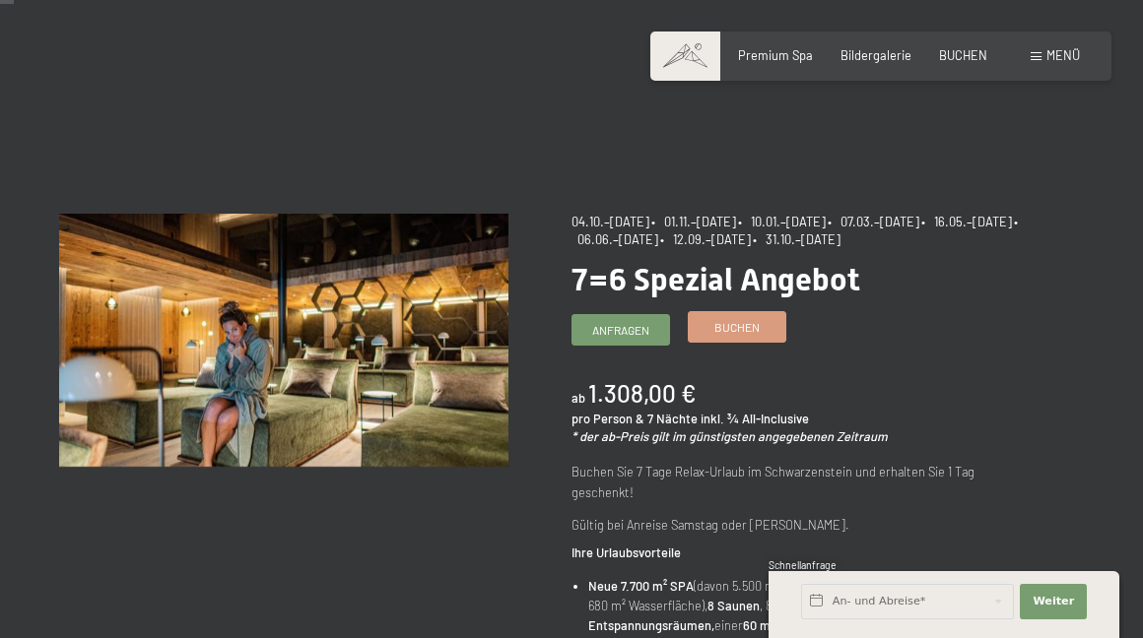
click at [750, 335] on link "Buchen" at bounding box center [737, 327] width 97 height 30
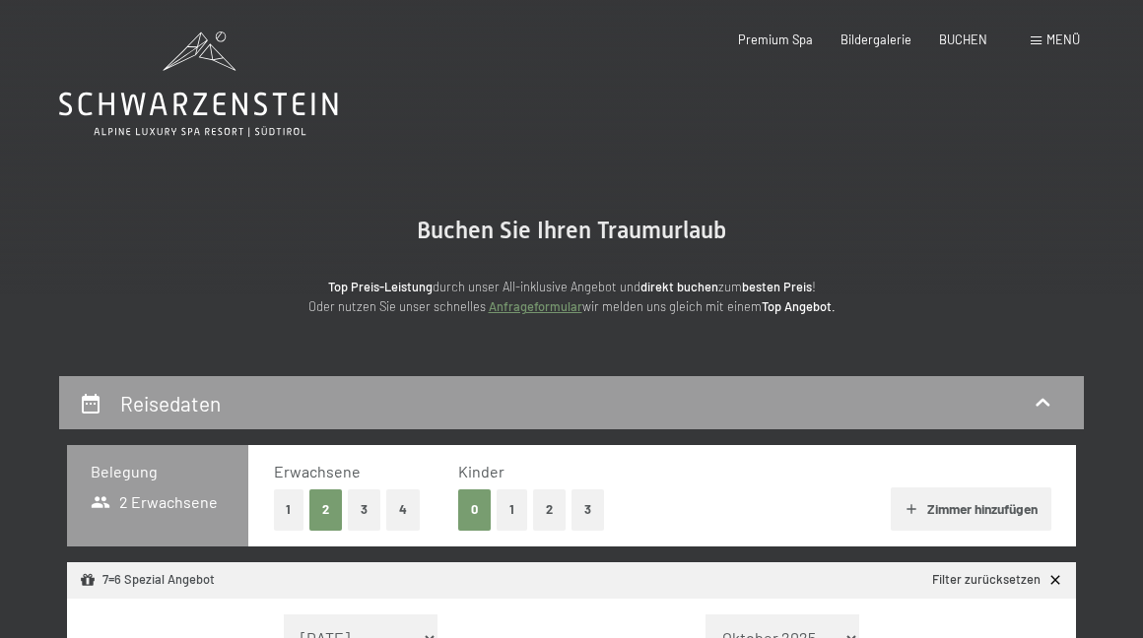
select select "[DATE]"
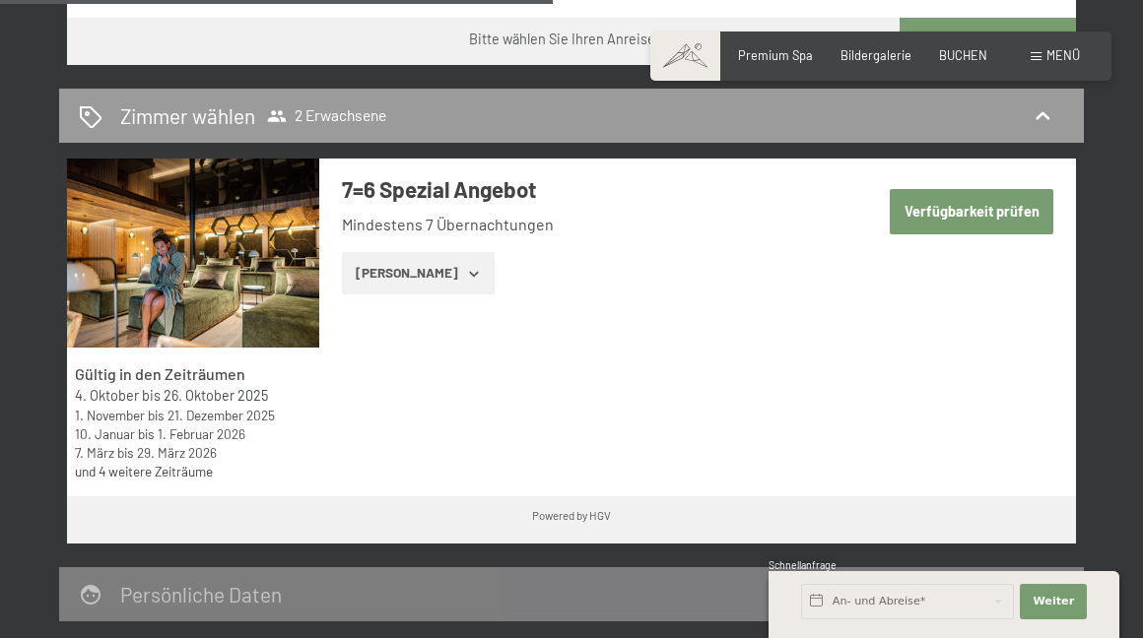
scroll to position [1033, 0]
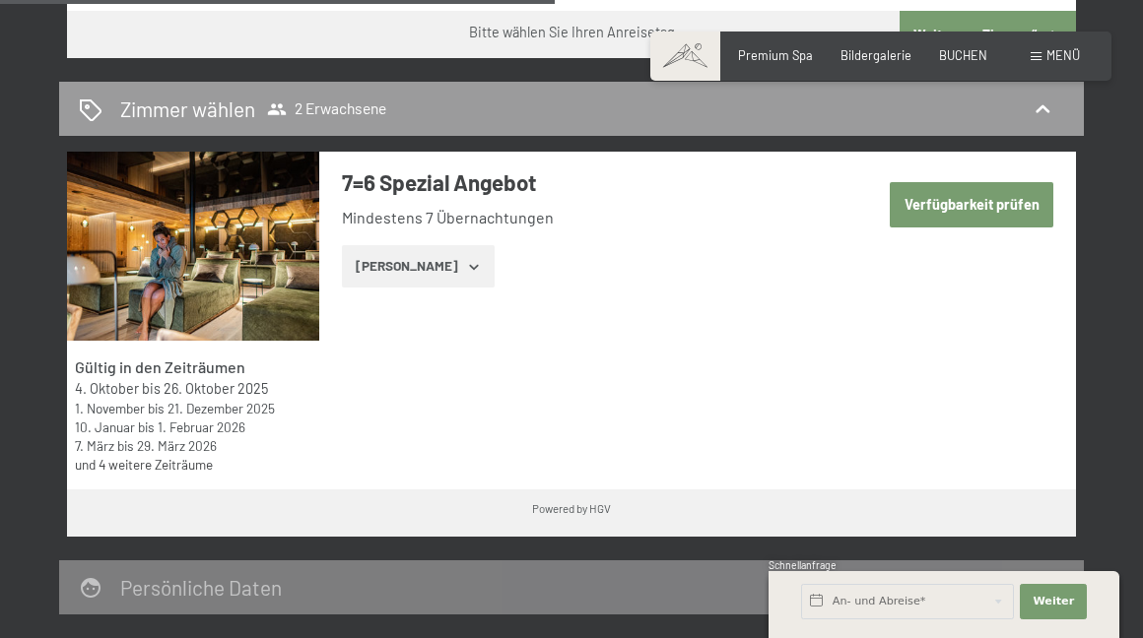
click at [160, 456] on link "und 4 weitere Zeiträume" at bounding box center [144, 464] width 138 height 17
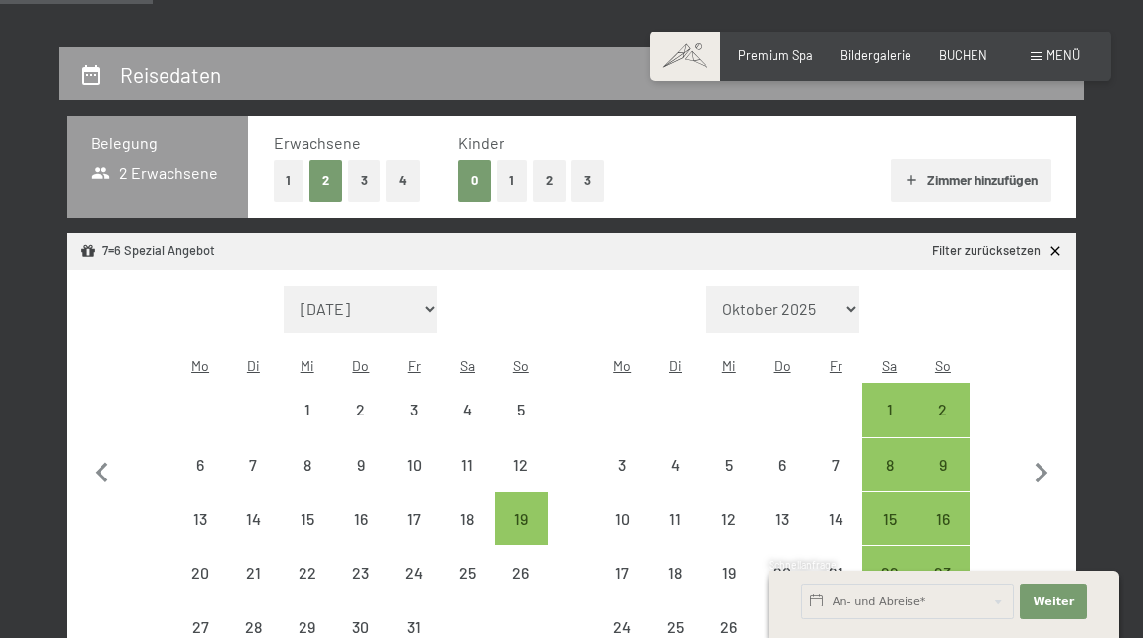
scroll to position [342, 0]
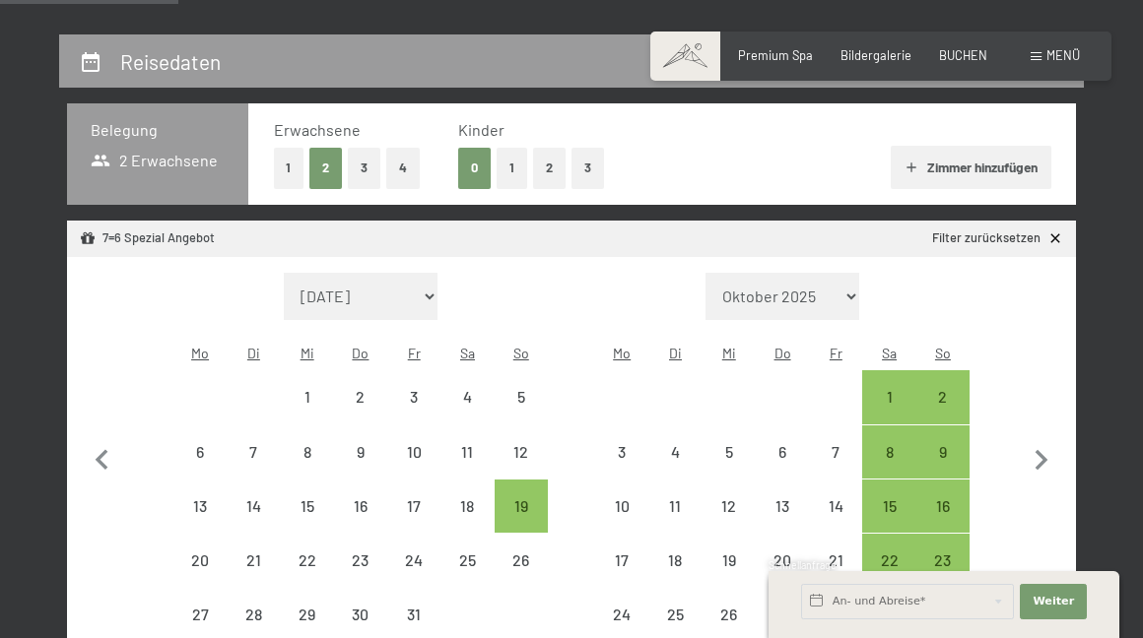
select select "[DATE]"
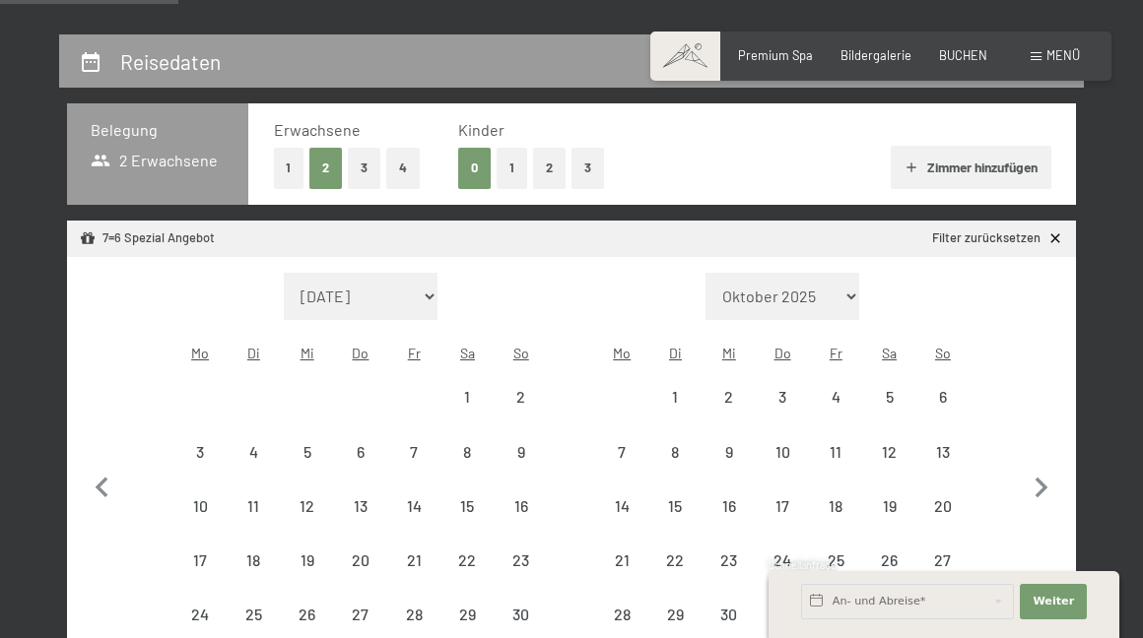
select select "[DATE]"
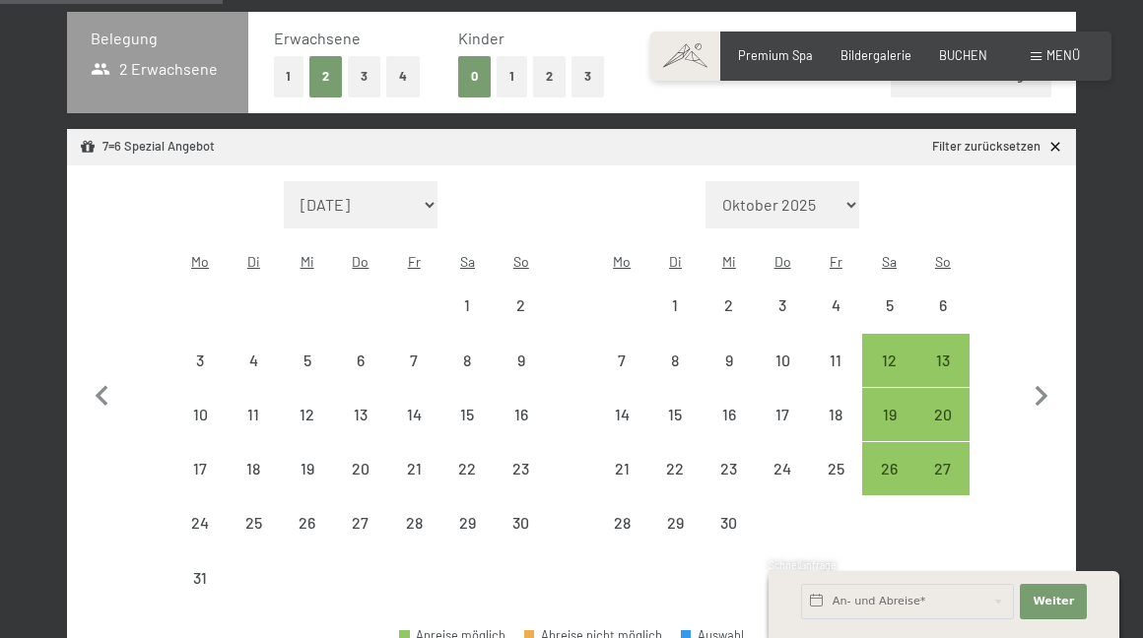
scroll to position [435, 0]
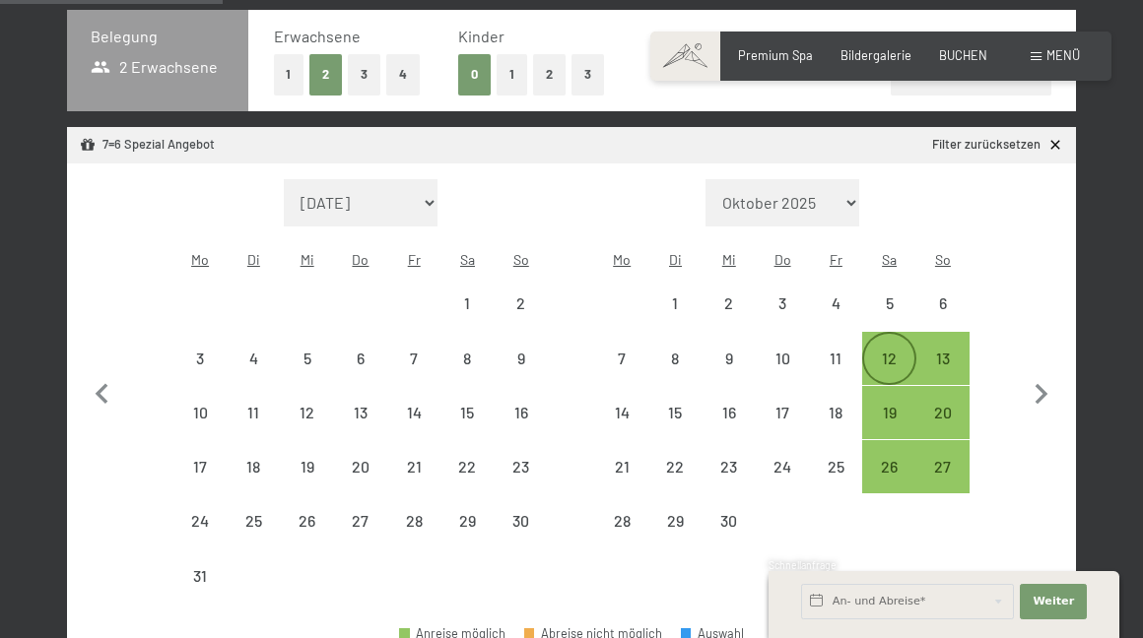
click at [888, 351] on div "12" at bounding box center [888, 375] width 49 height 49
select select "2026-08-01"
select select "2026-09-01"
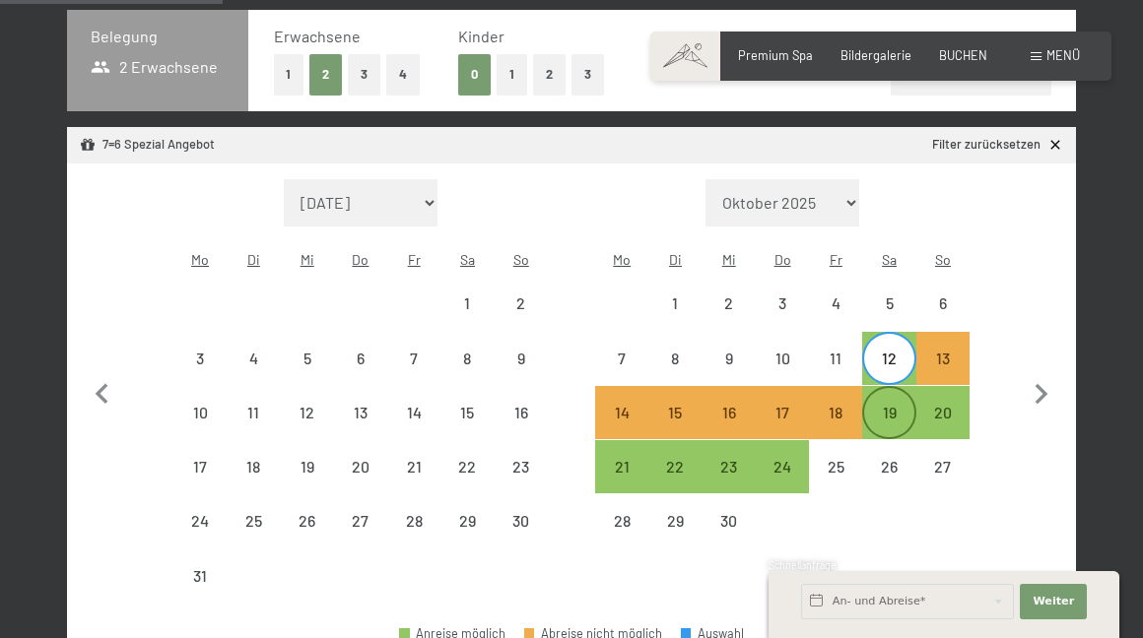
click at [878, 405] on div "19" at bounding box center [888, 429] width 49 height 49
select select "2026-08-01"
select select "2026-09-01"
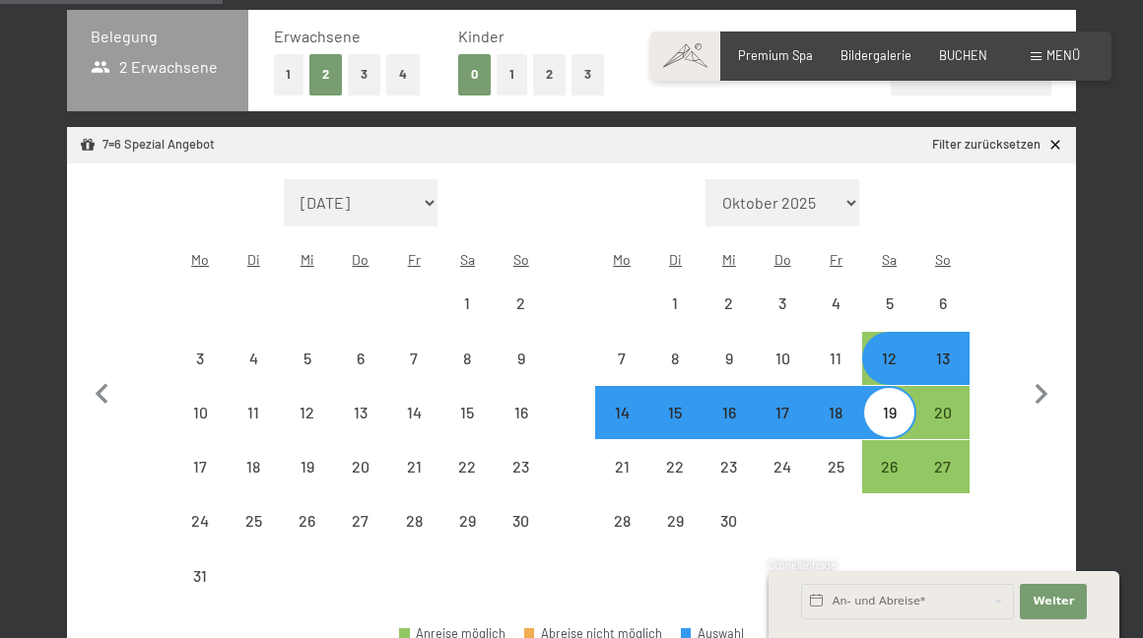
select select "2025-10-01"
select select "2025-11-01"
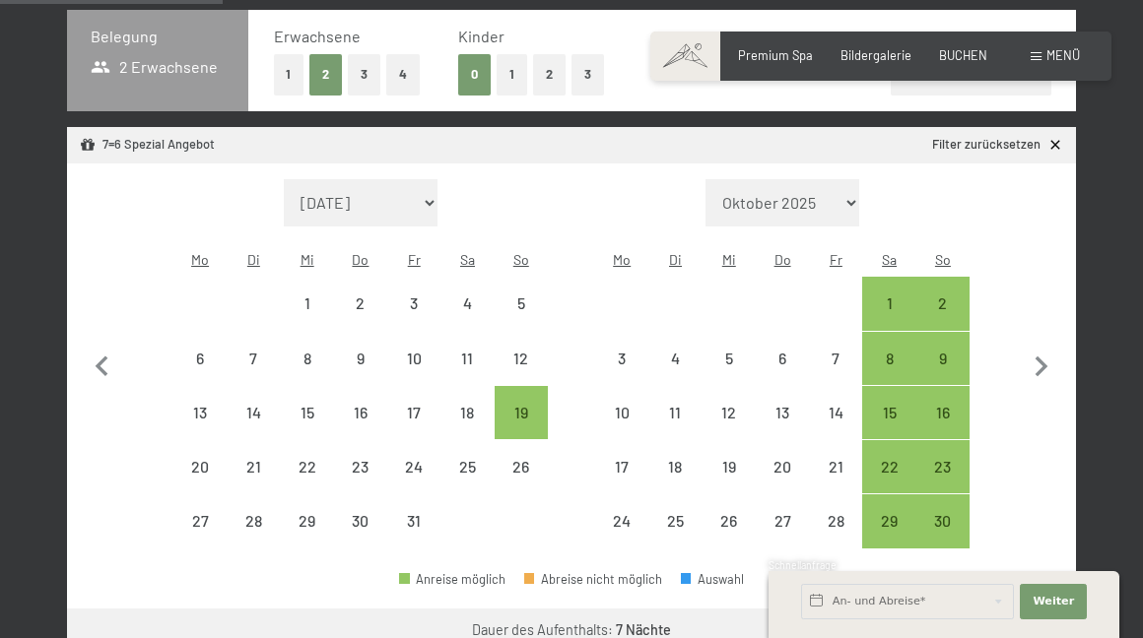
select select "2026-09-01"
select select "2026-10-01"
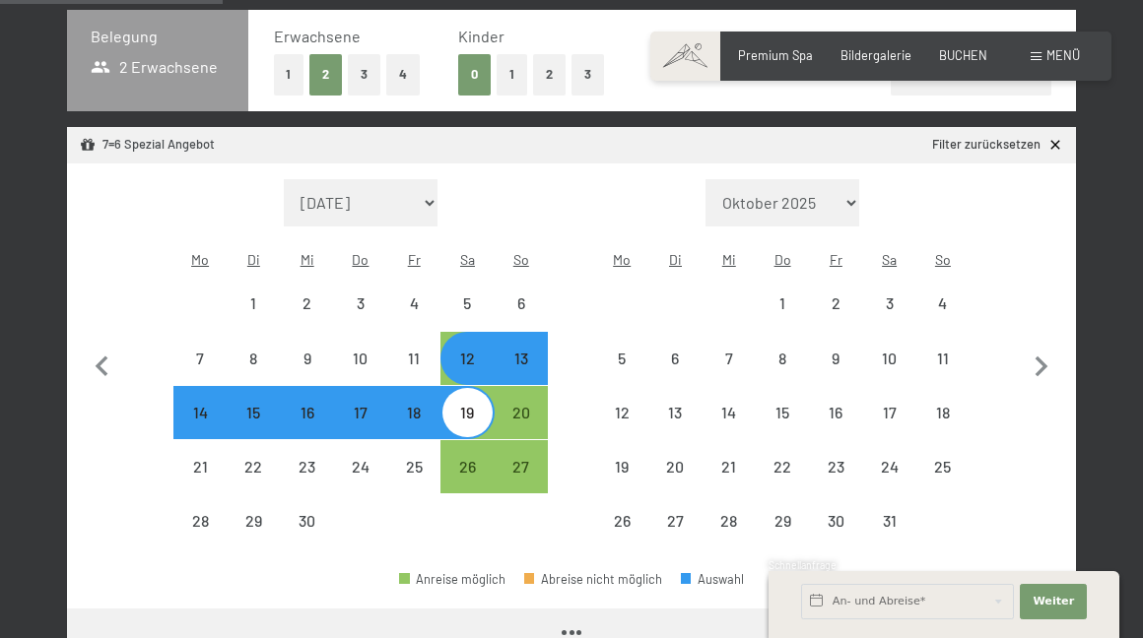
select select "2026-09-01"
select select "2026-10-01"
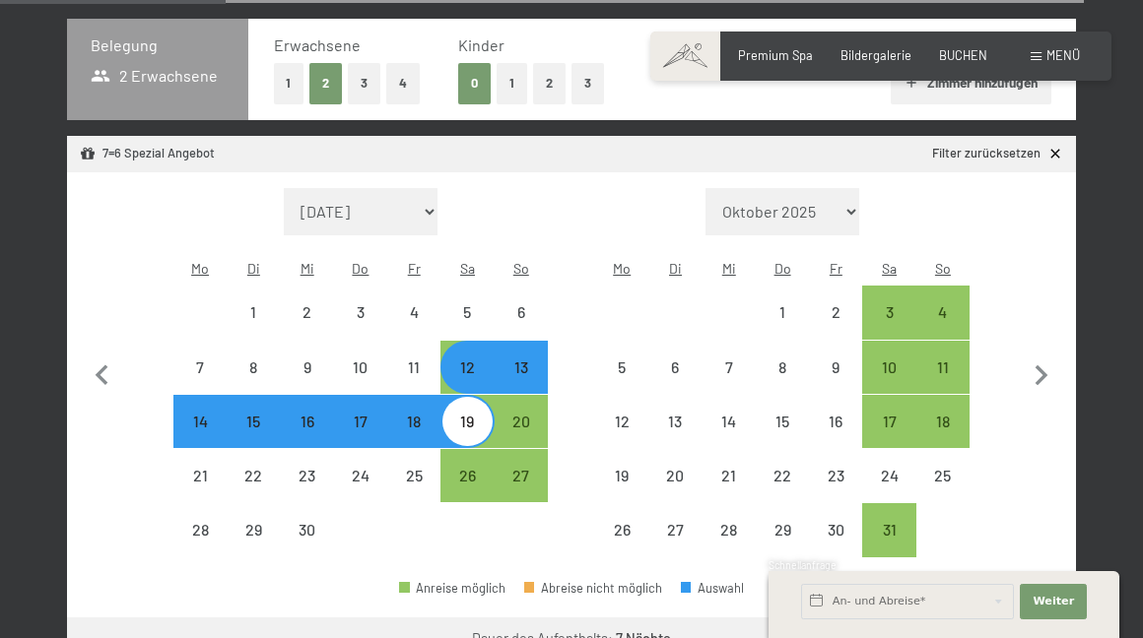
scroll to position [427, 0]
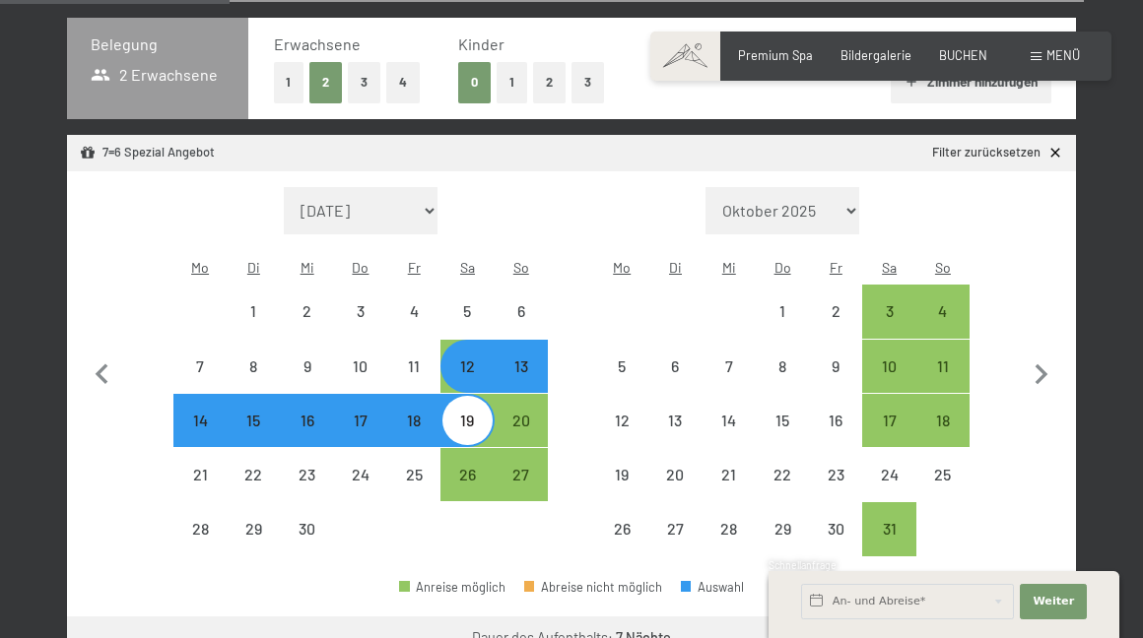
click at [530, 359] on div "13" at bounding box center [520, 383] width 49 height 49
select select "2026-09-01"
select select "2026-10-01"
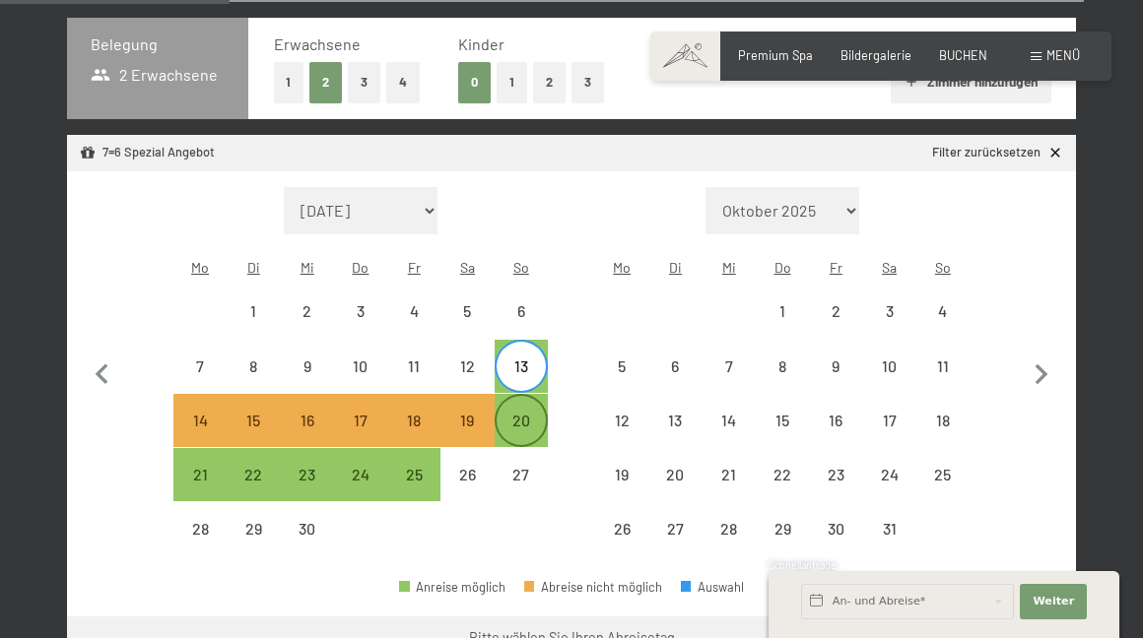
click at [527, 413] on div "20" at bounding box center [520, 437] width 49 height 49
select select "2026-09-01"
select select "2026-10-01"
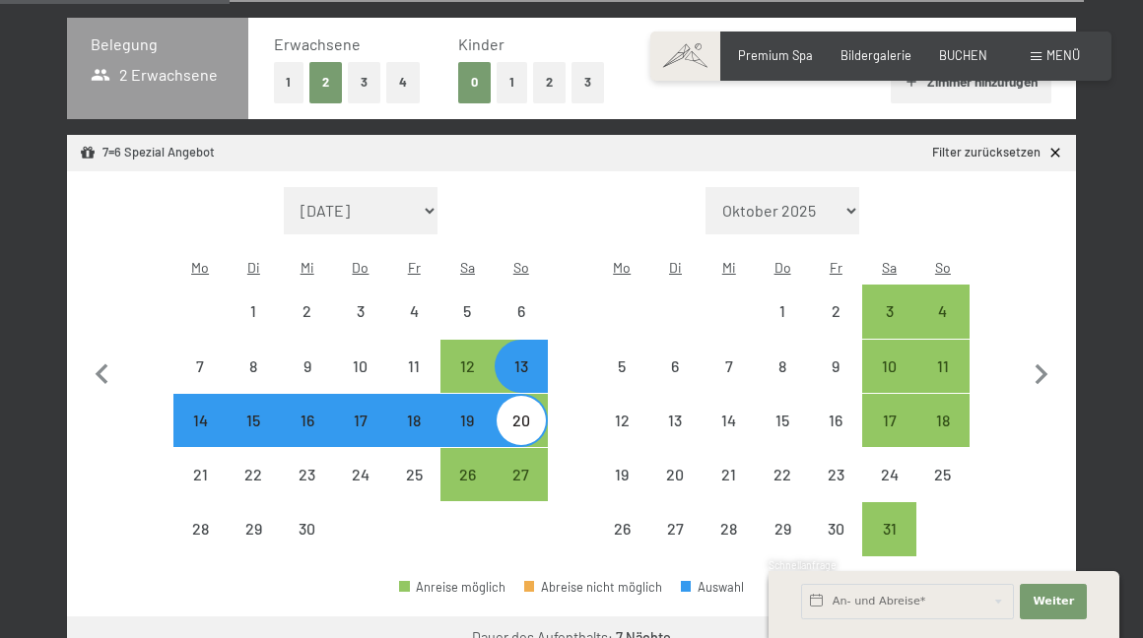
select select "2025-10-01"
select select "2025-11-01"
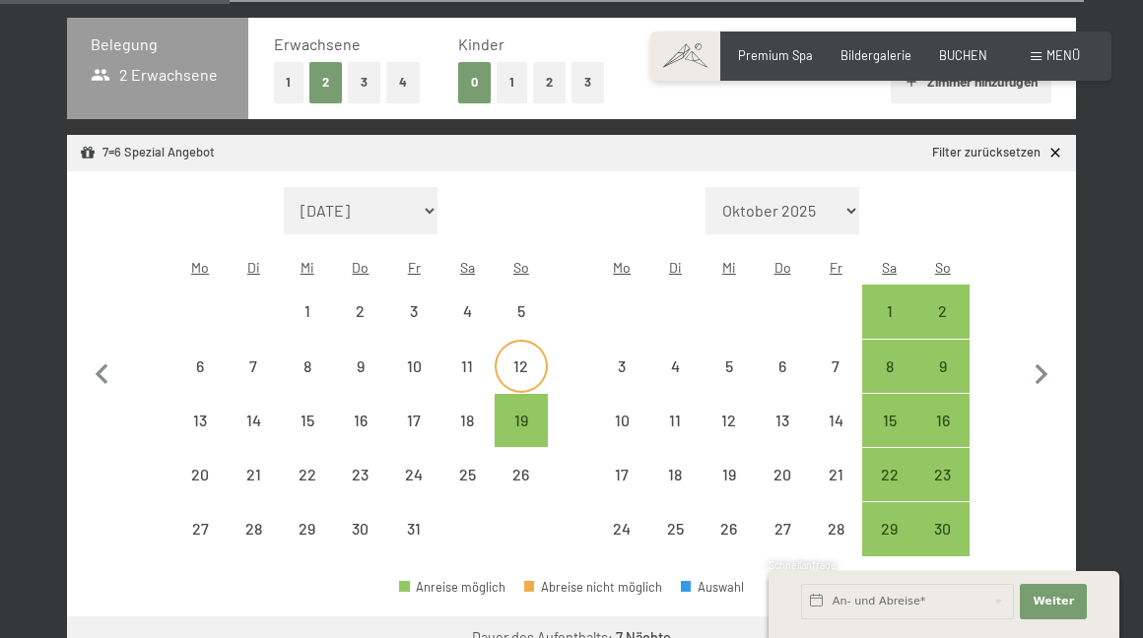
click at [524, 359] on div "12" at bounding box center [520, 383] width 49 height 49
select select "2025-10-01"
select select "2025-11-01"
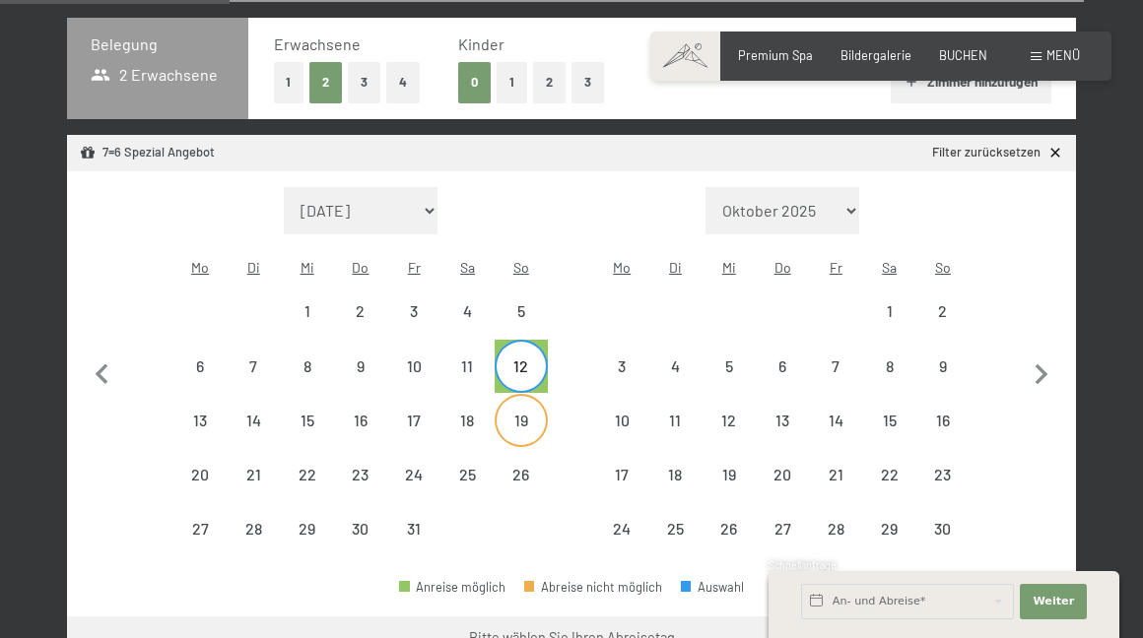
click at [527, 413] on div "19" at bounding box center [520, 437] width 49 height 49
select select "2025-10-01"
select select "2025-11-01"
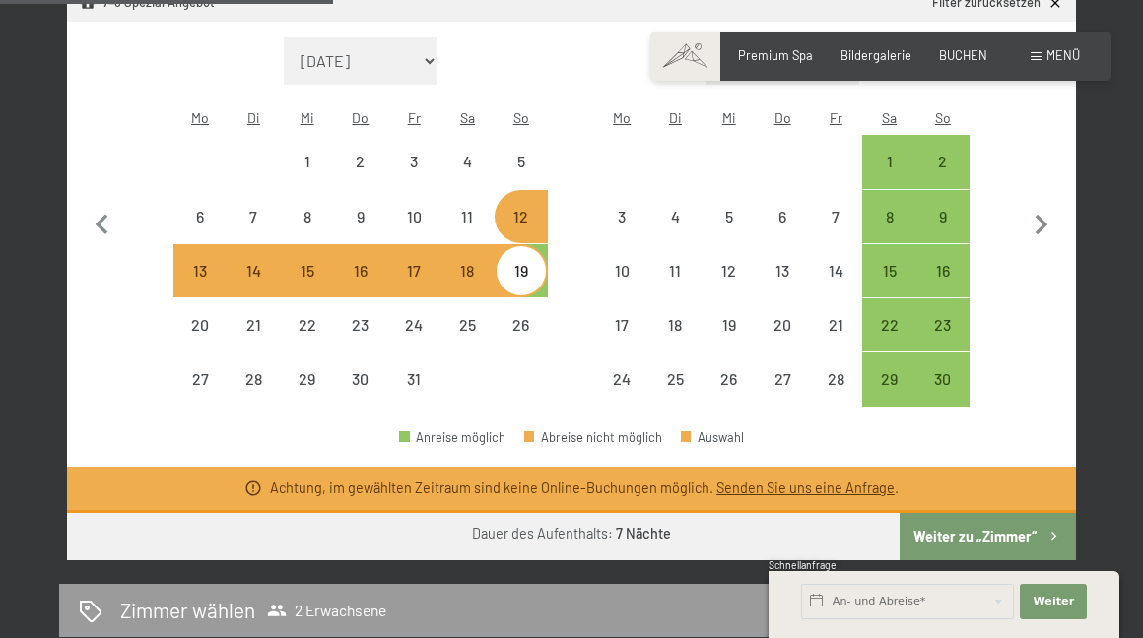
scroll to position [578, 0]
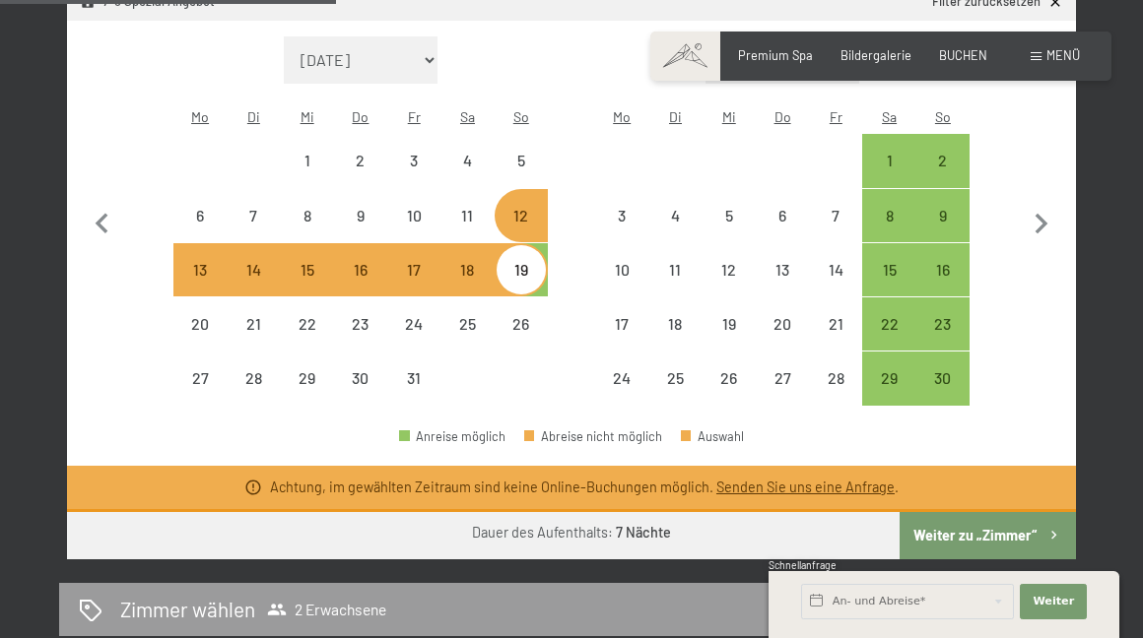
select select "2026-09-01"
select select "2026-10-01"
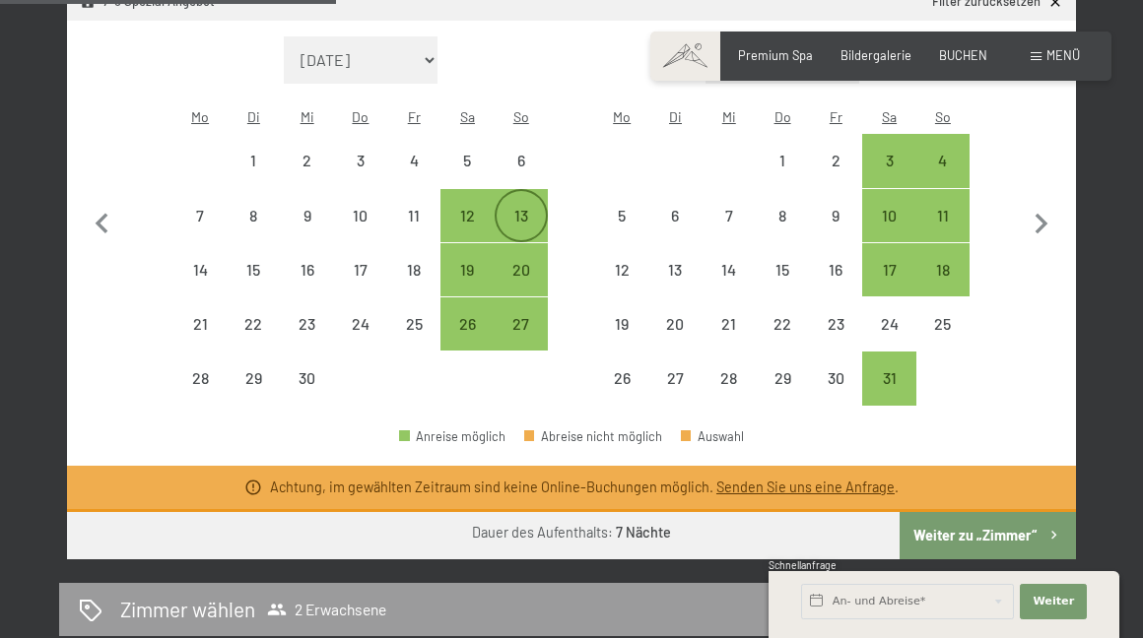
click at [523, 208] on div "13" at bounding box center [520, 232] width 49 height 49
select select "2026-09-01"
select select "2026-10-01"
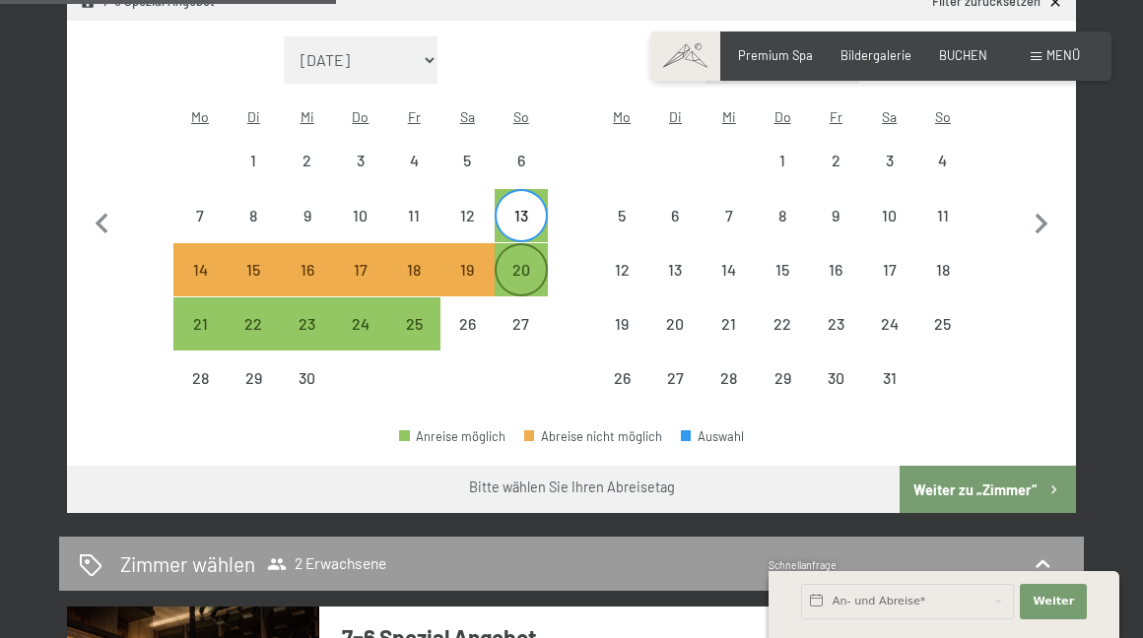
click at [530, 262] on div "20" at bounding box center [520, 286] width 49 height 49
select select "2026-09-01"
select select "2026-10-01"
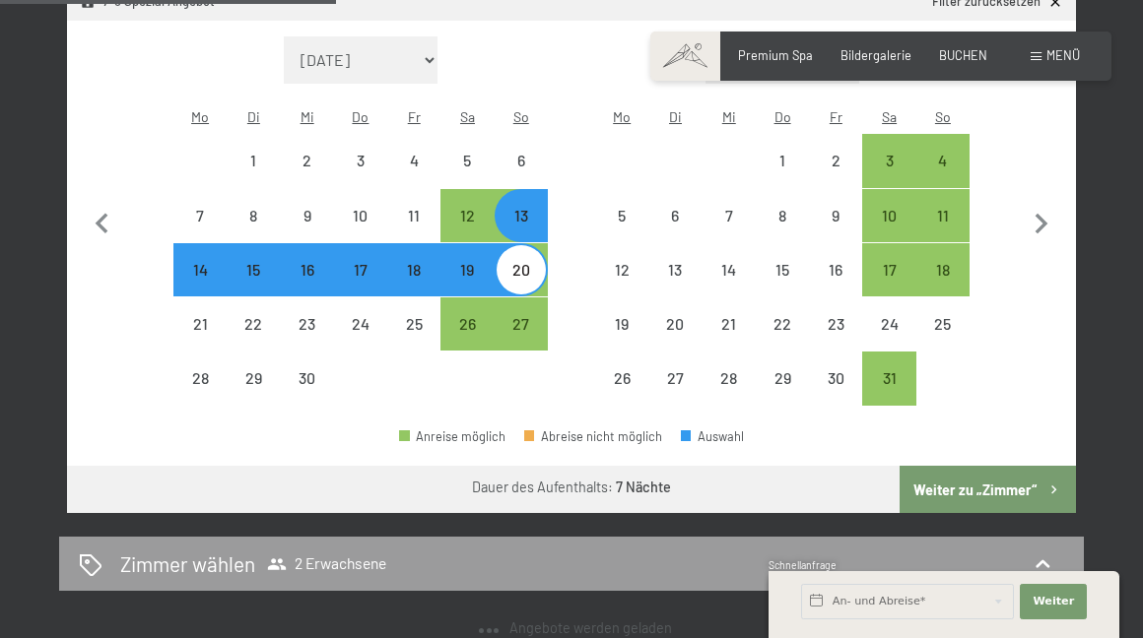
select select "2025-10-01"
select select "2025-11-01"
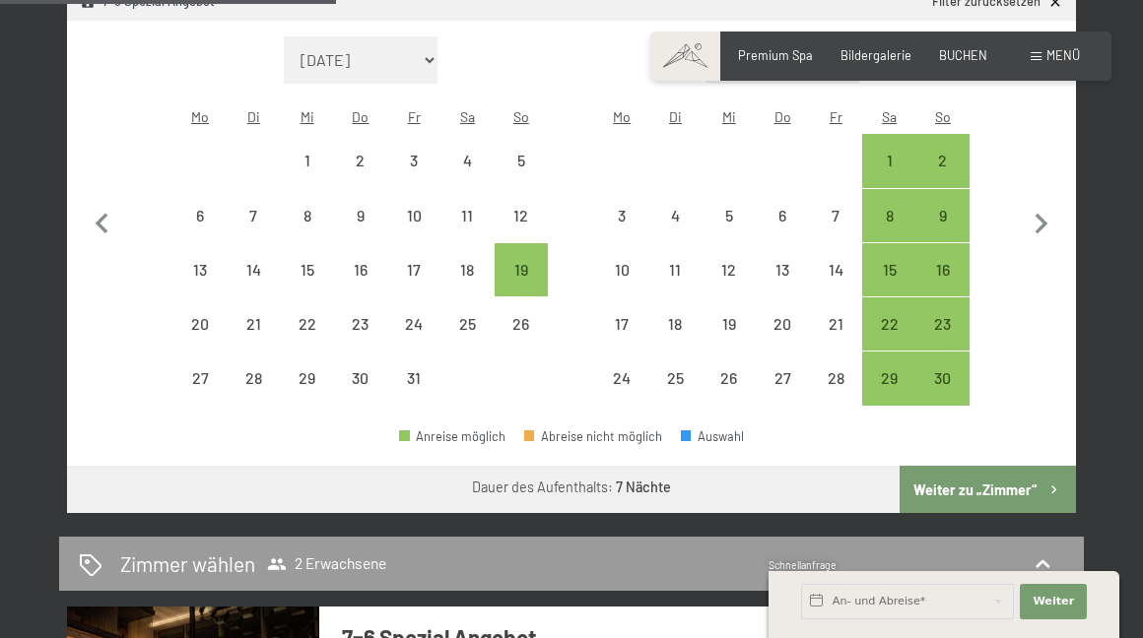
select select "[DATE]"
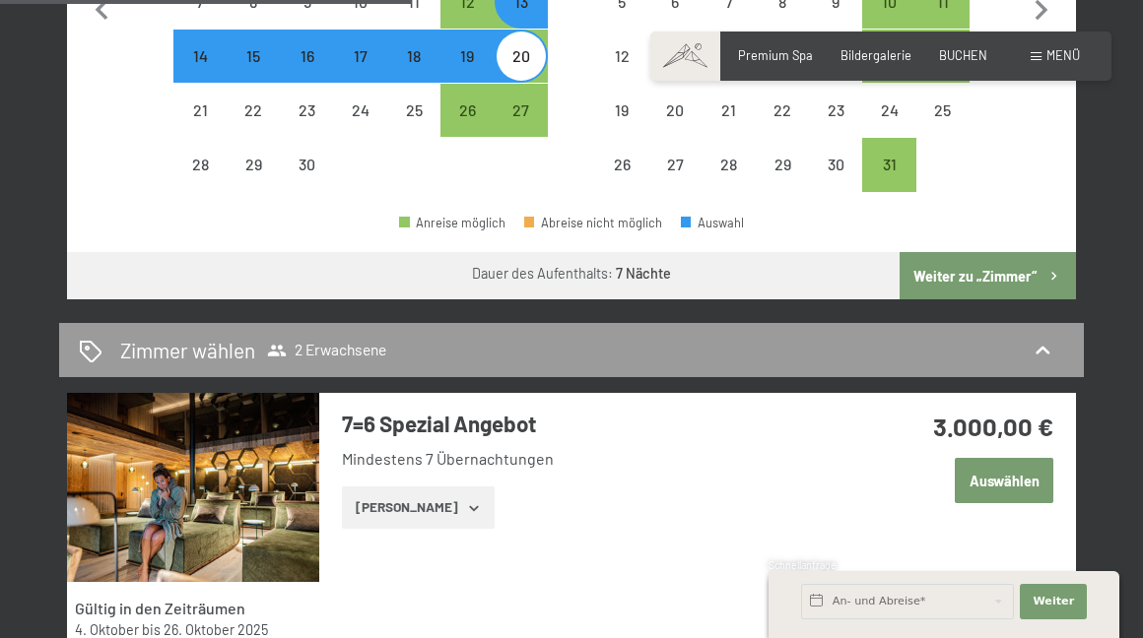
scroll to position [798, 0]
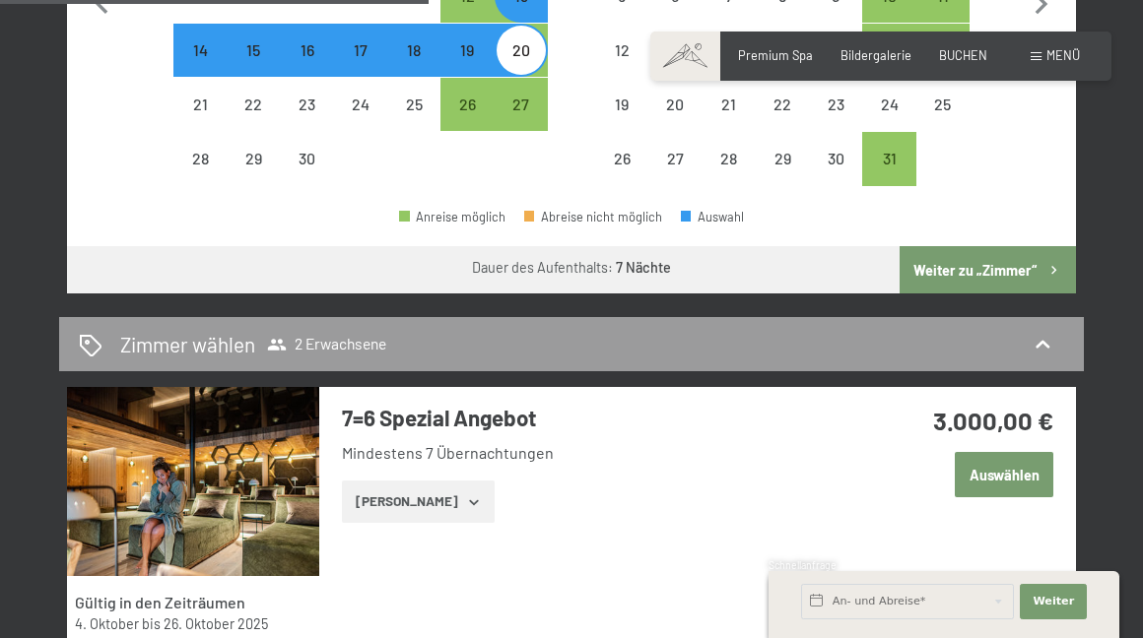
click at [406, 481] on button "[PERSON_NAME]" at bounding box center [418, 502] width 153 height 43
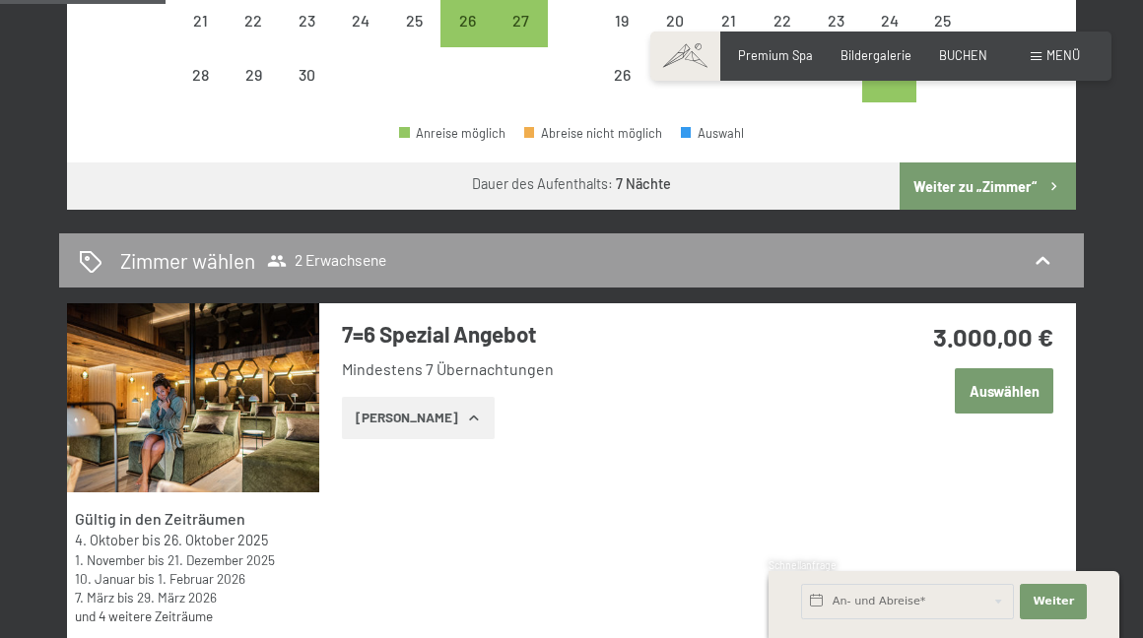
scroll to position [882, 0]
click at [417, 381] on span "Einwilligung Marketing*" at bounding box center [461, 375] width 163 height 20
click at [370, 381] on input "Einwilligung Marketing*" at bounding box center [361, 375] width 20 height 20
checkbox input "false"
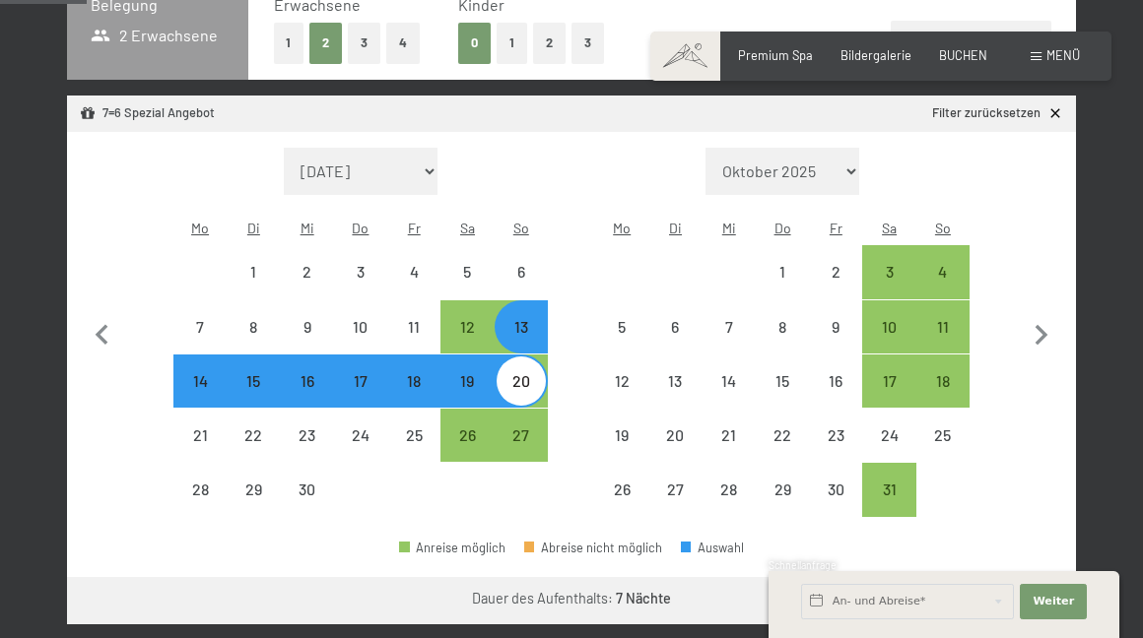
scroll to position [465, 0]
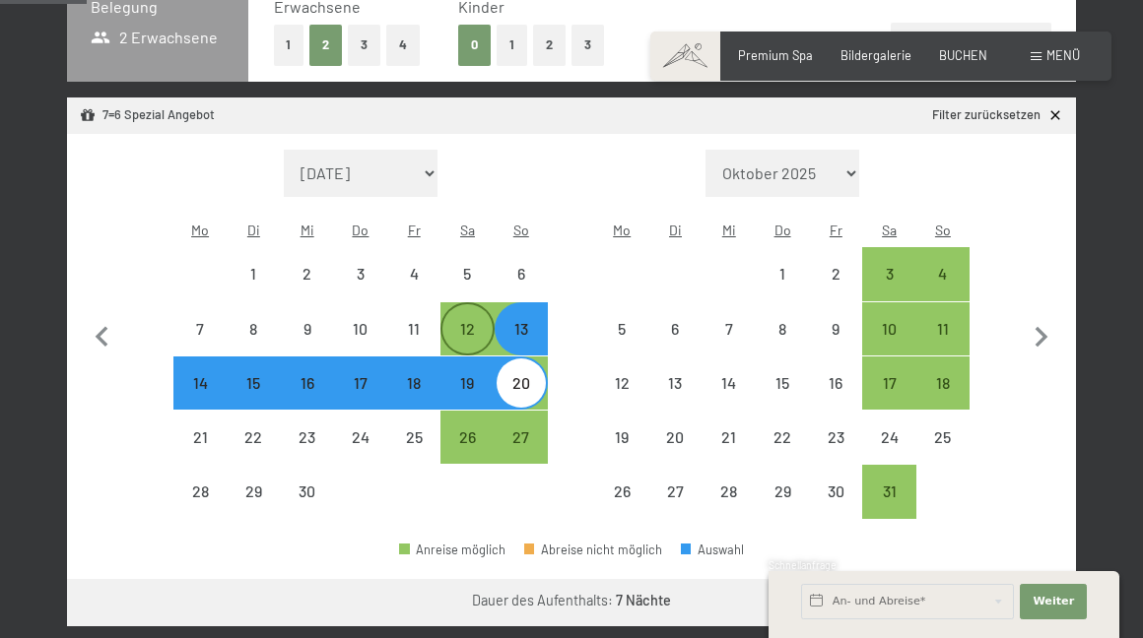
click at [475, 321] on div "12" at bounding box center [466, 345] width 49 height 49
select select "[DATE]"
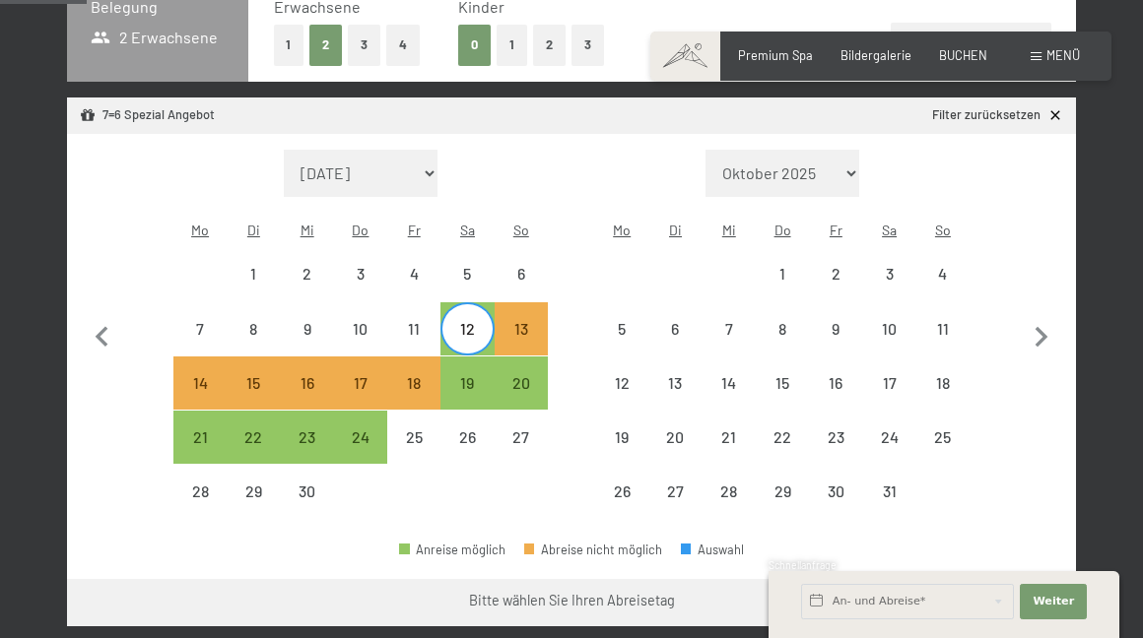
click at [482, 367] on span "Einwilligung Marketing*" at bounding box center [461, 375] width 163 height 20
click at [370, 367] on input "Einwilligung Marketing*" at bounding box center [361, 375] width 20 height 20
checkbox input "false"
click at [467, 375] on div "19" at bounding box center [466, 399] width 49 height 49
select select "[DATE]"
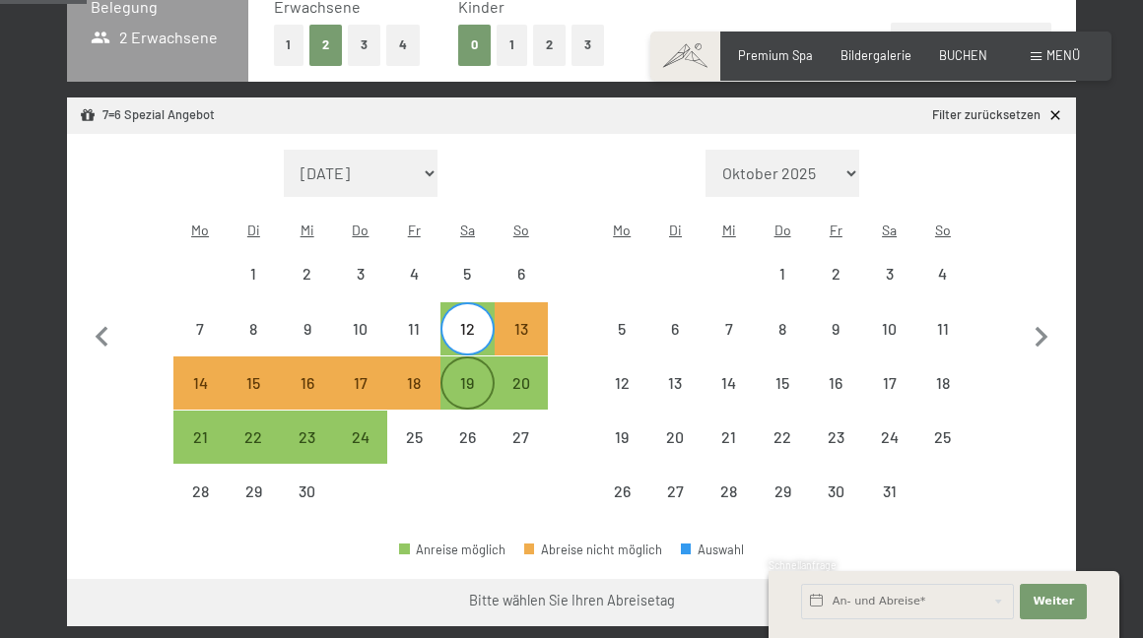
select select "[DATE]"
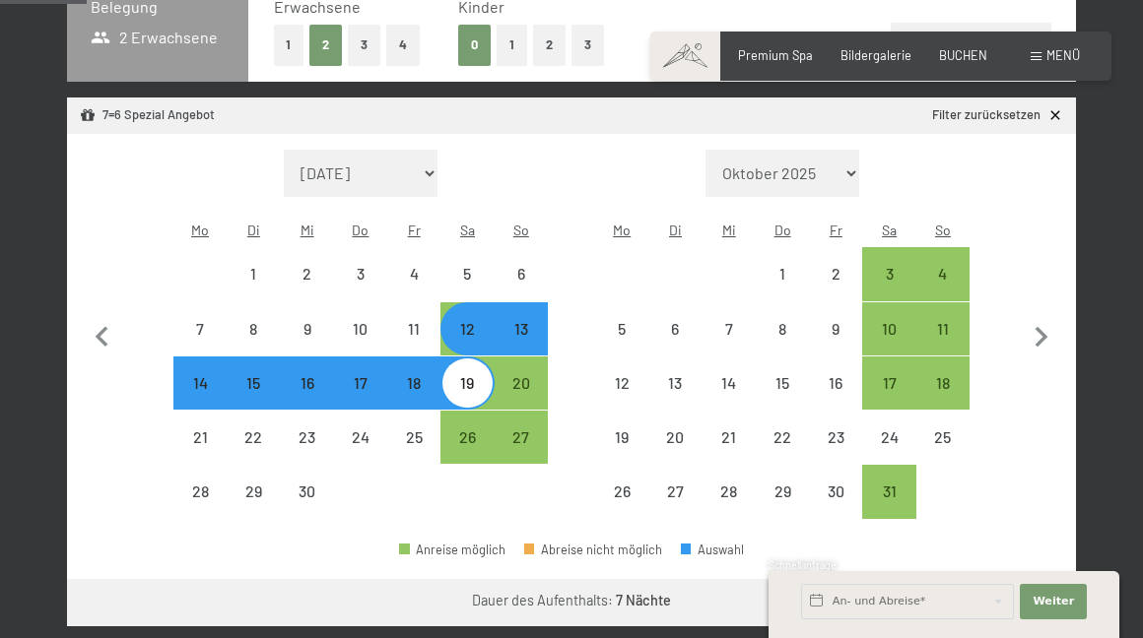
select select "2025-10-01"
select select "2025-11-01"
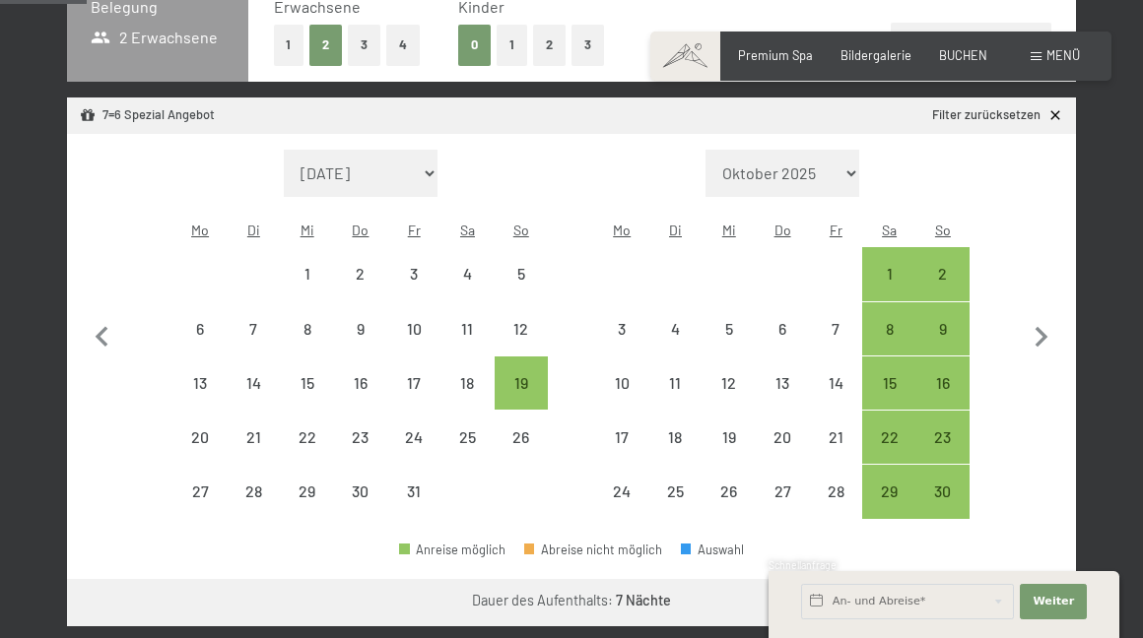
select select "[DATE]"
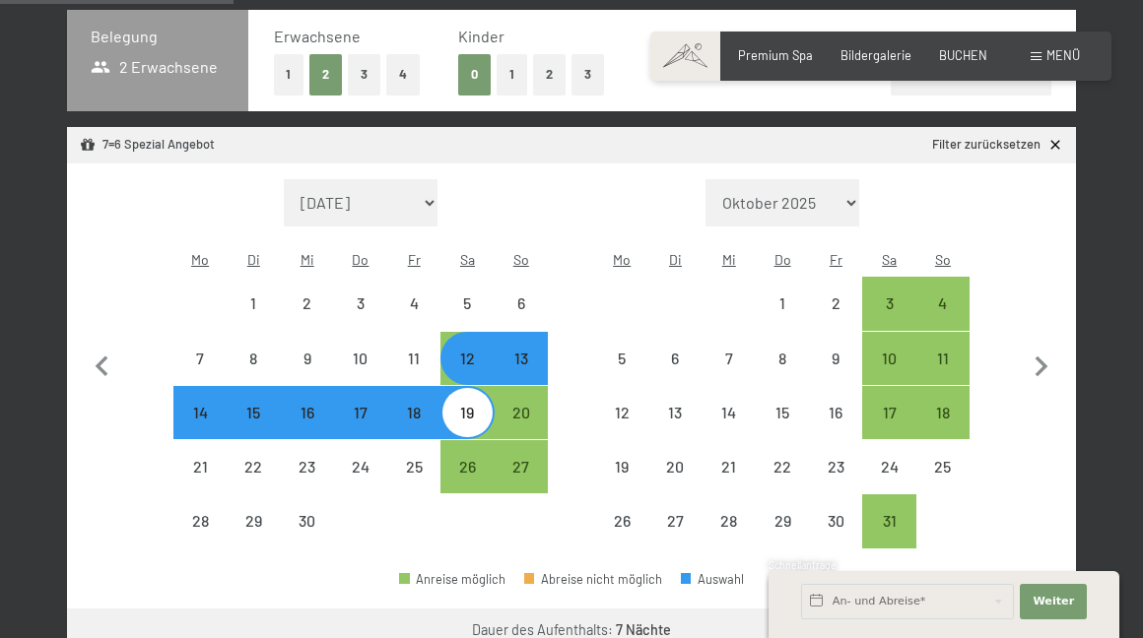
scroll to position [435, 0]
select select "[DATE]"
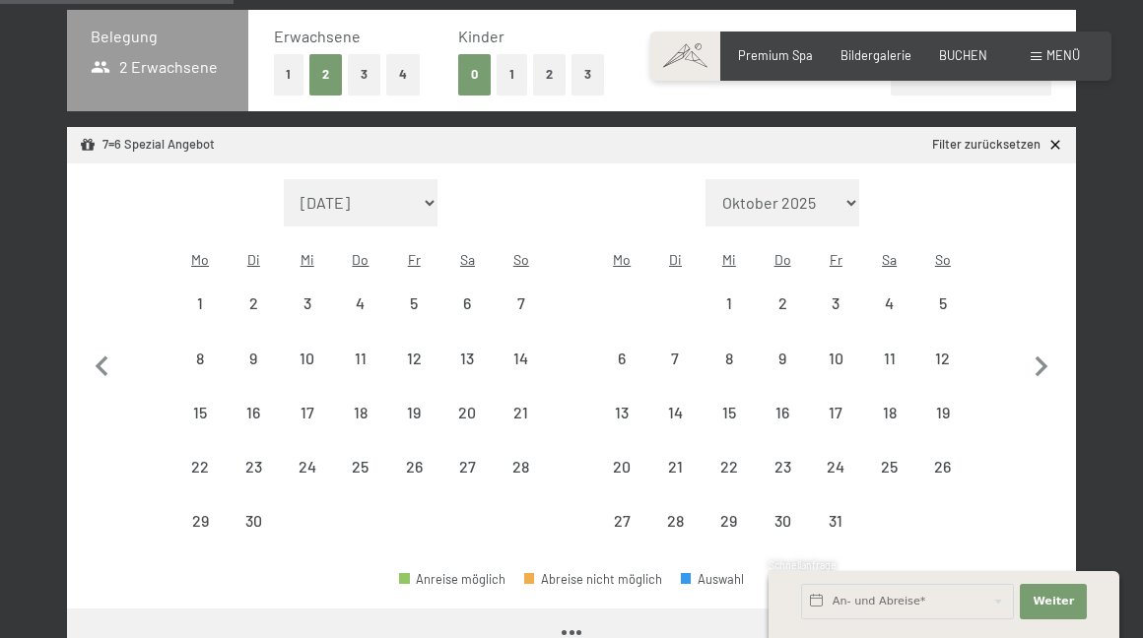
select select "[DATE]"
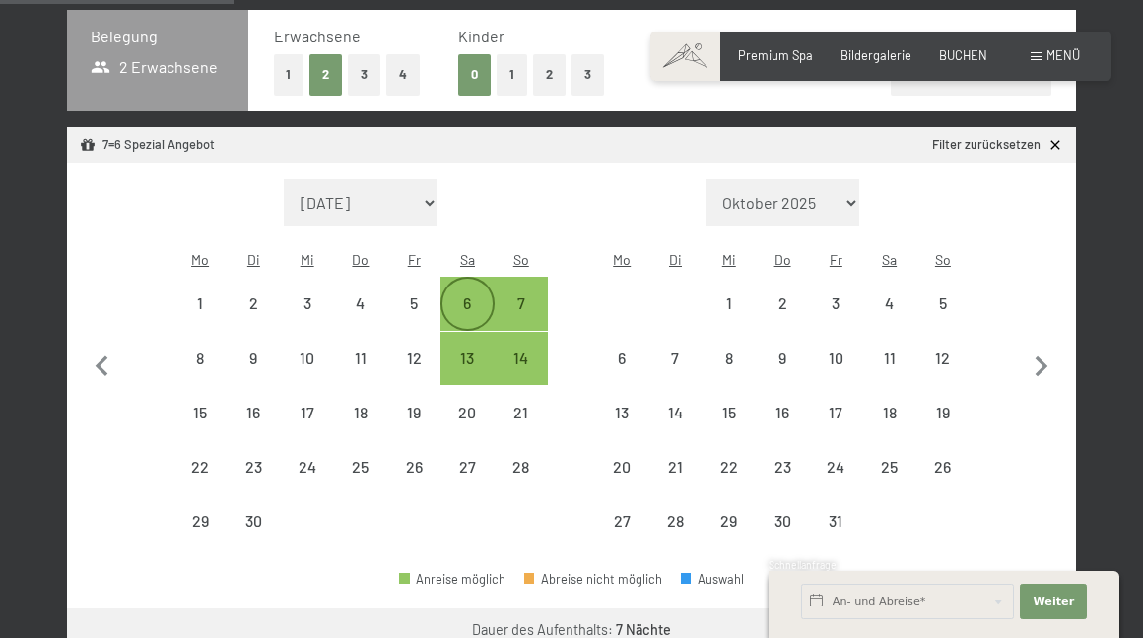
click at [472, 296] on div "6" at bounding box center [466, 320] width 49 height 49
select select "[DATE]"
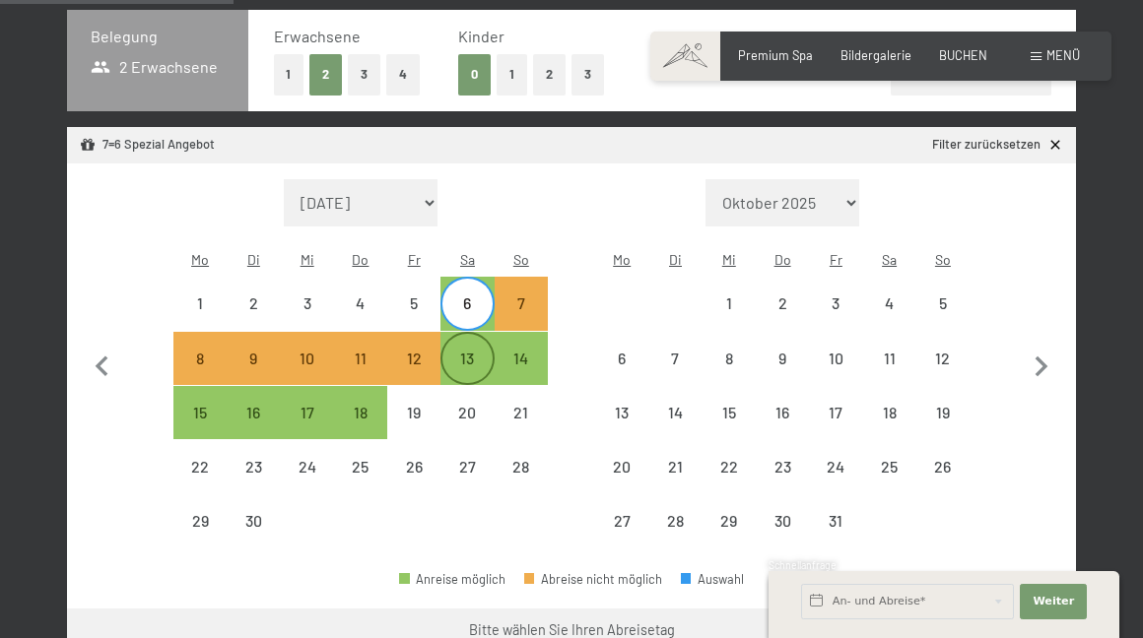
click at [467, 351] on div "13" at bounding box center [466, 375] width 49 height 49
select select "[DATE]"
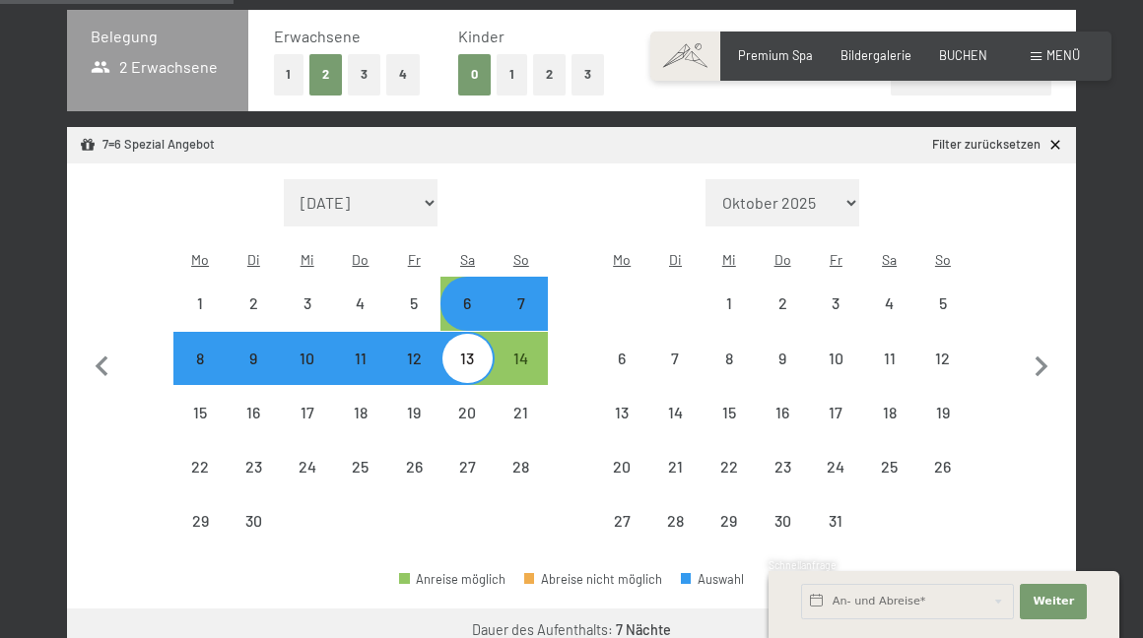
select select "2025-10-01"
select select "2025-11-01"
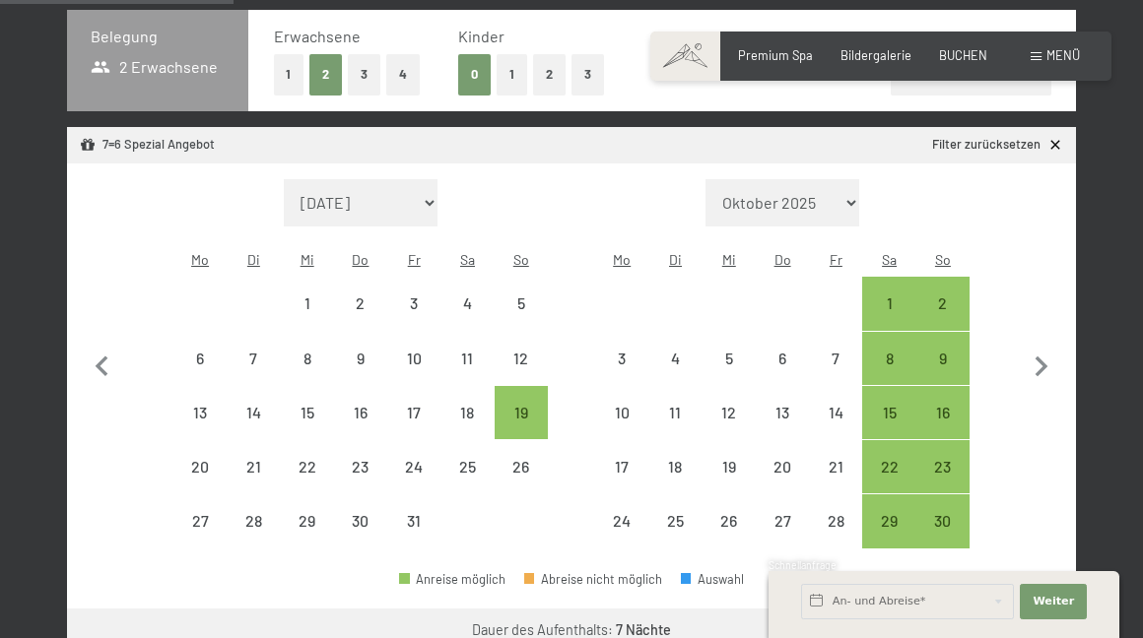
select select "[DATE]"
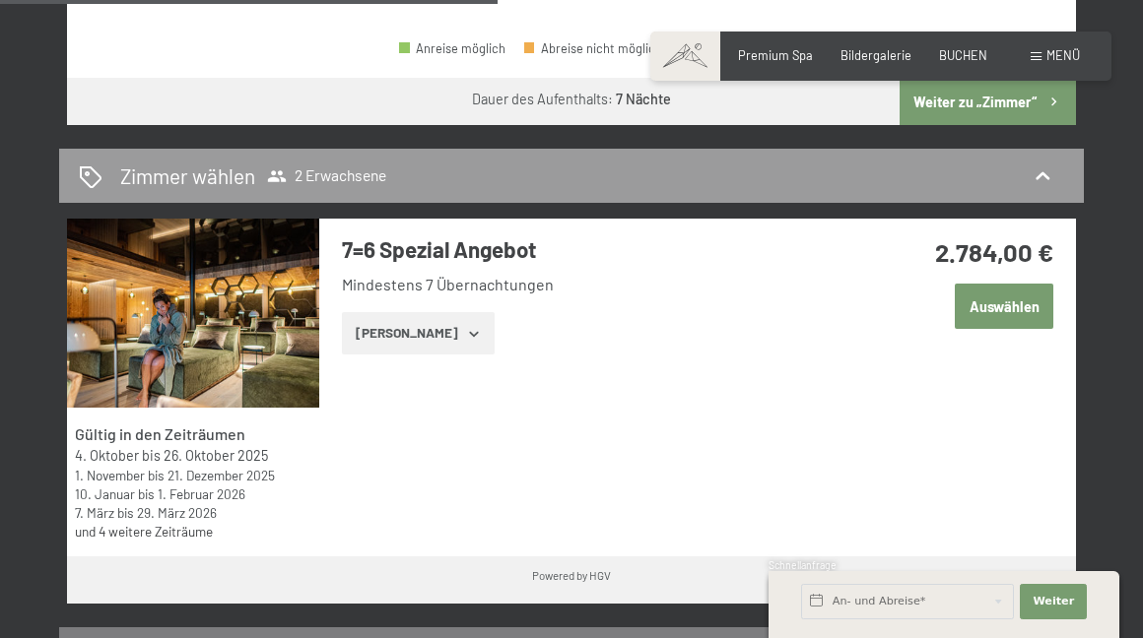
scroll to position [959, 0]
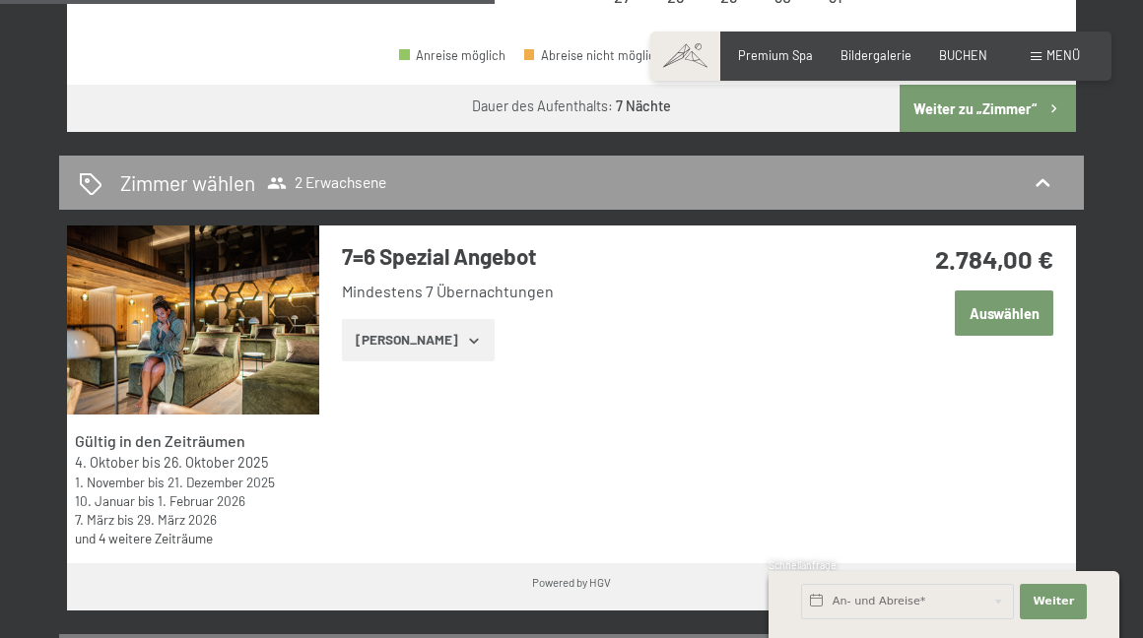
click at [443, 319] on button "[PERSON_NAME]" at bounding box center [418, 340] width 153 height 43
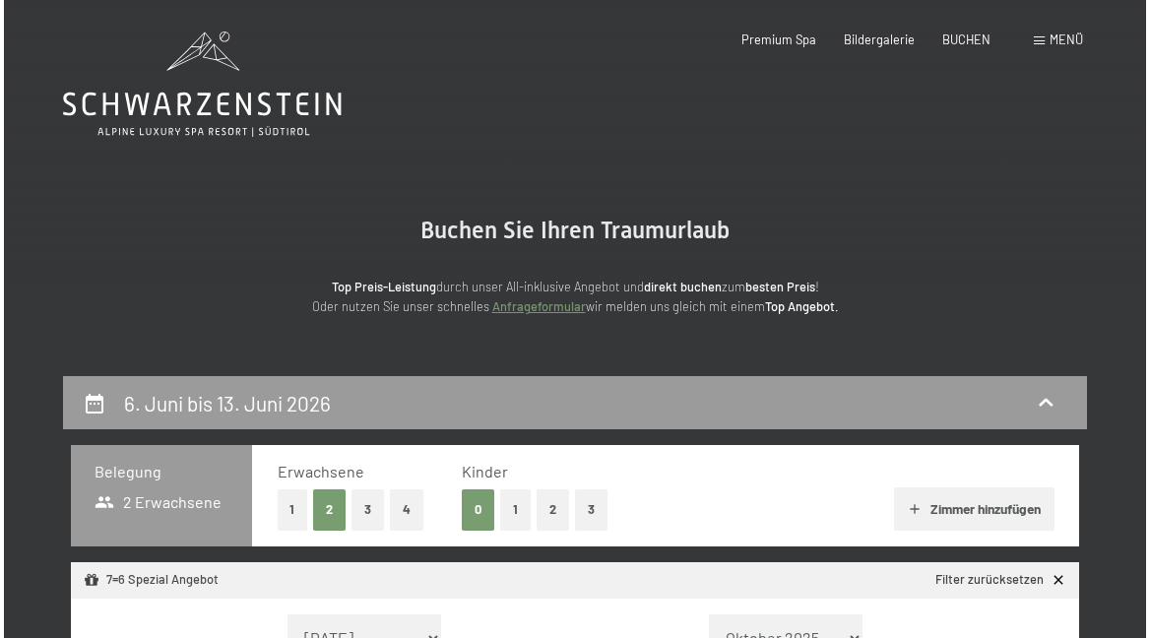
scroll to position [0, 0]
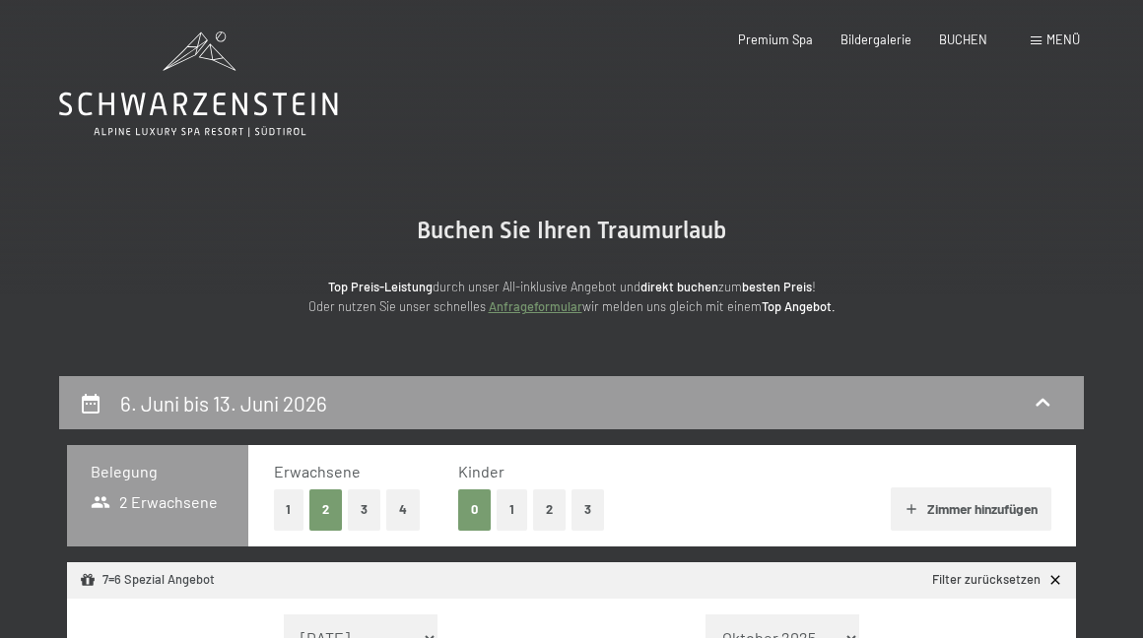
click at [1026, 34] on div "Buchen Anfragen Premium Spa Bildergalerie BUCHEN Menü DE IT EN Gutschein Bilder…" at bounding box center [881, 41] width 398 height 18
click at [1037, 38] on span at bounding box center [1035, 40] width 11 height 9
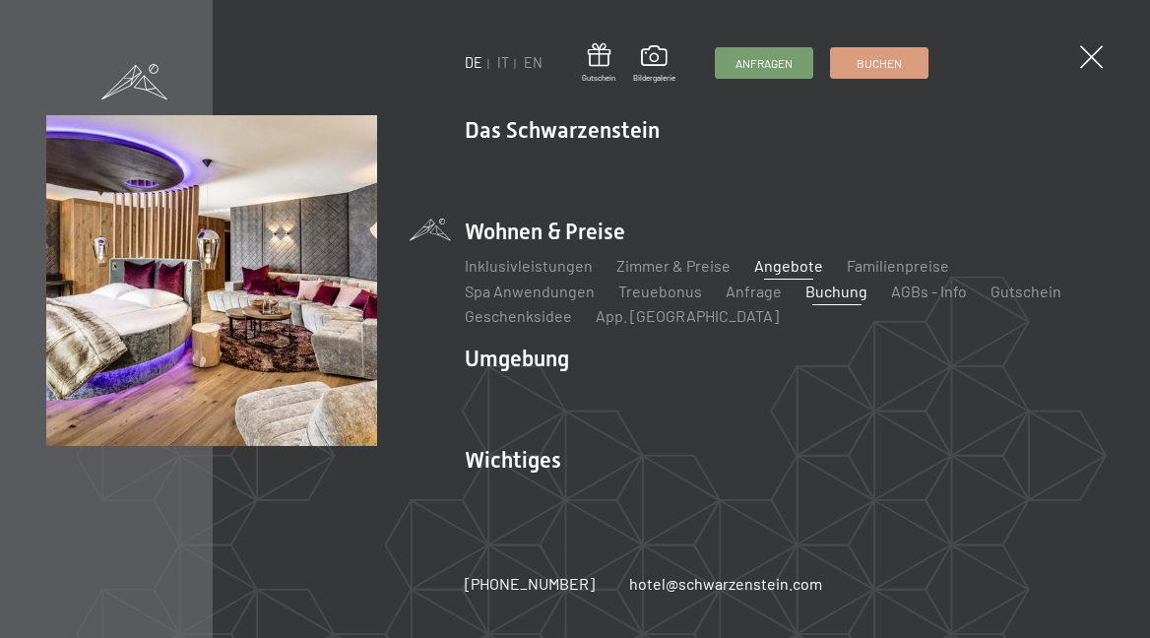
click at [783, 268] on link "Angebote" at bounding box center [789, 265] width 69 height 19
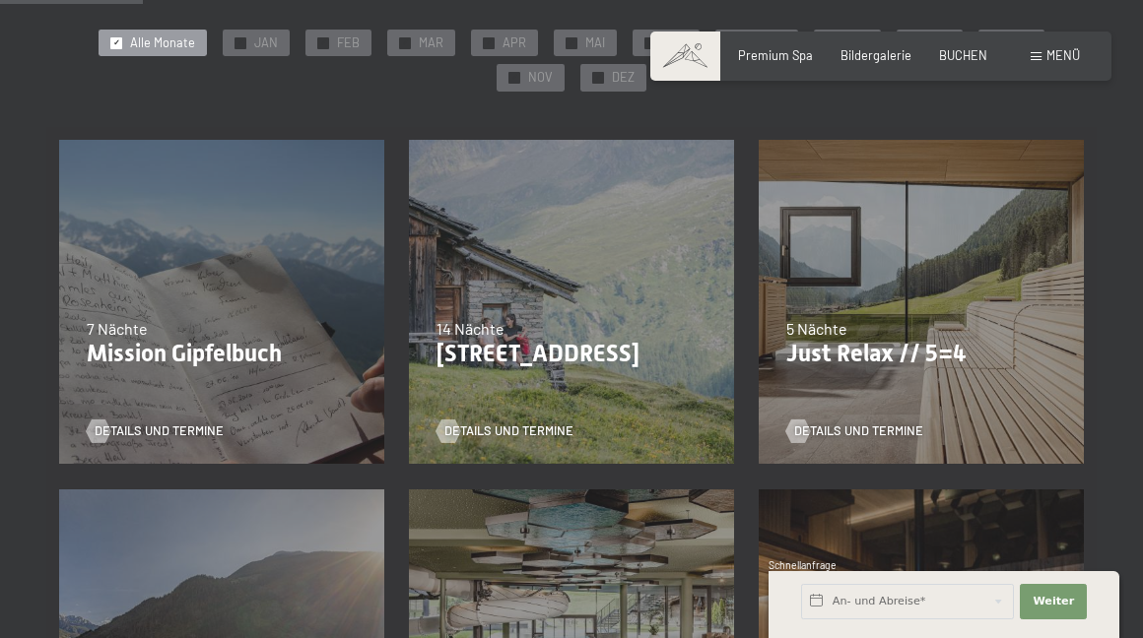
scroll to position [373, 0]
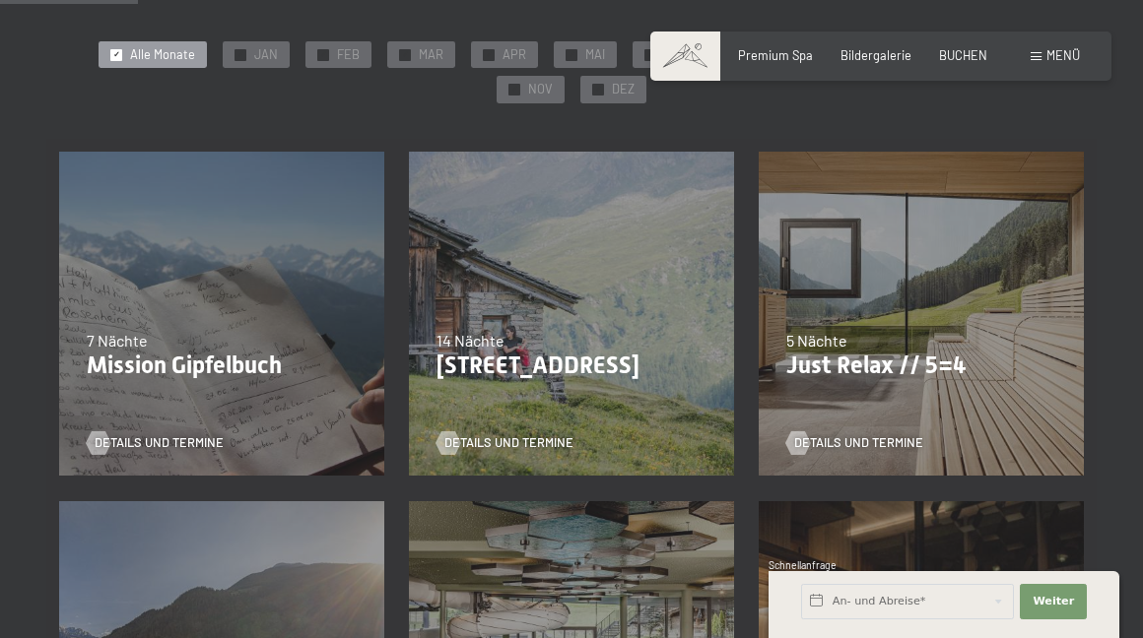
click at [483, 430] on div "Details und Termine" at bounding box center [565, 431] width 258 height 41
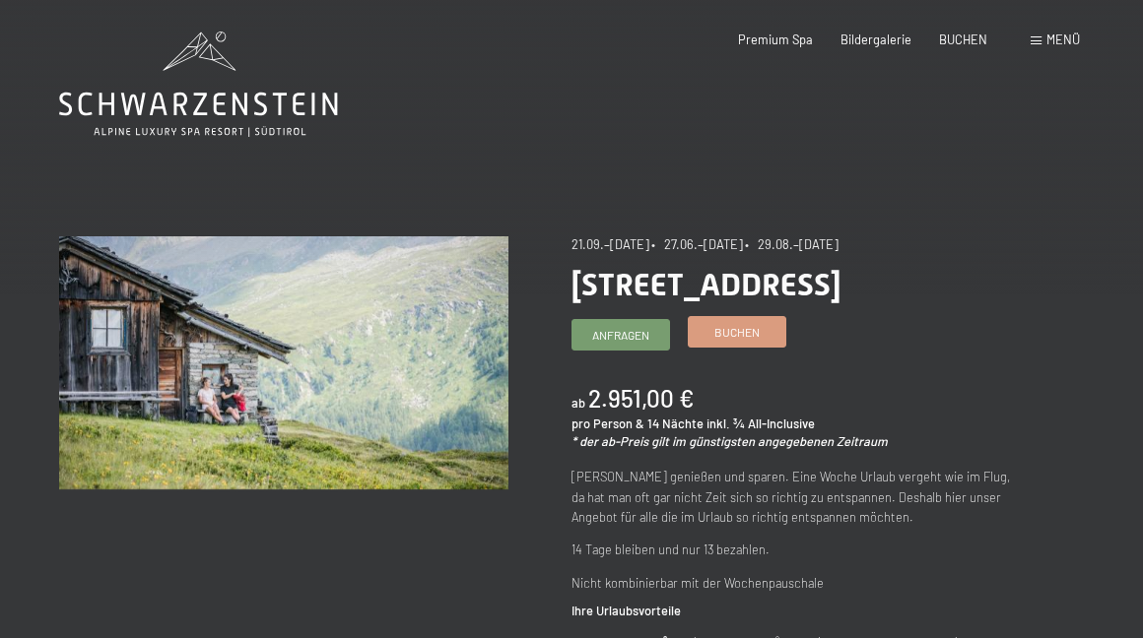
click at [730, 331] on span "Buchen" at bounding box center [736, 332] width 45 height 17
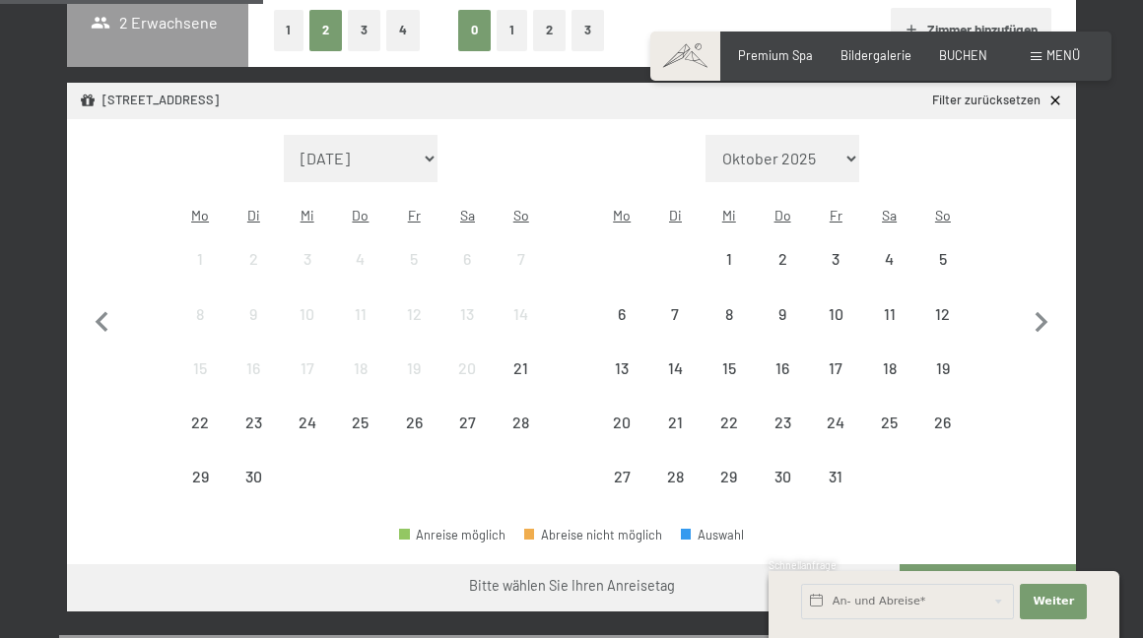
scroll to position [481, 0]
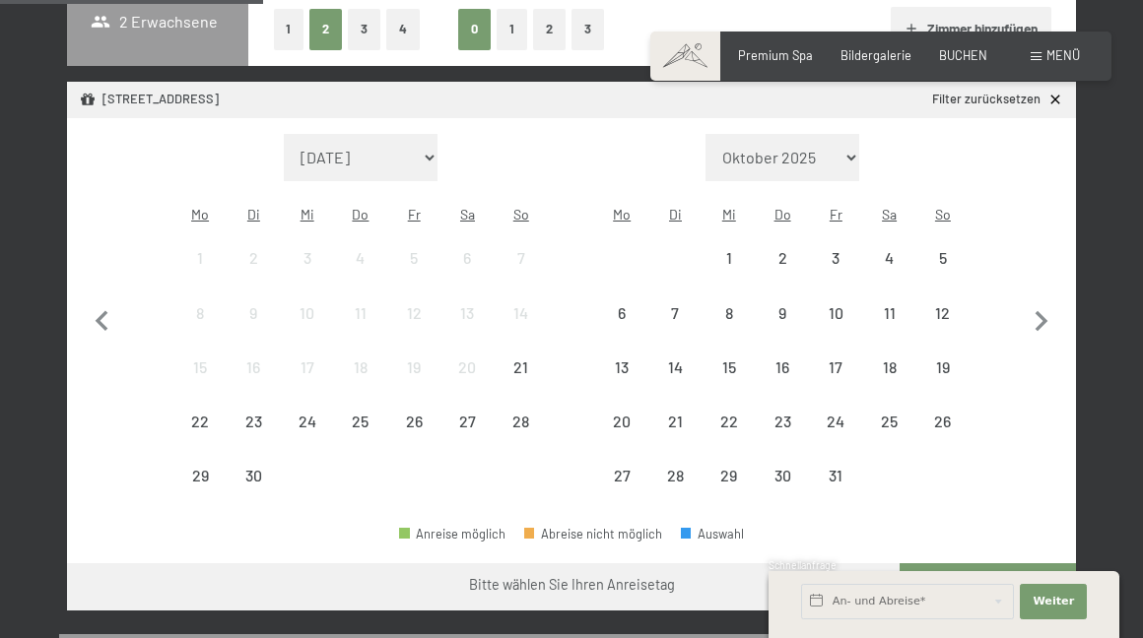
select select "[DATE]"
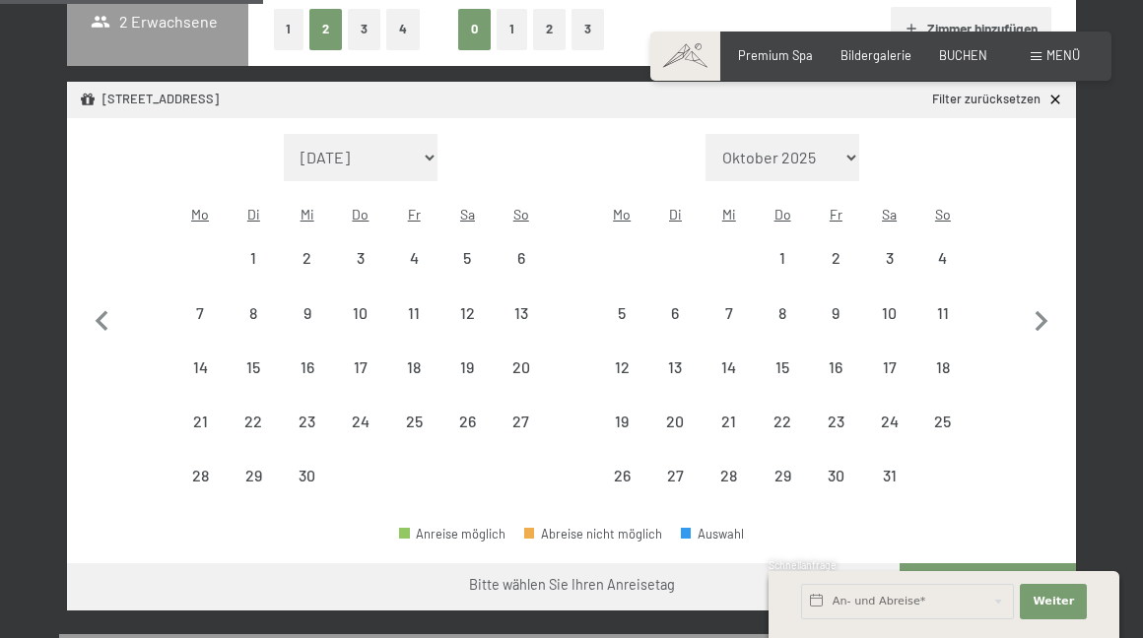
select select "[DATE]"
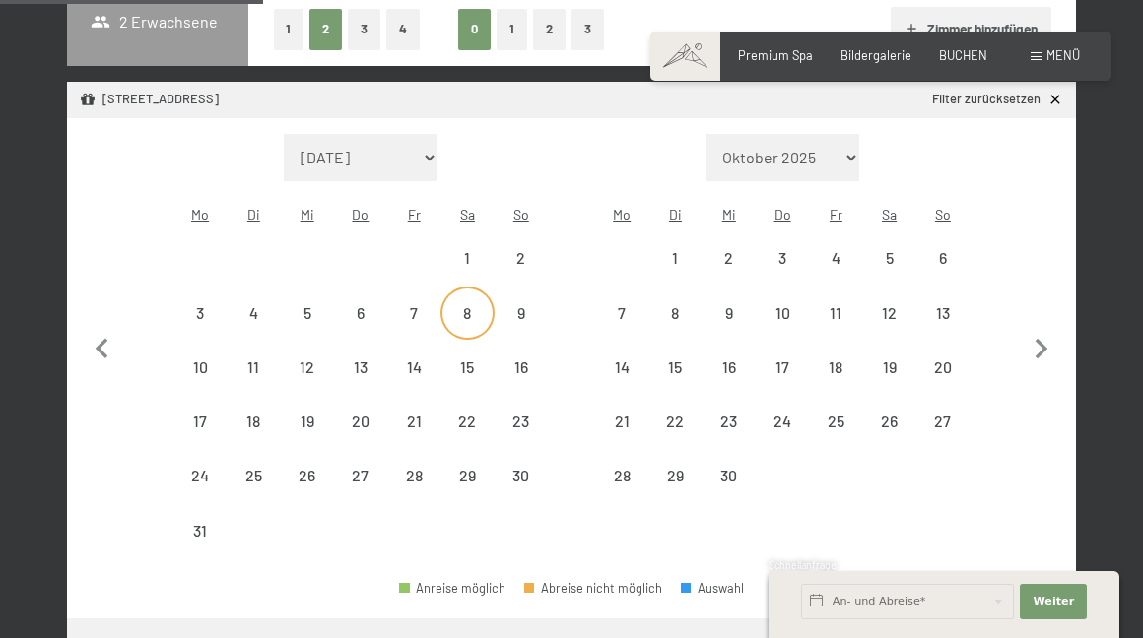
select select "[DATE]"
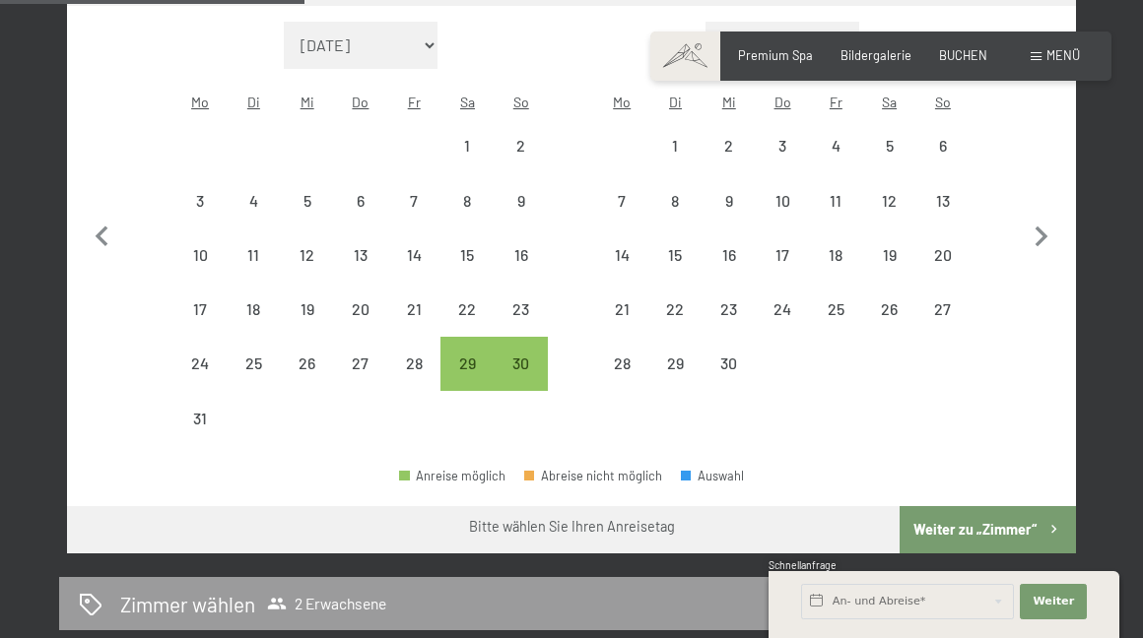
scroll to position [572, 0]
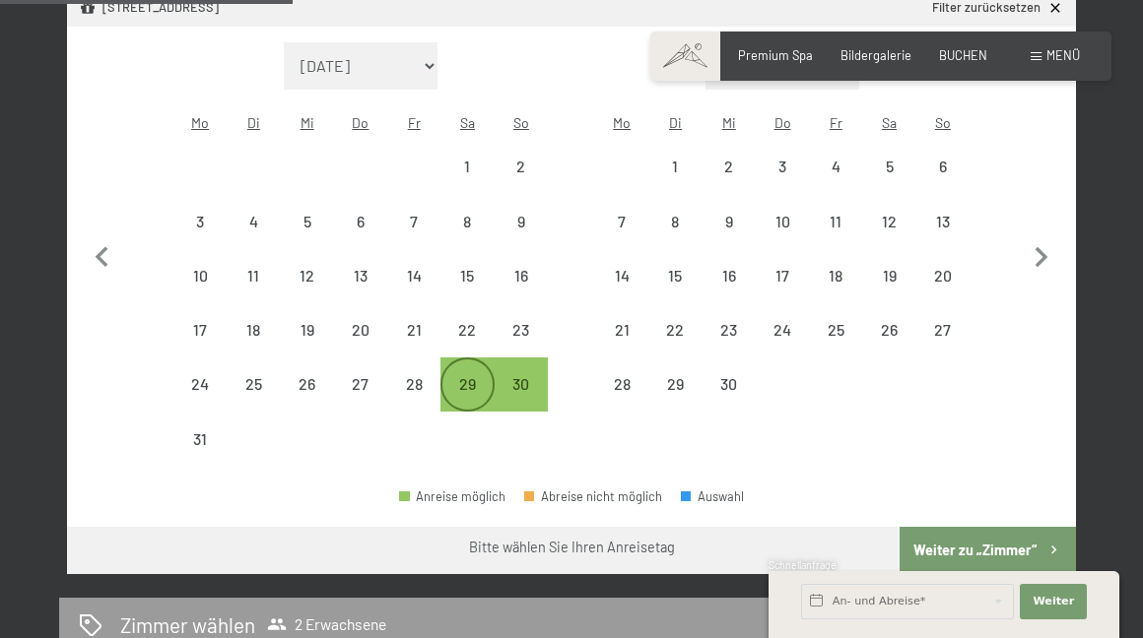
click at [464, 376] on div "29" at bounding box center [466, 400] width 49 height 49
select select "[DATE]"
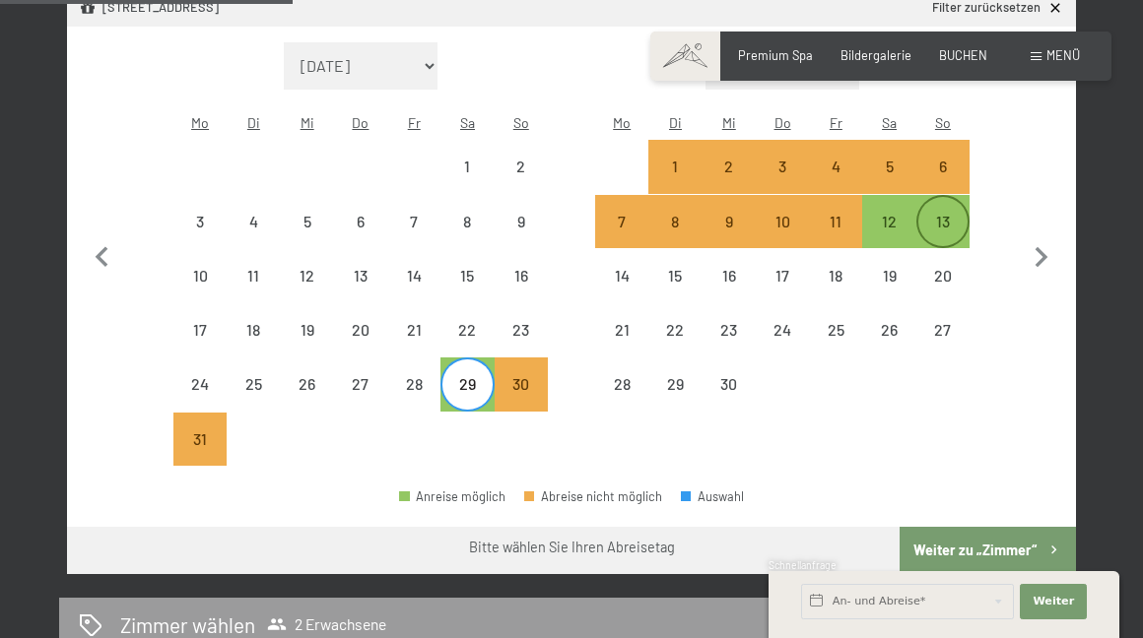
click at [941, 214] on div "13" at bounding box center [942, 238] width 49 height 49
select select "[DATE]"
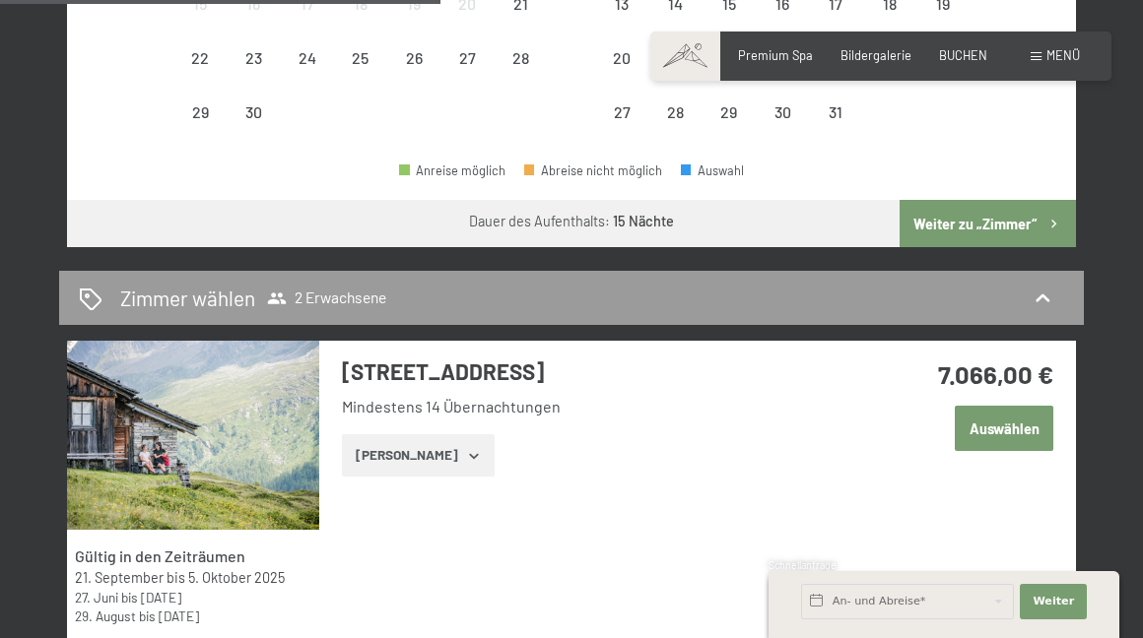
scroll to position [845, 0]
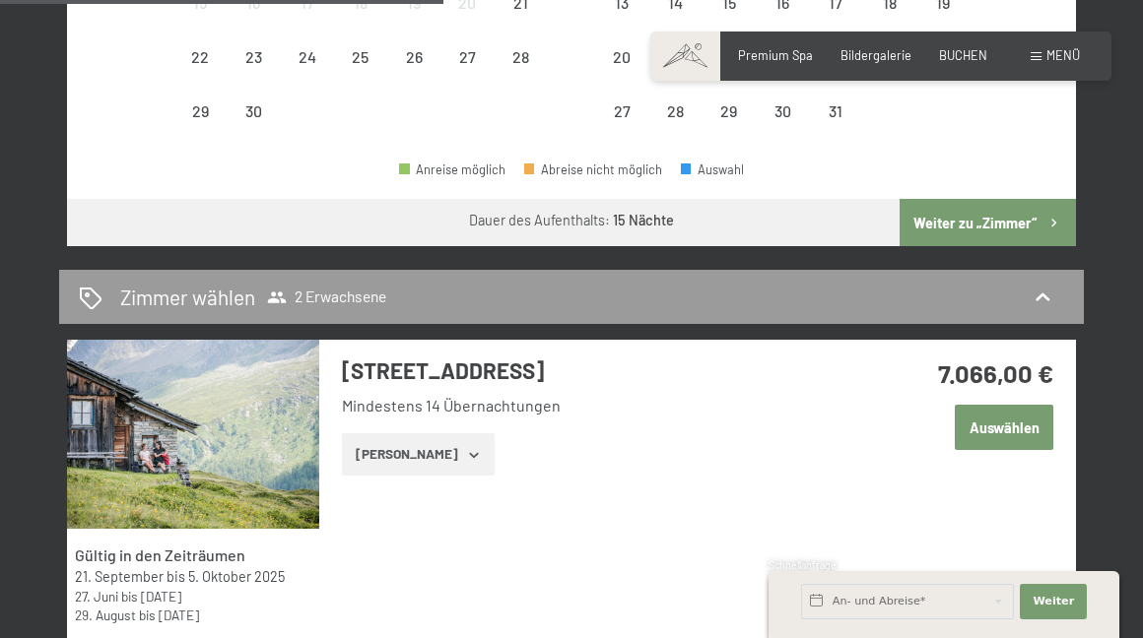
click at [81, 588] on time "27. Juni" at bounding box center [96, 596] width 43 height 17
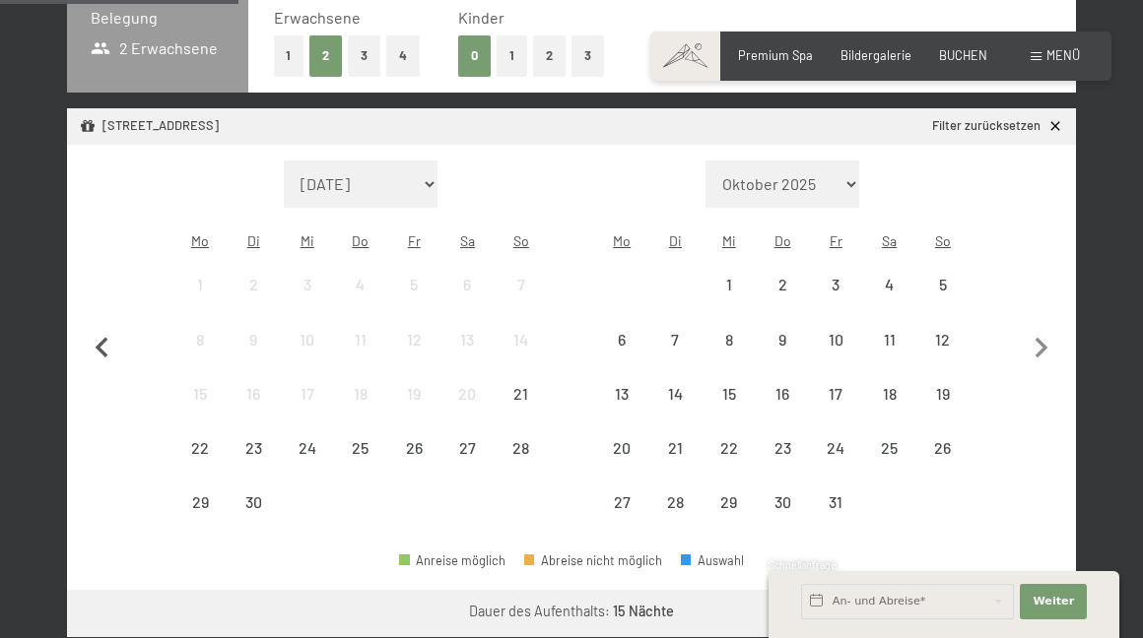
scroll to position [463, 0]
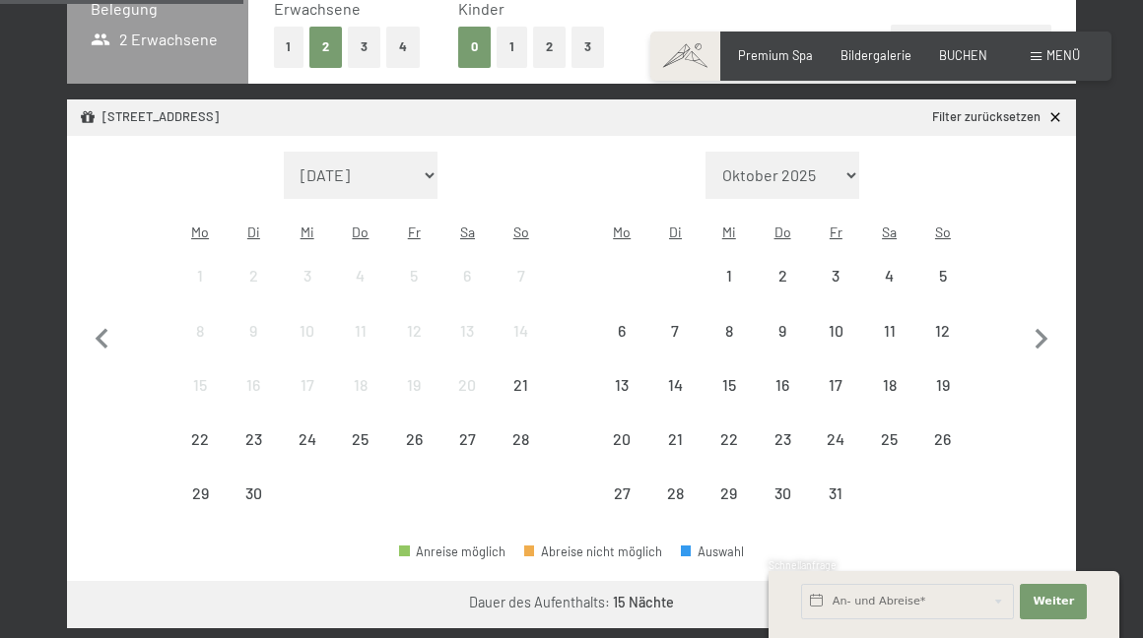
select select "[DATE]"
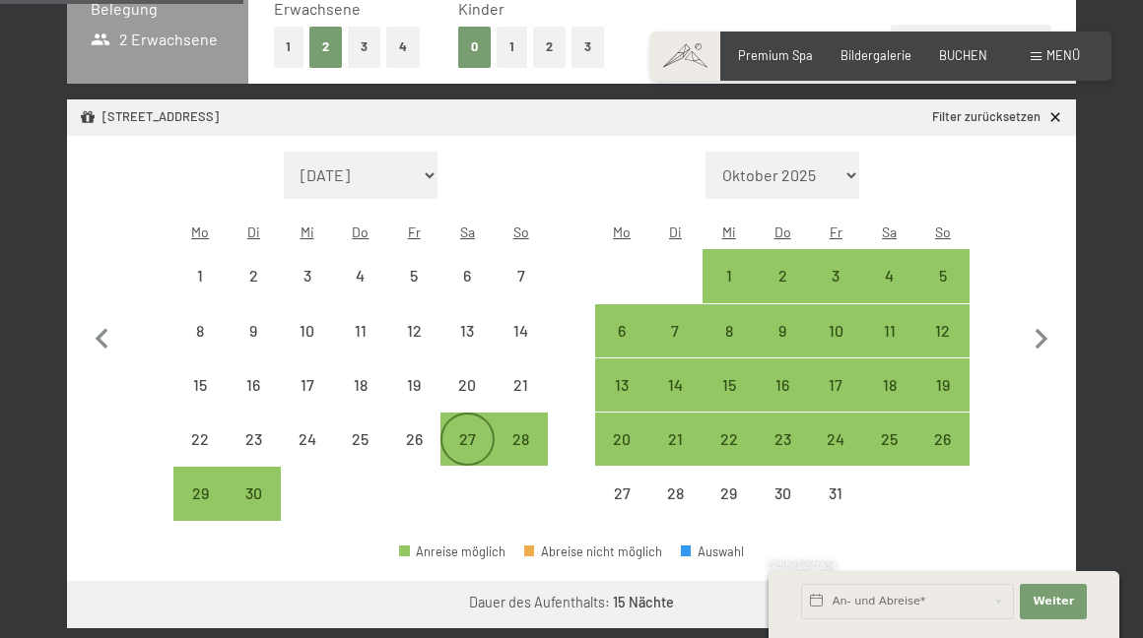
click at [474, 431] on div "27" at bounding box center [466, 455] width 49 height 49
select select "[DATE]"
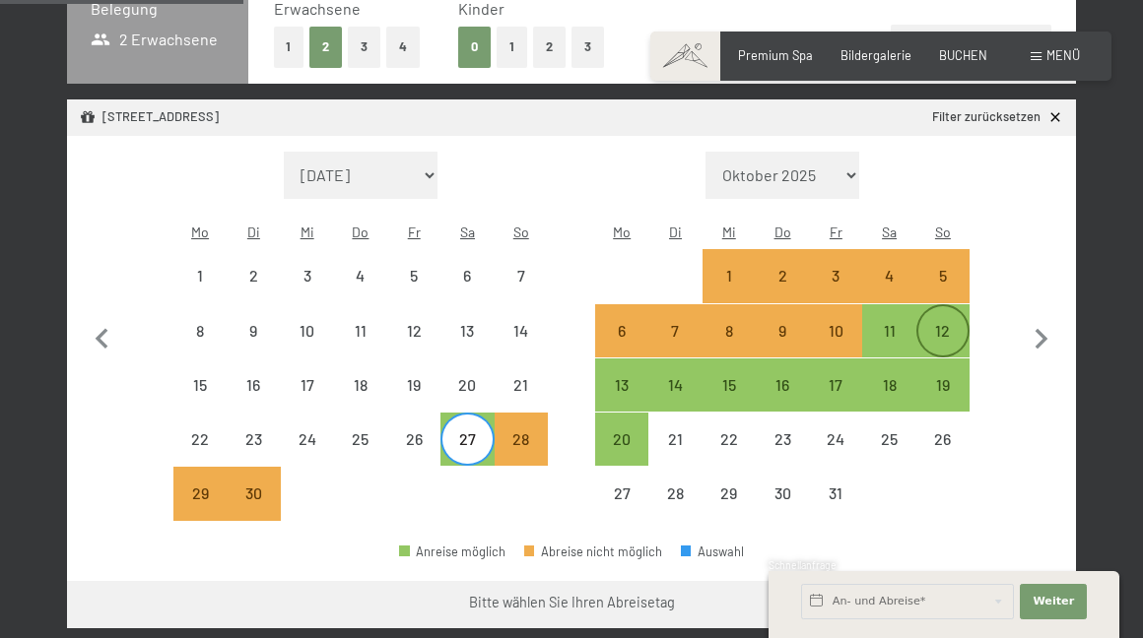
click at [948, 323] on div "12" at bounding box center [942, 347] width 49 height 49
select select "[DATE]"
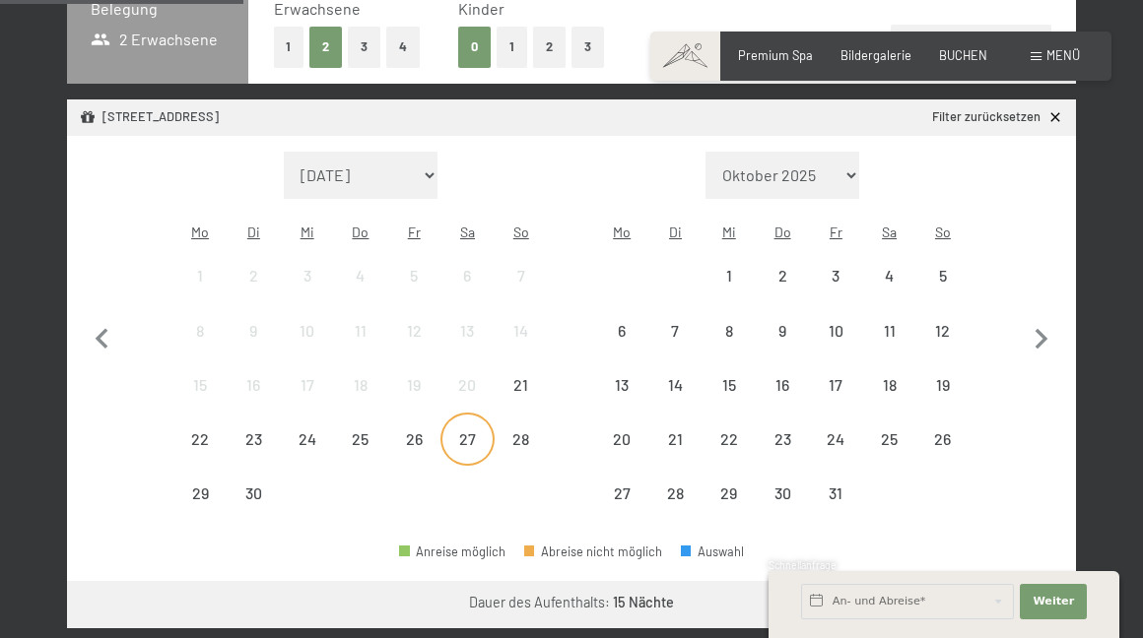
click at [465, 431] on div "27" at bounding box center [466, 455] width 49 height 49
click at [883, 323] on div "11" at bounding box center [888, 347] width 49 height 49
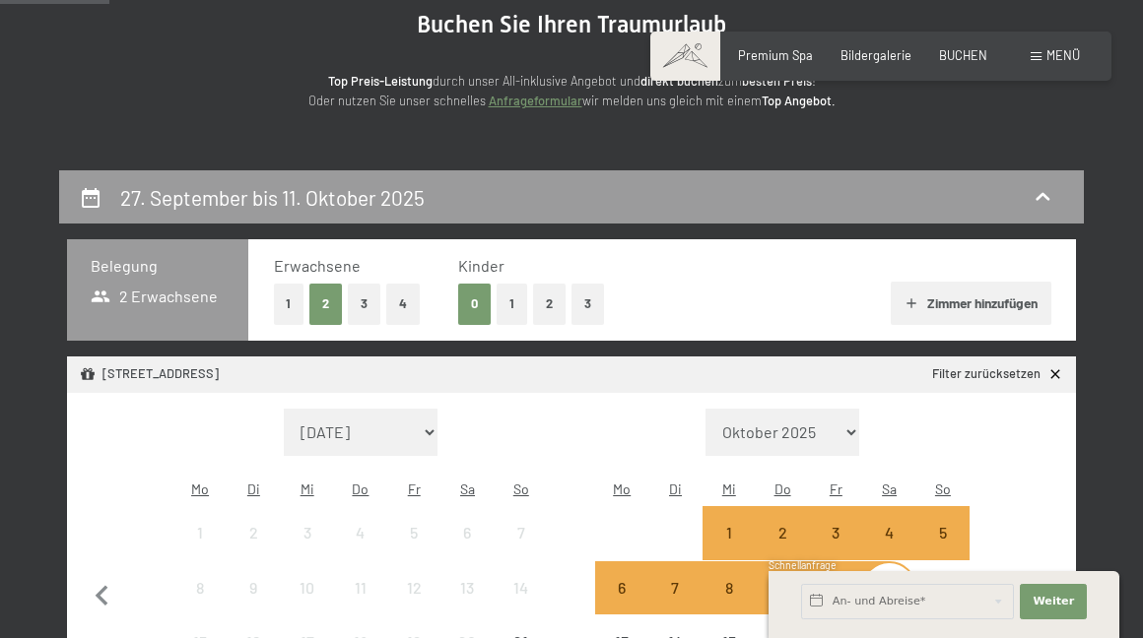
scroll to position [209, 0]
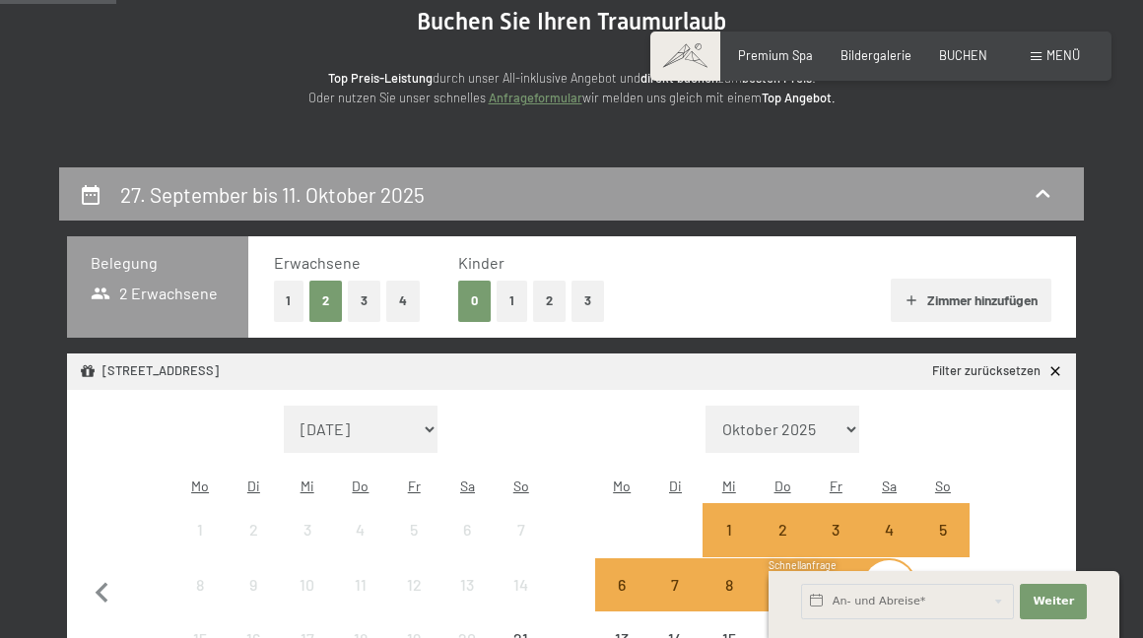
select select "[DATE]"
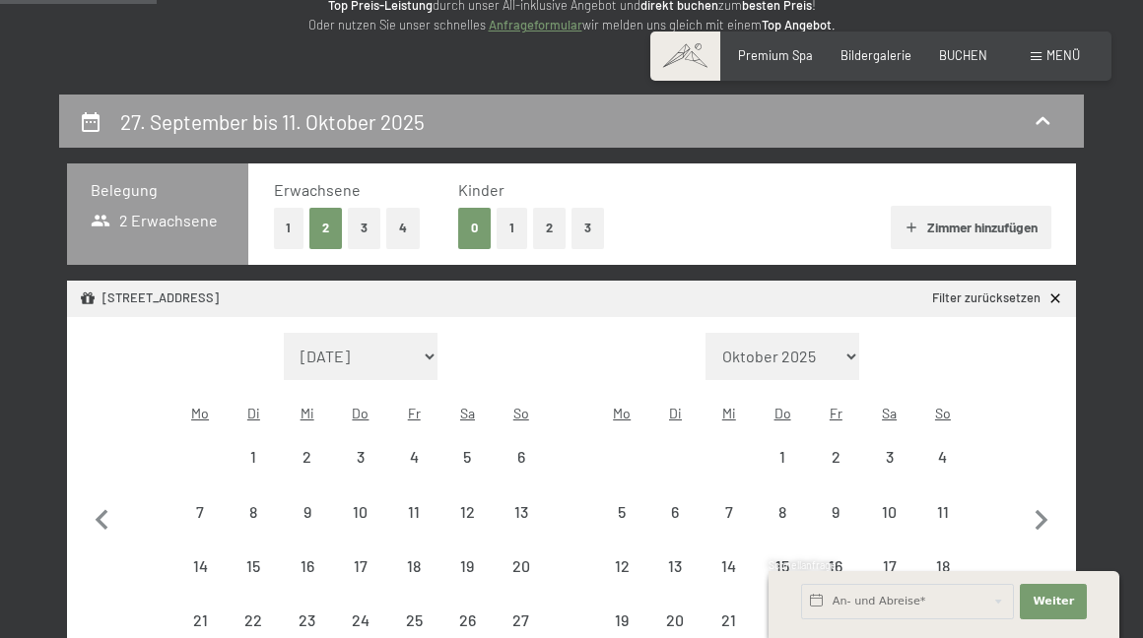
scroll to position [284, 0]
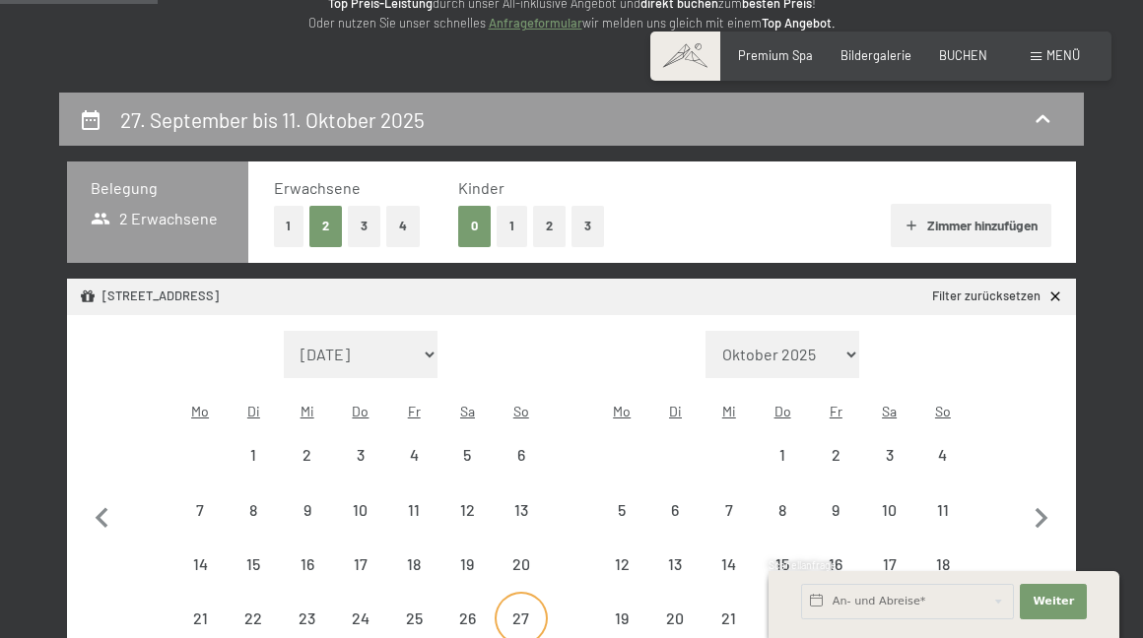
click at [528, 611] on div "27" at bounding box center [520, 635] width 49 height 49
select select "[DATE]"
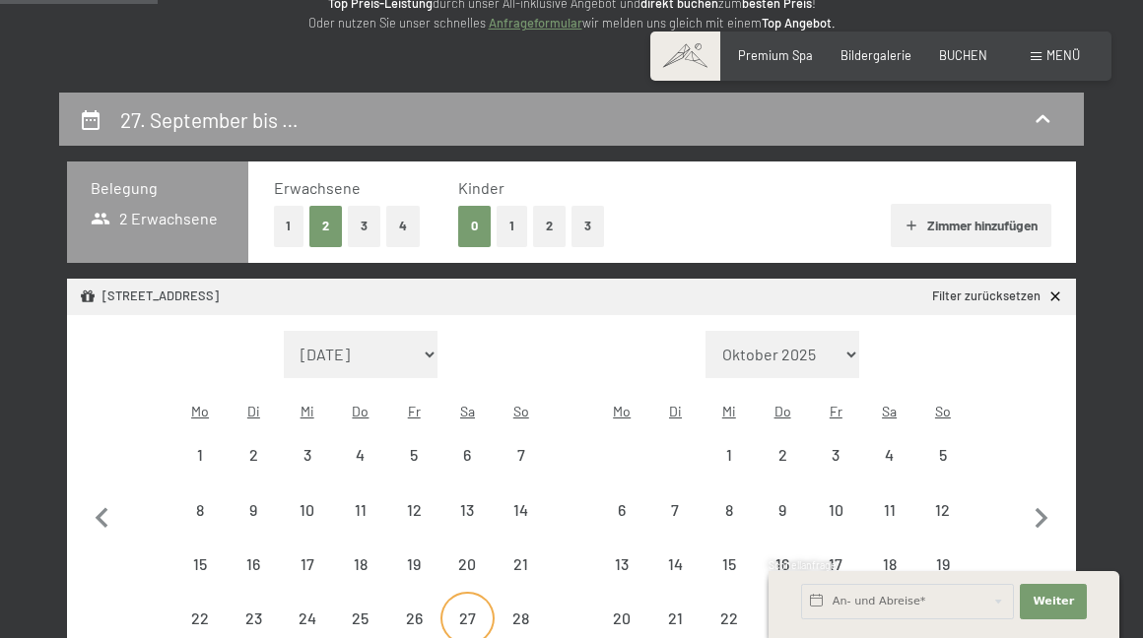
click at [470, 611] on div "27" at bounding box center [466, 635] width 49 height 49
select select "[DATE]"
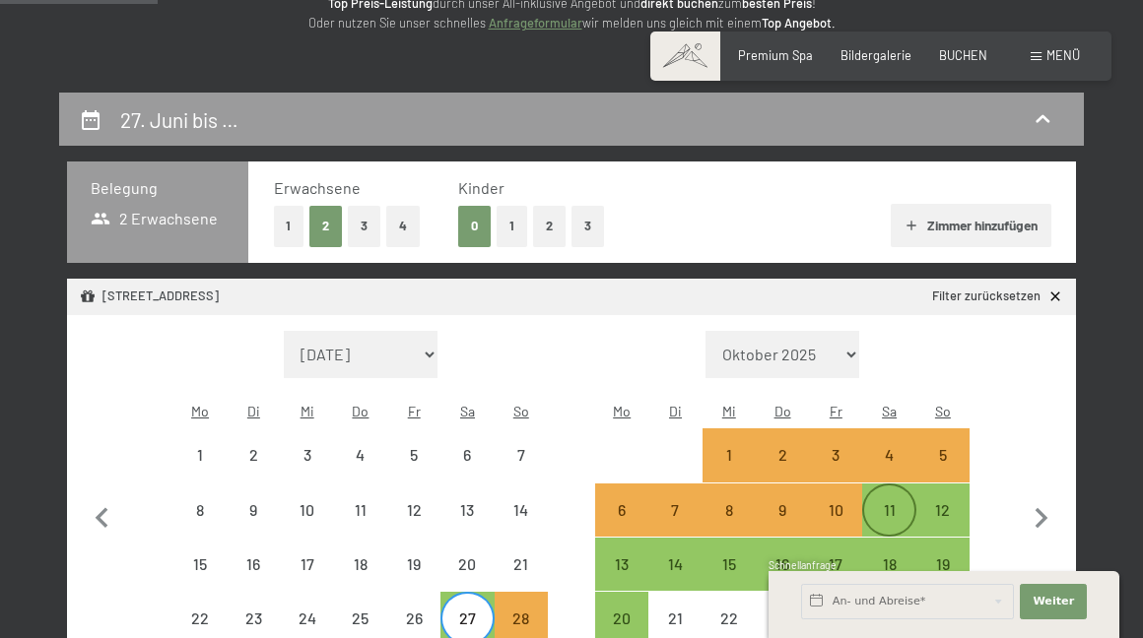
click at [890, 502] on div "11" at bounding box center [888, 526] width 49 height 49
select select "[DATE]"
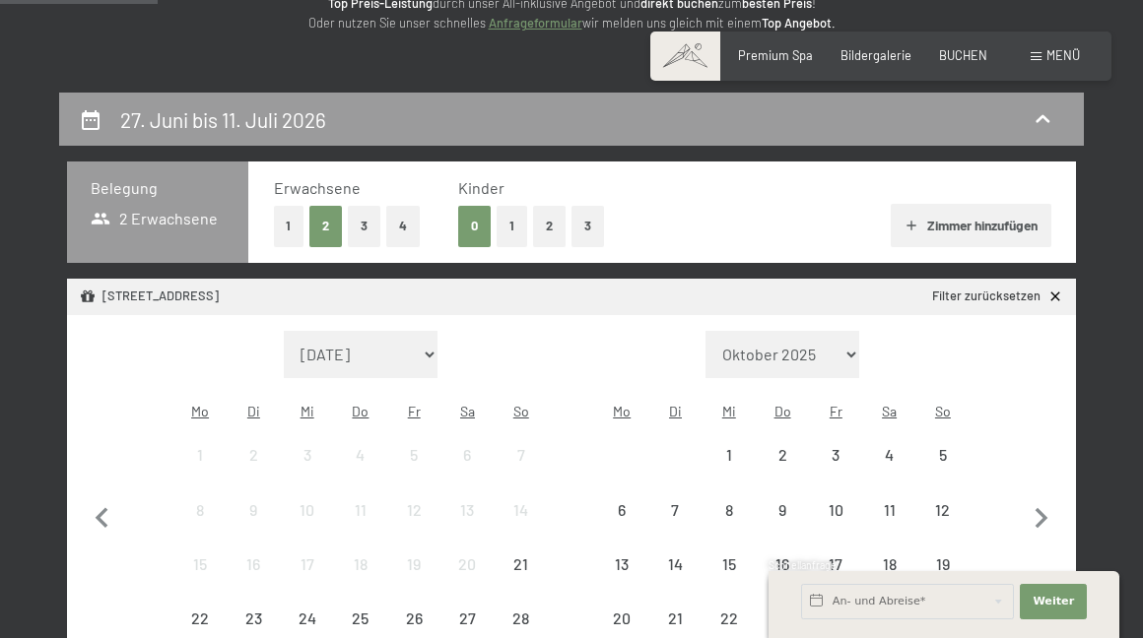
select select "[DATE]"
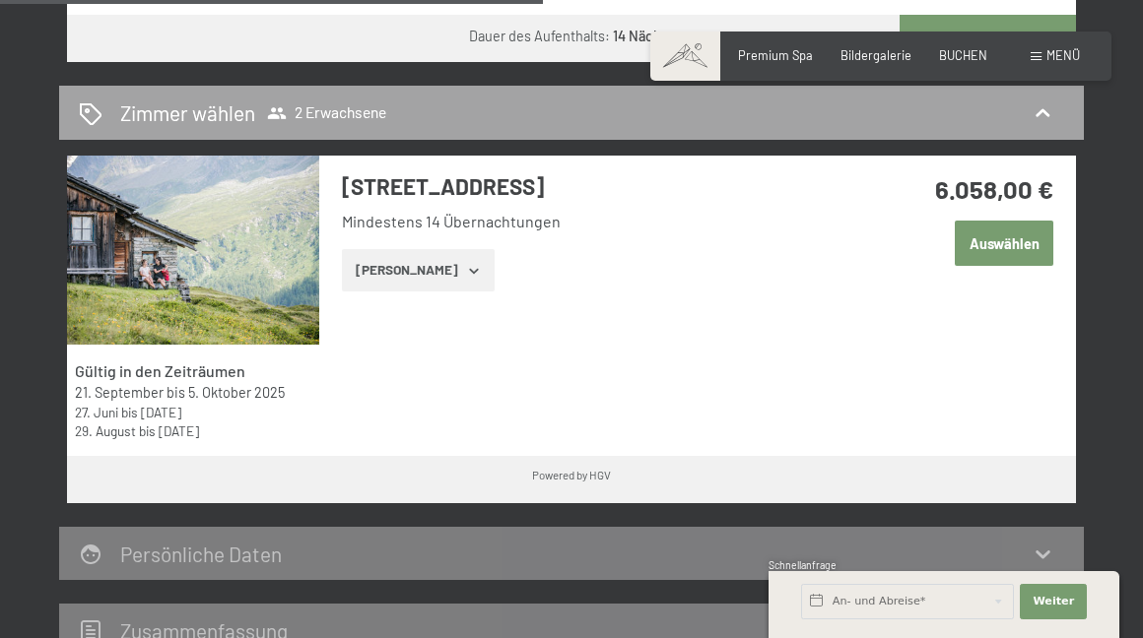
scroll to position [1035, 0]
